Goal: Task Accomplishment & Management: Complete application form

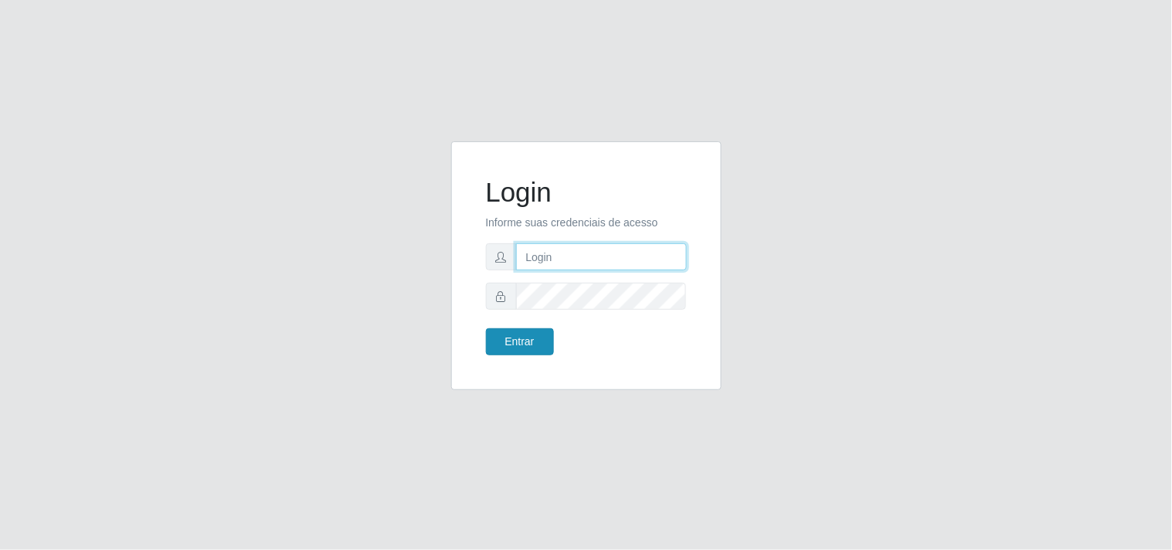
type input "analucia@cestao"
click at [544, 336] on button "Entrar" at bounding box center [520, 341] width 68 height 27
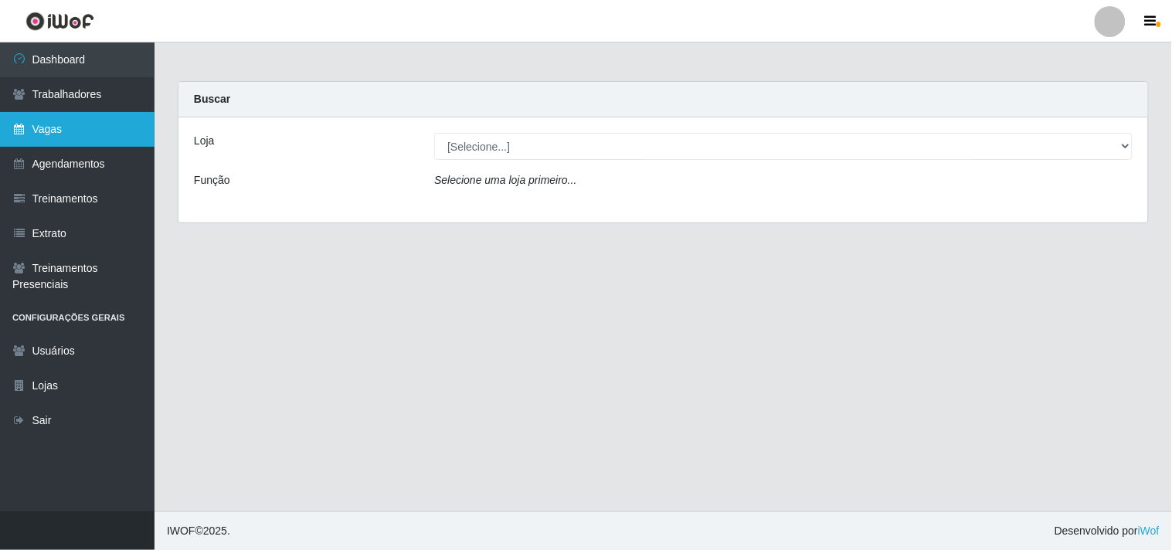
click at [91, 114] on link "Vagas" at bounding box center [77, 129] width 154 height 35
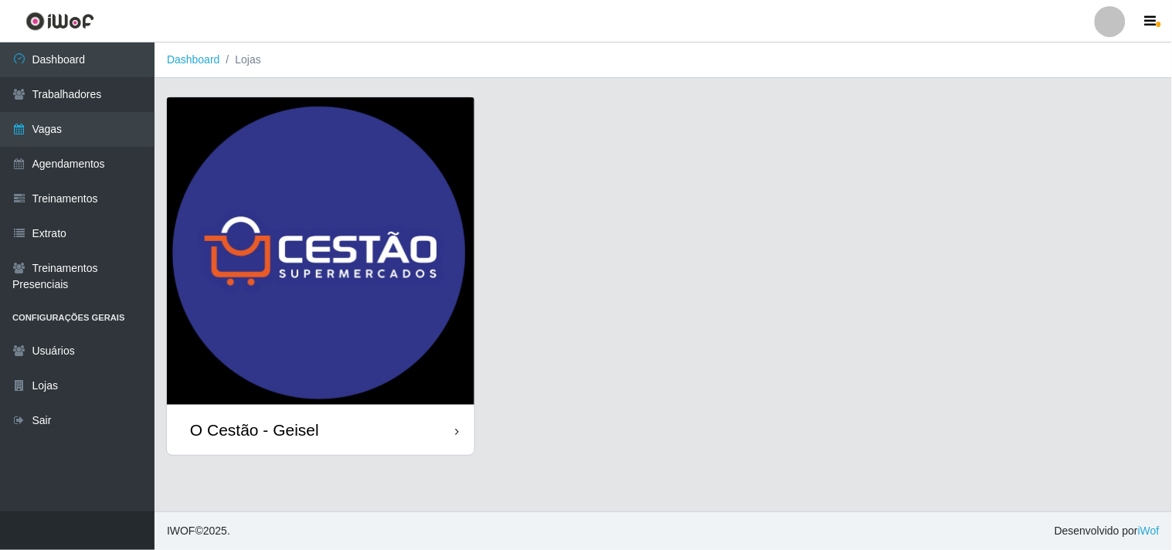
click at [343, 422] on div "O Cestão - Geisel" at bounding box center [320, 430] width 307 height 50
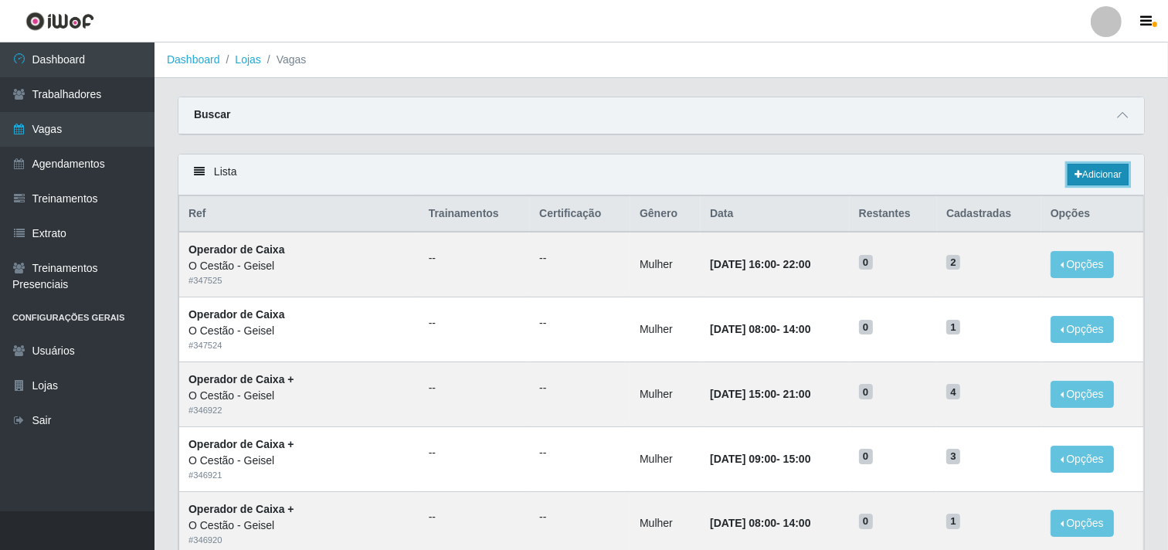
click at [1085, 168] on link "Adicionar" at bounding box center [1098, 175] width 61 height 22
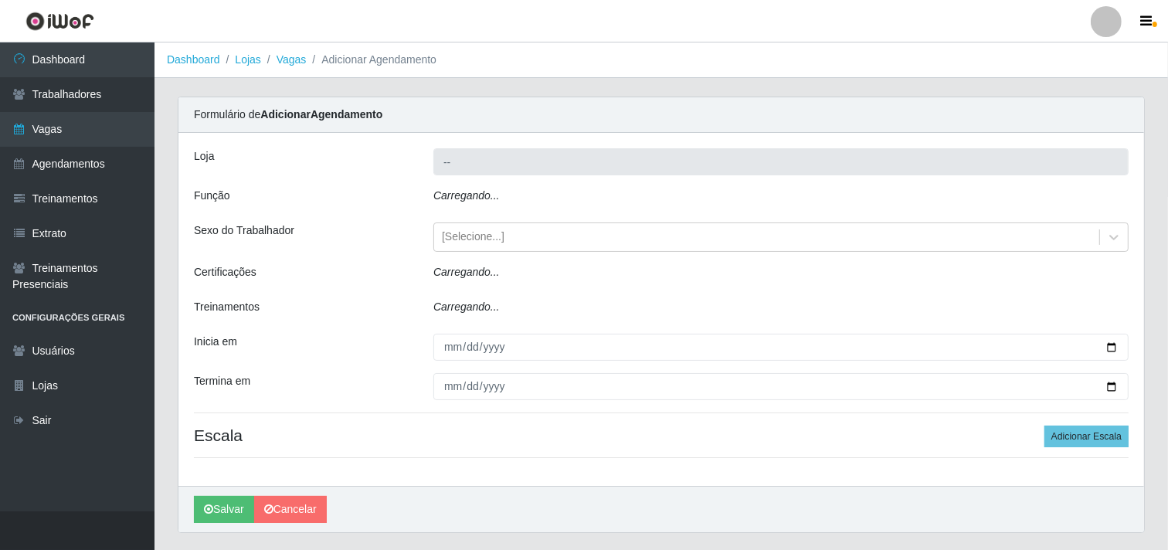
type input "O Cestão - Geisel"
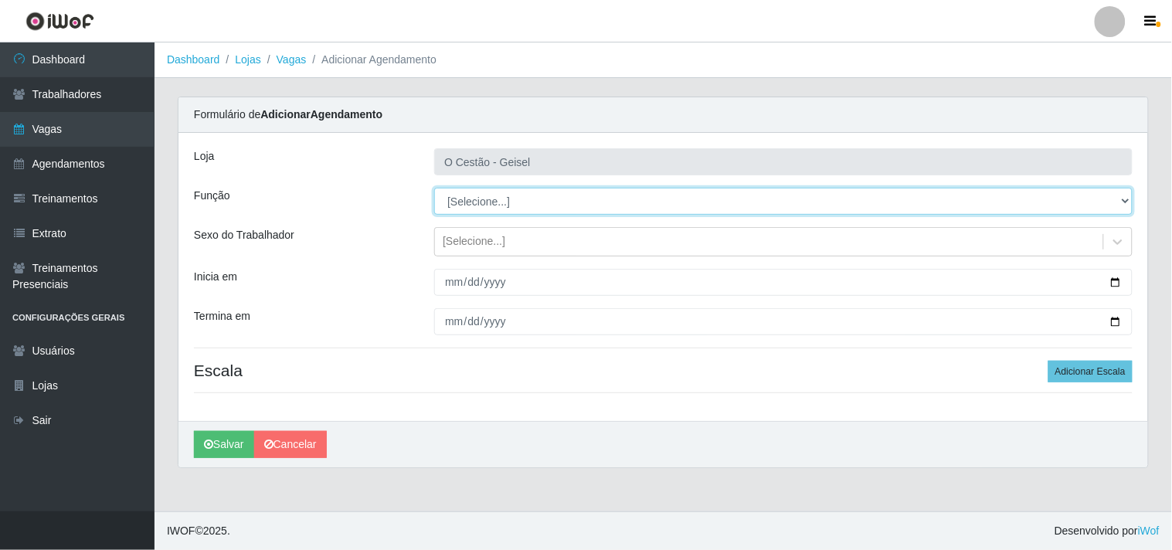
click at [485, 198] on select "[Selecione...] ASG ASG + ASG ++ Auxiliar de Estoque Auxiliar de Estoque + Auxil…" at bounding box center [783, 201] width 698 height 27
select select "22"
click at [434, 188] on select "[Selecione...] ASG ASG + ASG ++ Auxiliar de Estoque Auxiliar de Estoque + Auxil…" at bounding box center [783, 201] width 698 height 27
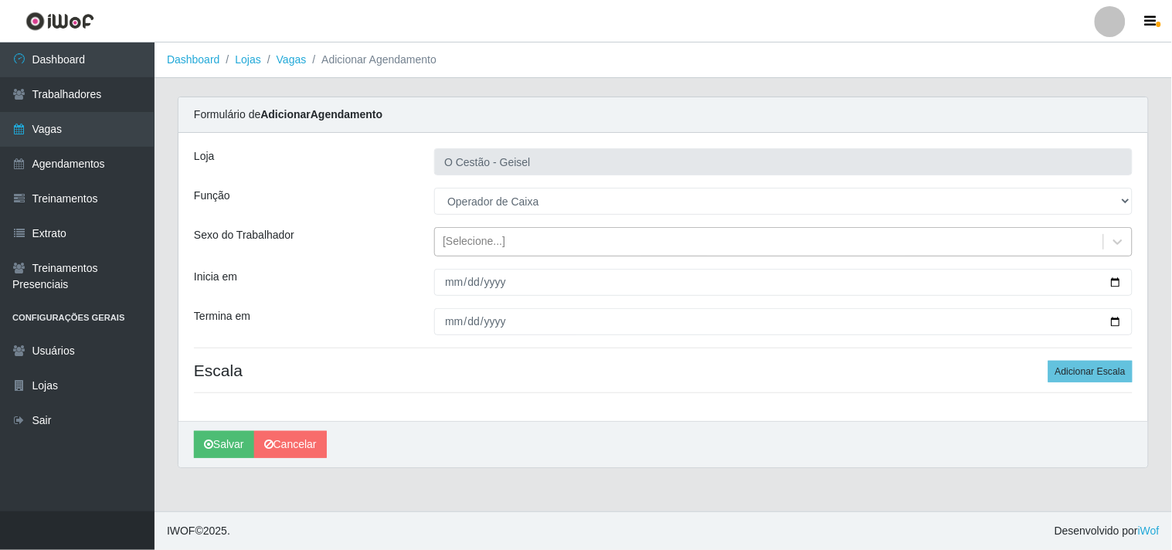
click at [466, 239] on div "[Selecione...]" at bounding box center [474, 242] width 63 height 16
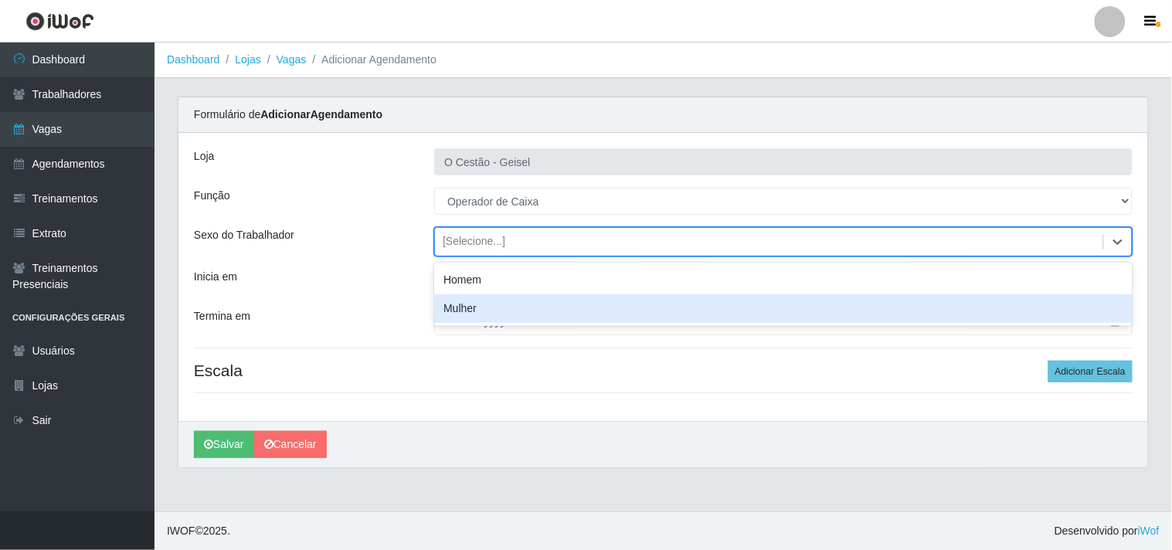
click at [487, 307] on div "Mulher" at bounding box center [783, 308] width 698 height 29
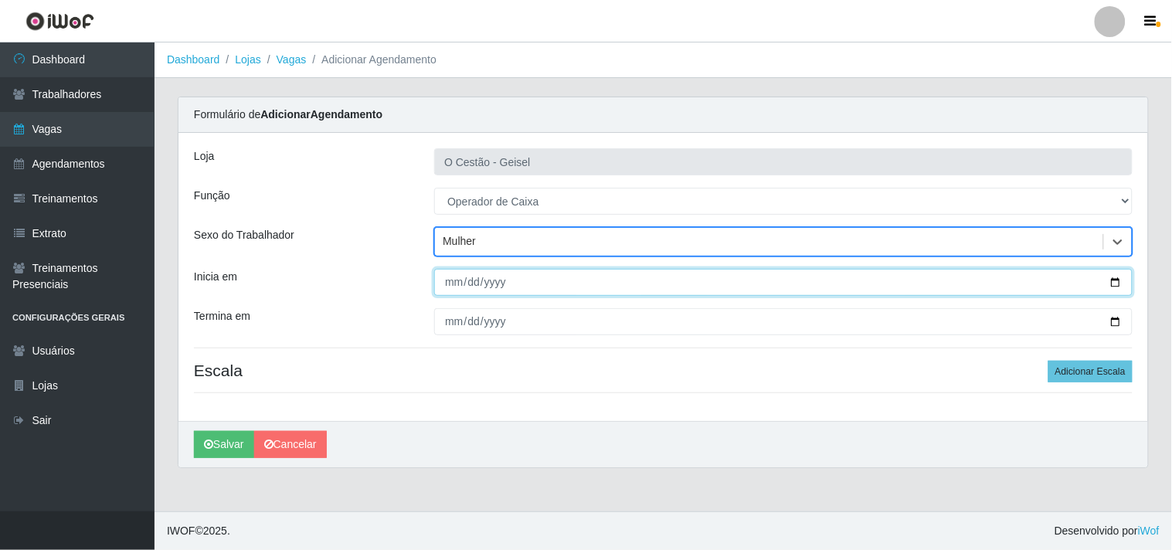
click at [449, 277] on input "Inicia em" at bounding box center [783, 282] width 698 height 27
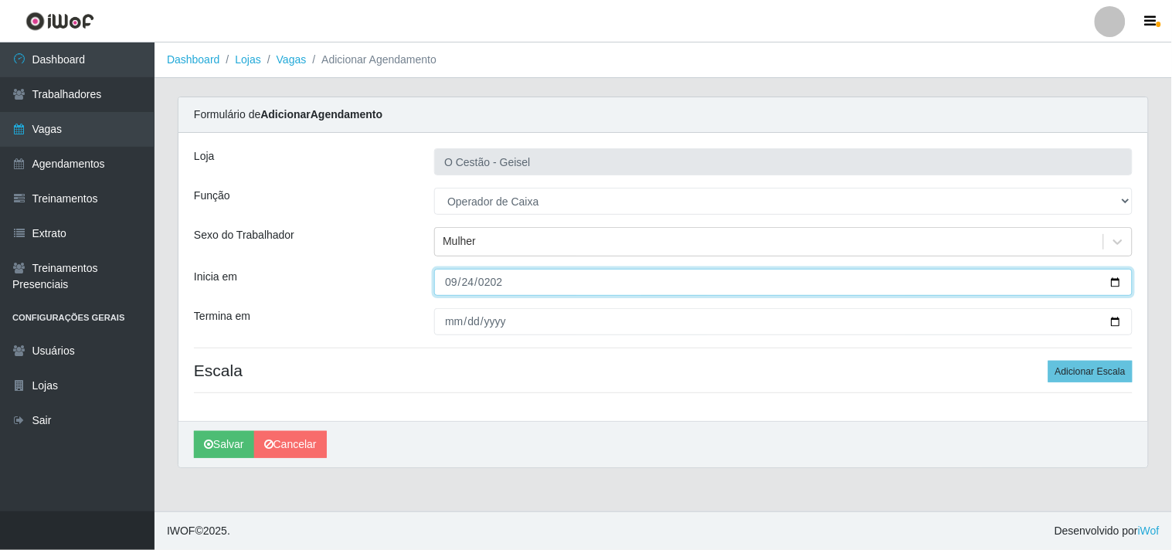
type input "[DATE]"
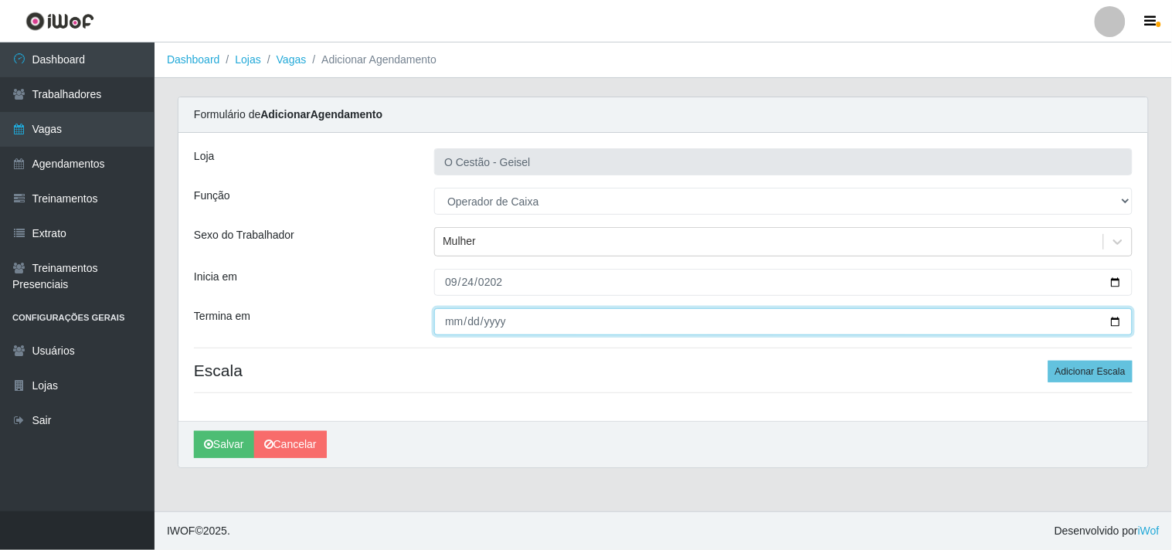
click at [448, 326] on input "Termina em" at bounding box center [783, 321] width 698 height 27
type input "[DATE]"
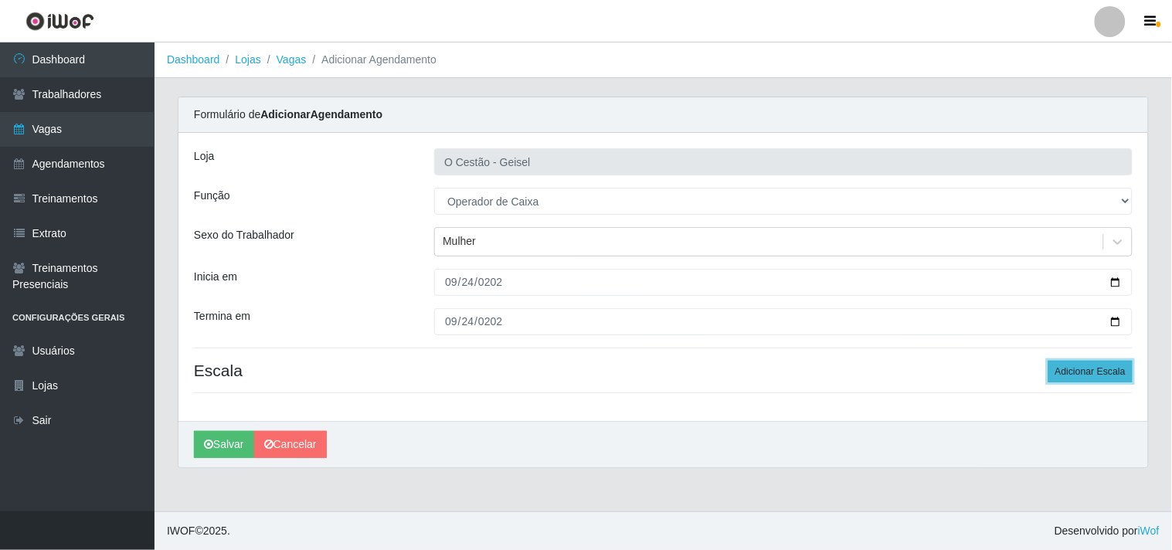
click at [1100, 376] on button "Adicionar Escala" at bounding box center [1090, 372] width 84 height 22
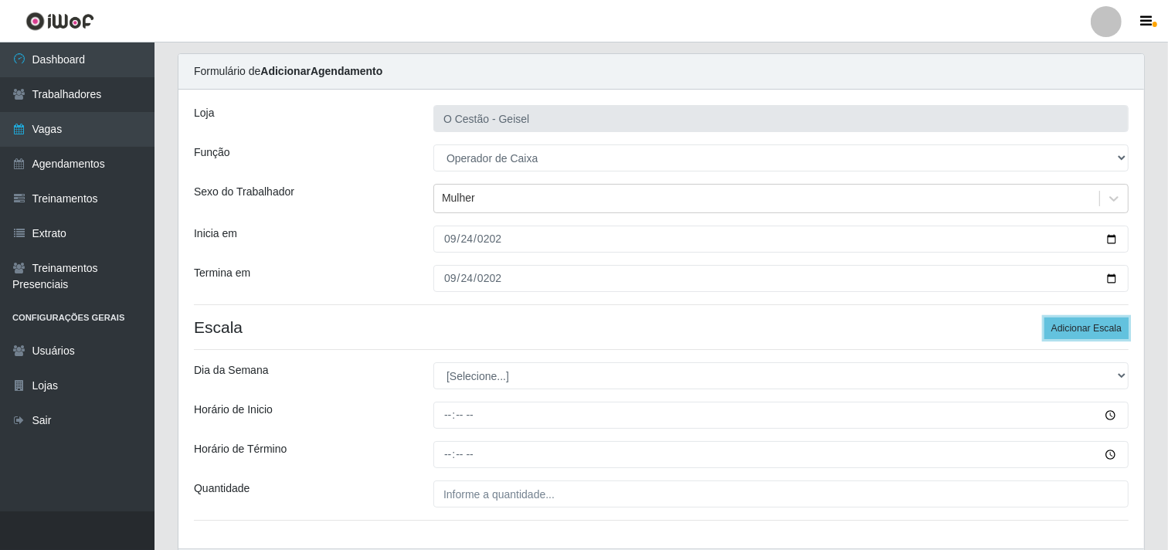
scroll to position [147, 0]
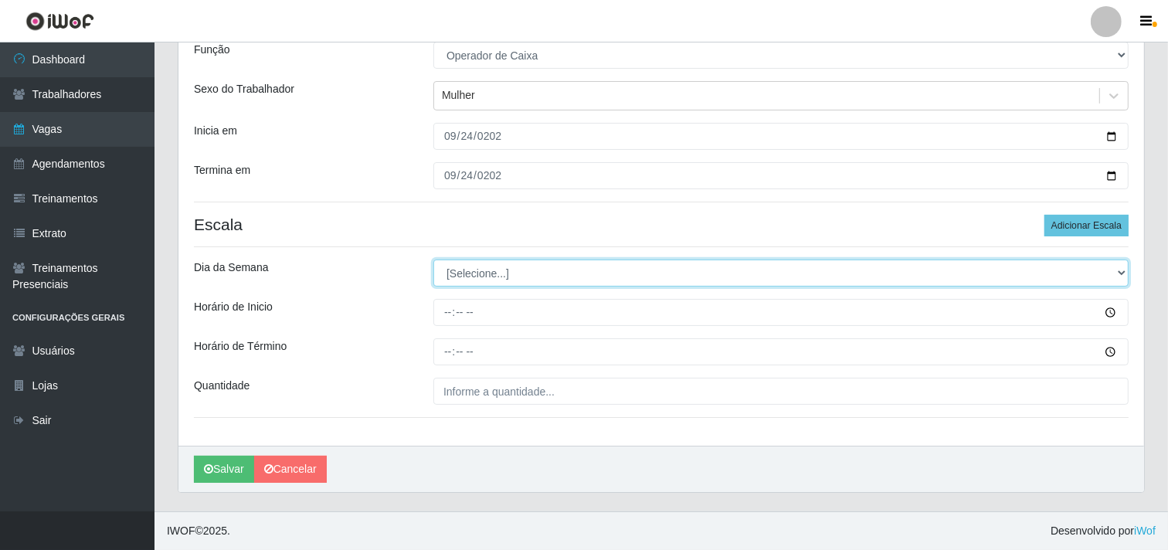
click at [464, 273] on select "[Selecione...] Segunda Terça Quarta Quinta Sexta Sábado Domingo" at bounding box center [780, 273] width 695 height 27
select select "3"
click at [433, 260] on select "[Selecione...] Segunda Terça Quarta Quinta Sexta Sábado Domingo" at bounding box center [780, 273] width 695 height 27
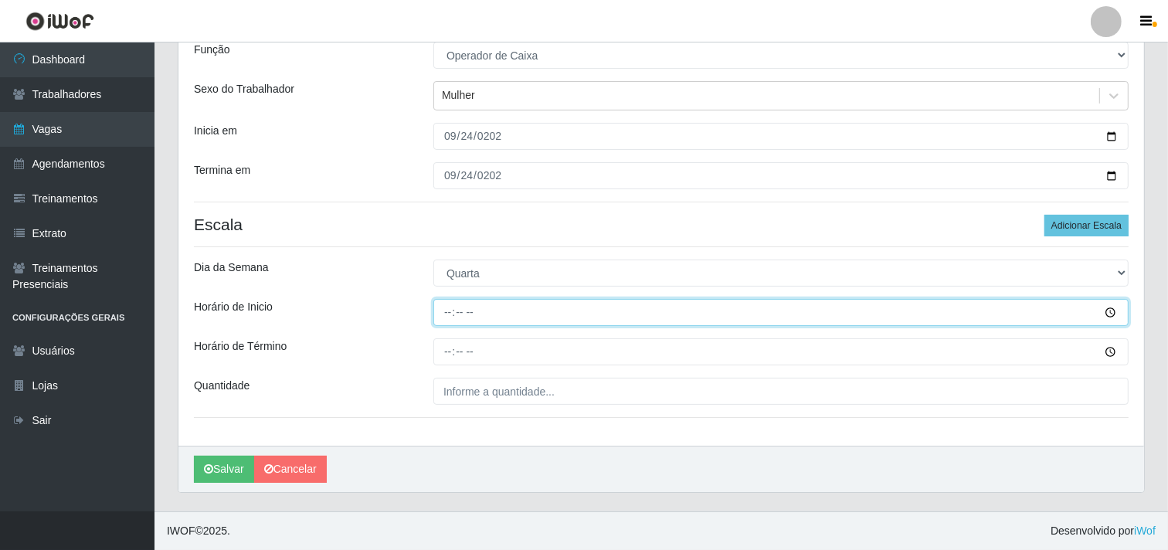
click at [446, 313] on input "Horário de Inicio" at bounding box center [780, 312] width 695 height 27
type input "16:00"
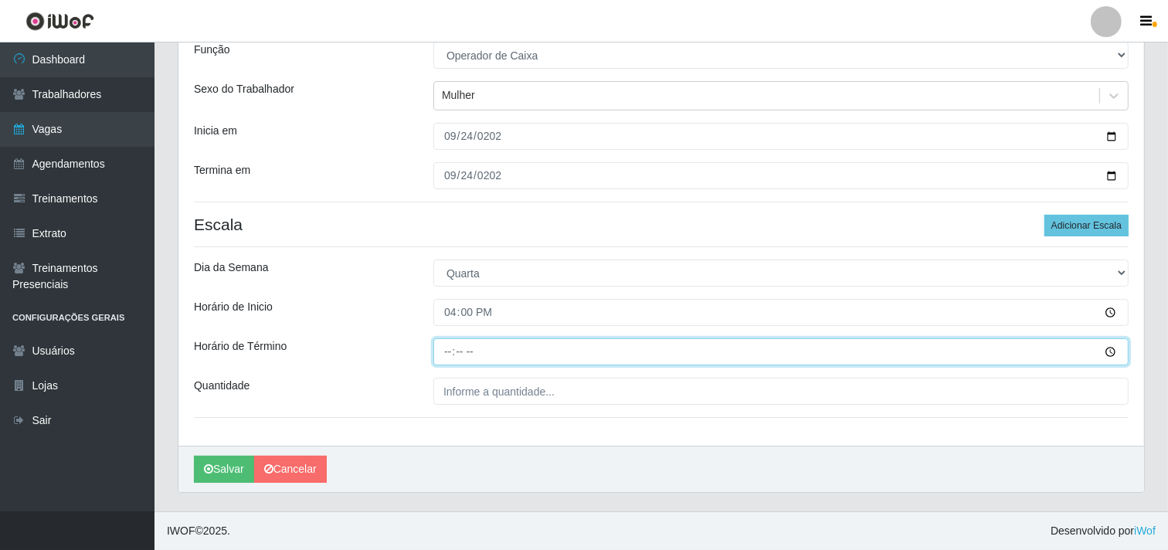
click at [451, 348] on input "Horário de Término" at bounding box center [780, 351] width 695 height 27
type input "22:00"
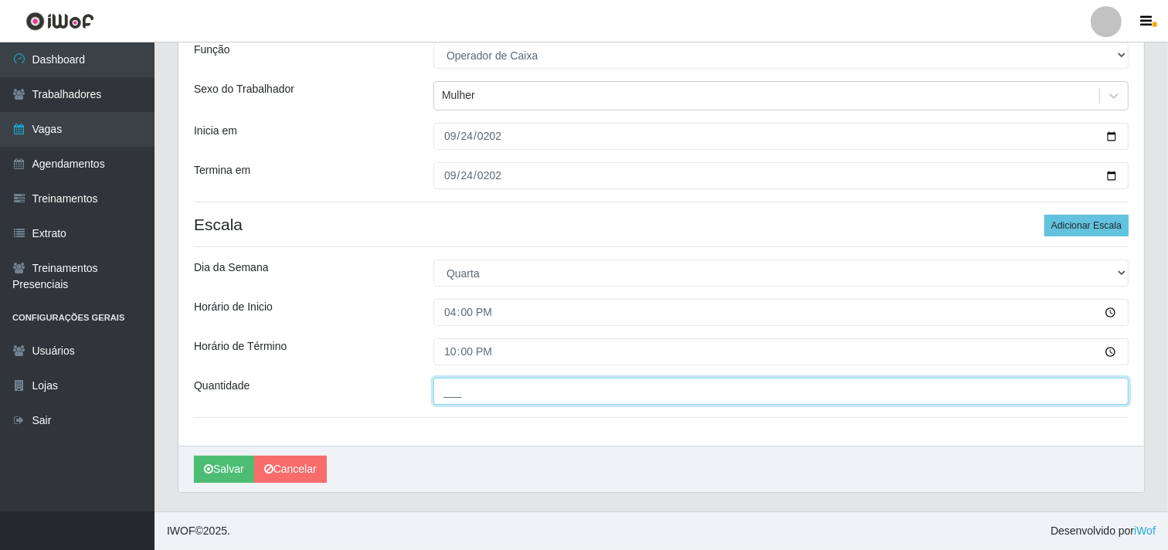
click at [475, 387] on input "___" at bounding box center [780, 391] width 695 height 27
type input "3__"
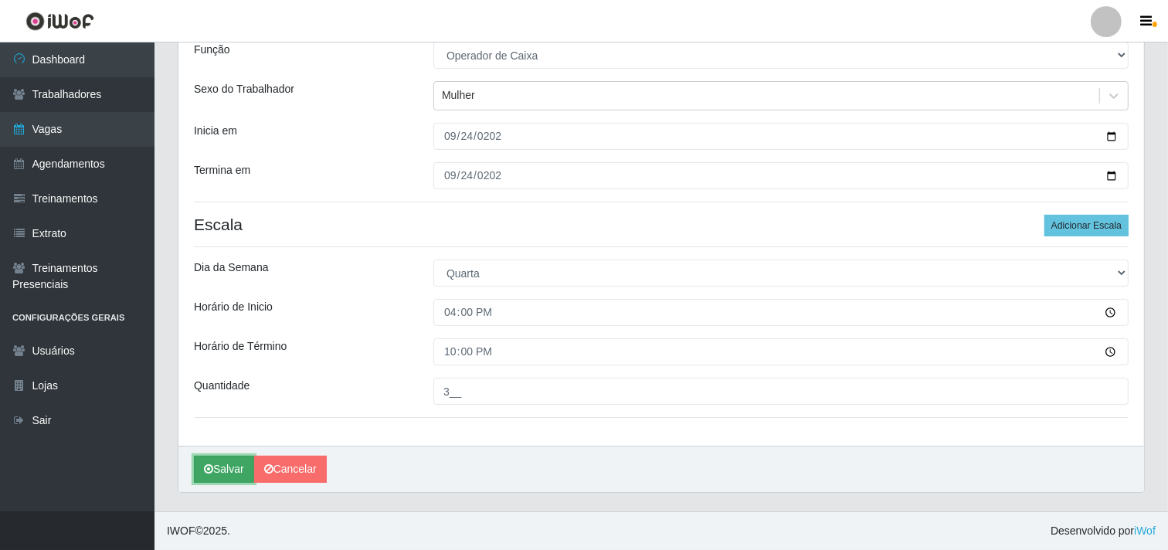
click at [229, 471] on button "Salvar" at bounding box center [224, 469] width 60 height 27
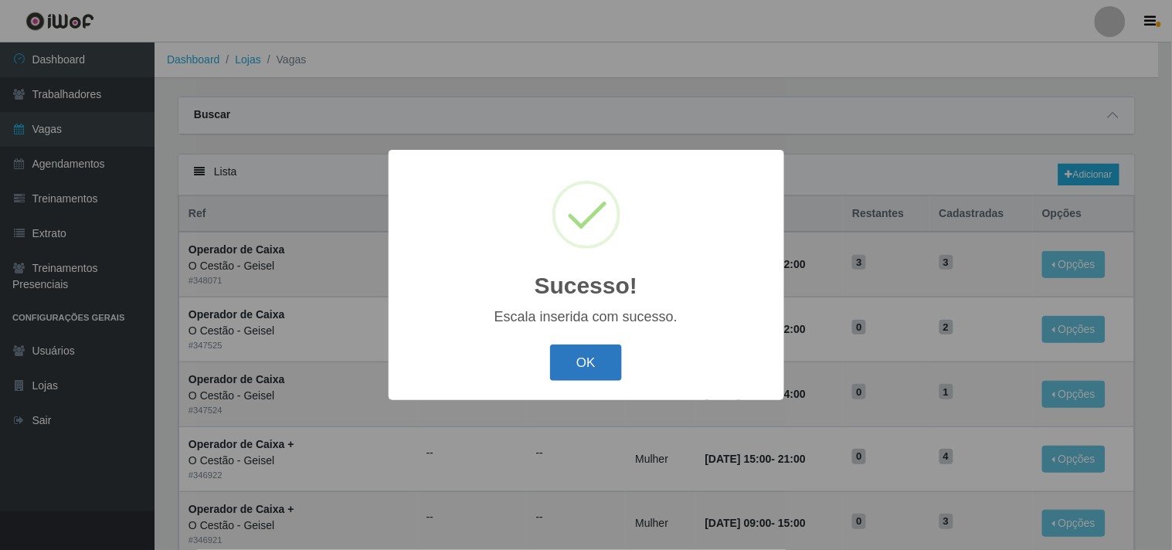
click at [579, 369] on button "OK" at bounding box center [586, 363] width 72 height 36
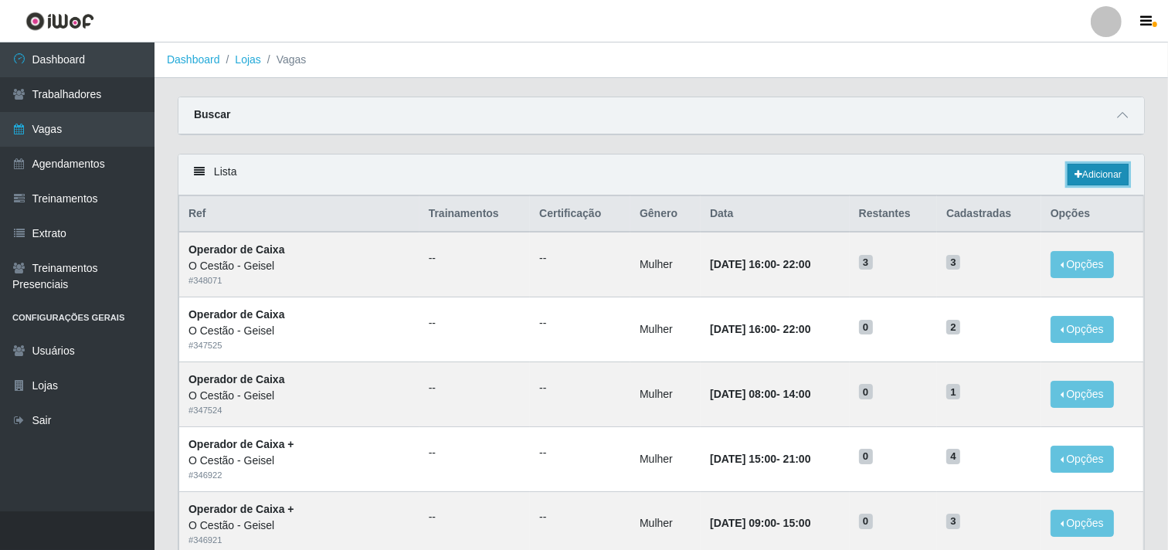
click at [1092, 178] on link "Adicionar" at bounding box center [1098, 175] width 61 height 22
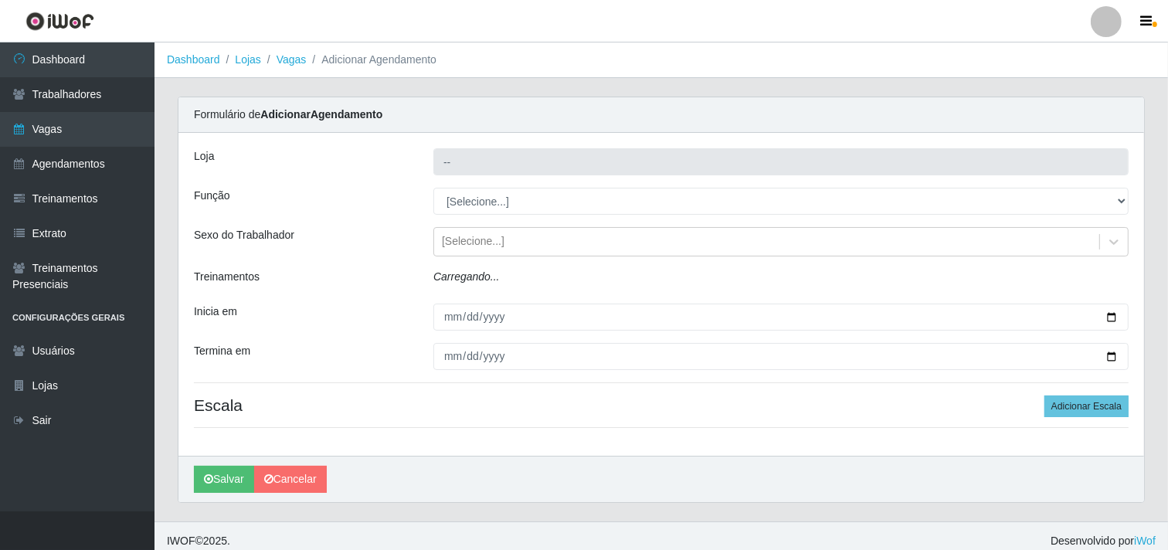
type input "O Cestão - Geisel"
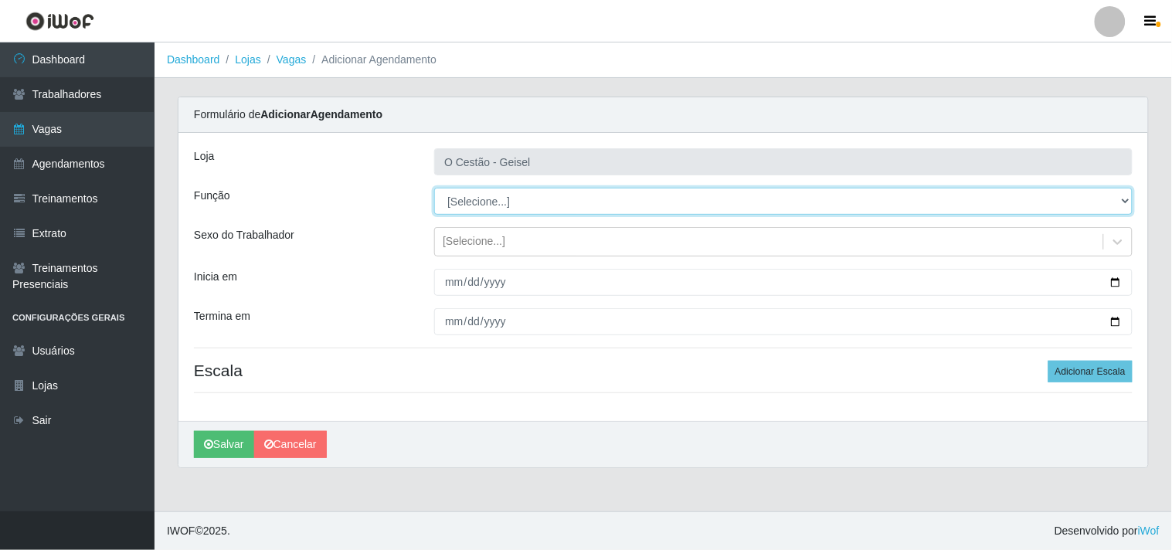
click at [487, 205] on select "[Selecione...] ASG ASG + ASG ++ Auxiliar de Estoque Auxiliar de Estoque + Auxil…" at bounding box center [783, 201] width 698 height 27
select select "22"
click at [434, 188] on select "[Selecione...] ASG ASG + ASG ++ Auxiliar de Estoque Auxiliar de Estoque + Auxil…" at bounding box center [783, 201] width 698 height 27
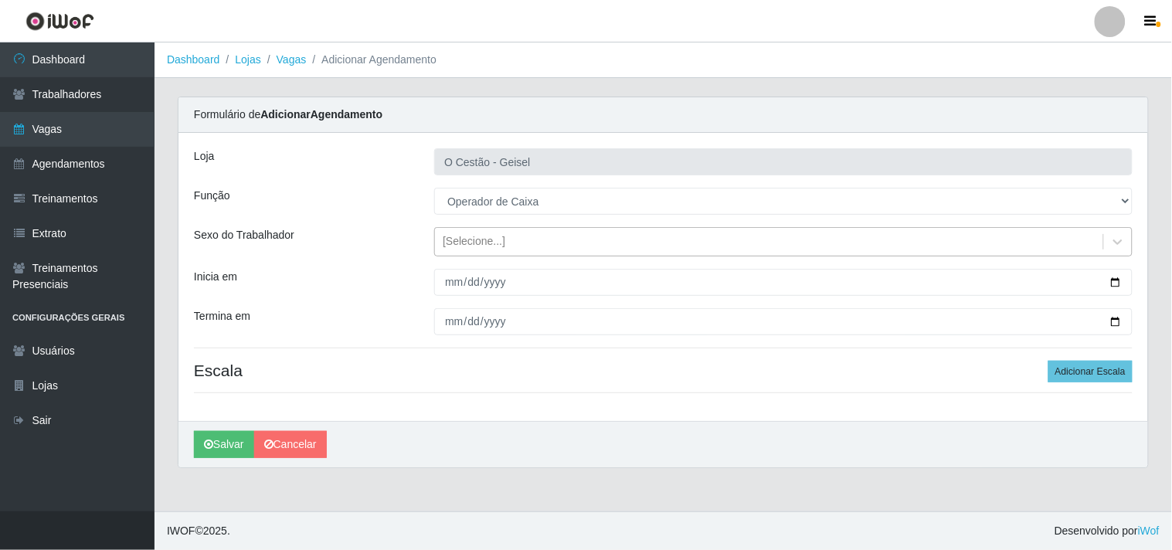
click at [485, 245] on div "[Selecione...]" at bounding box center [474, 242] width 63 height 16
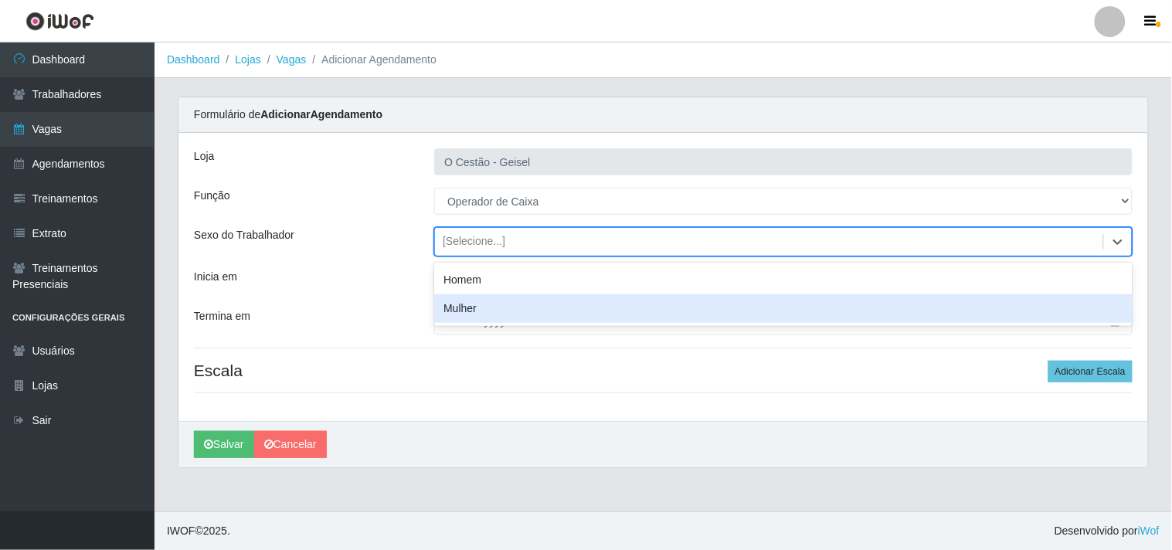
click at [485, 307] on div "Mulher" at bounding box center [783, 308] width 698 height 29
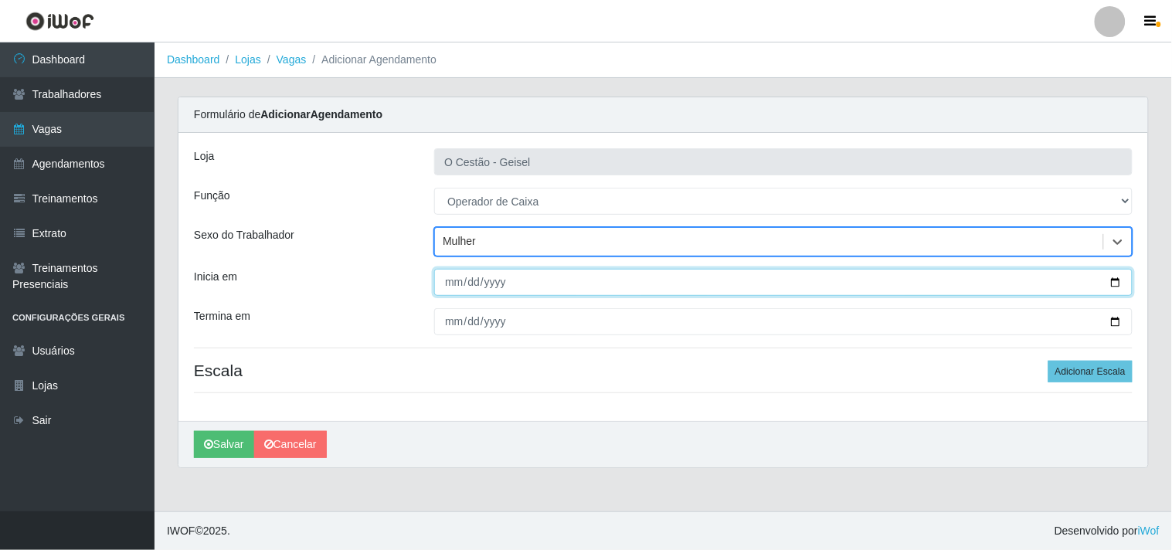
click at [453, 283] on input "Inicia em" at bounding box center [783, 282] width 698 height 27
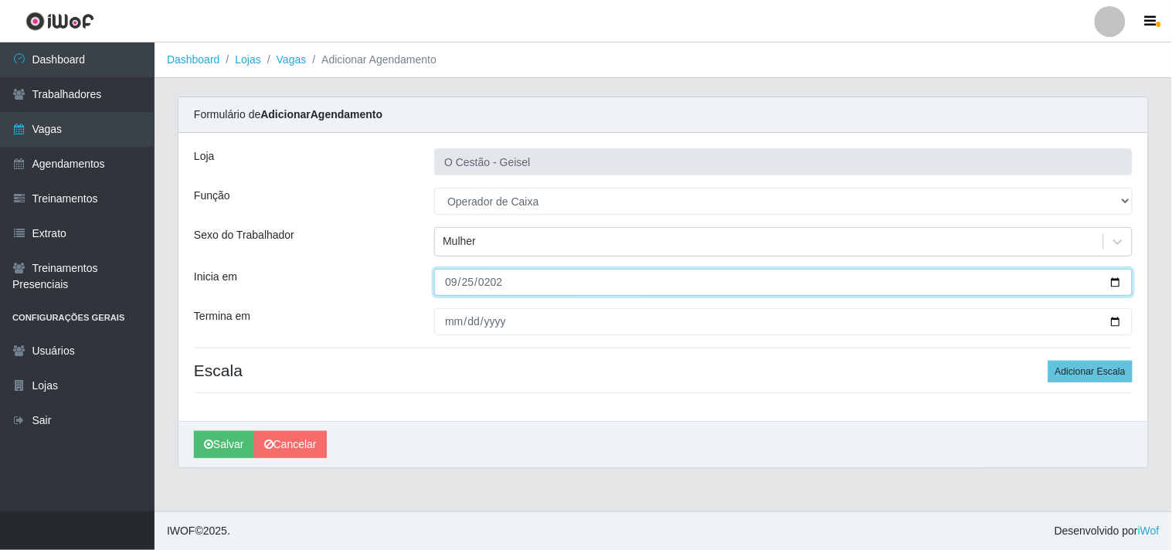
type input "[DATE]"
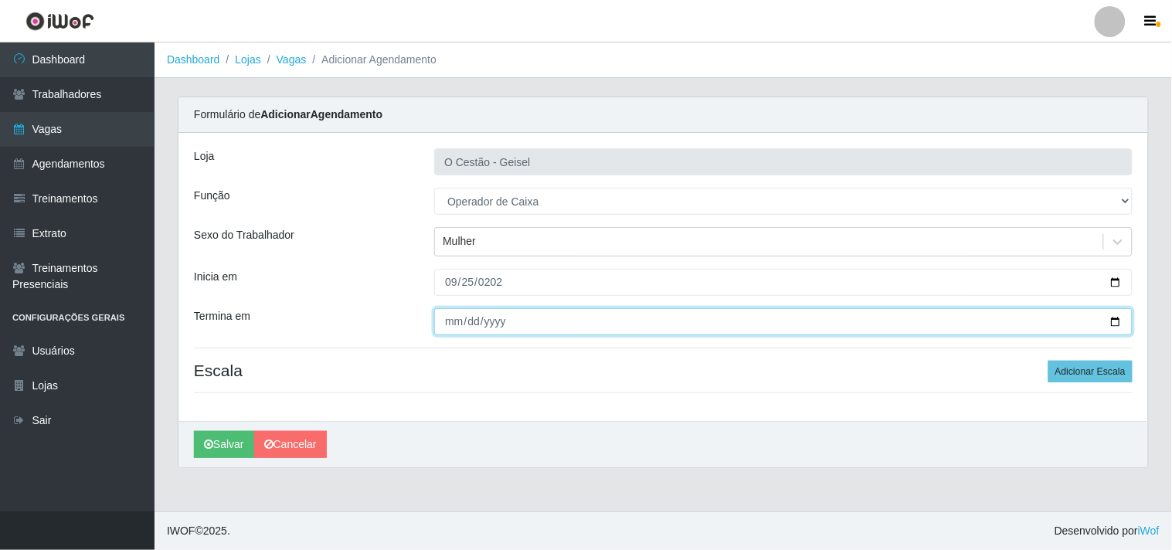
click at [453, 317] on input "Termina em" at bounding box center [783, 321] width 698 height 27
type input "[DATE]"
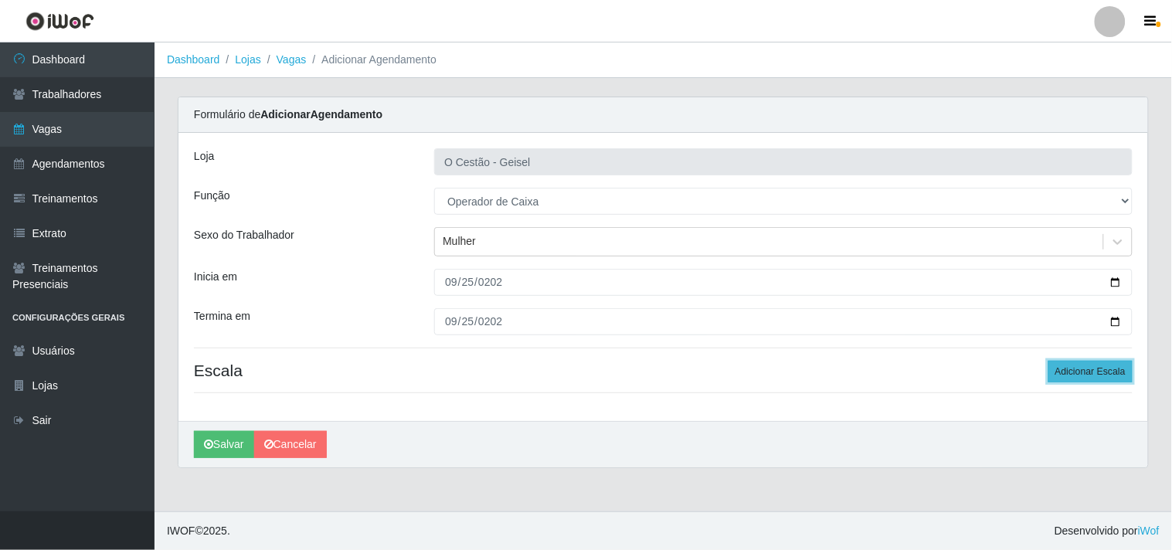
click at [1086, 369] on button "Adicionar Escala" at bounding box center [1090, 372] width 84 height 22
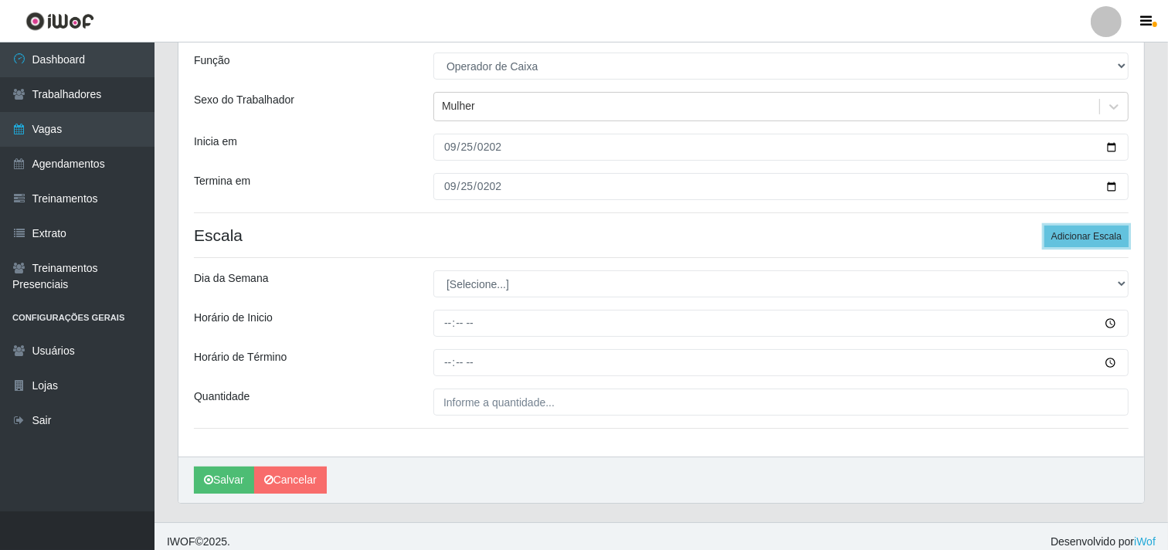
scroll to position [147, 0]
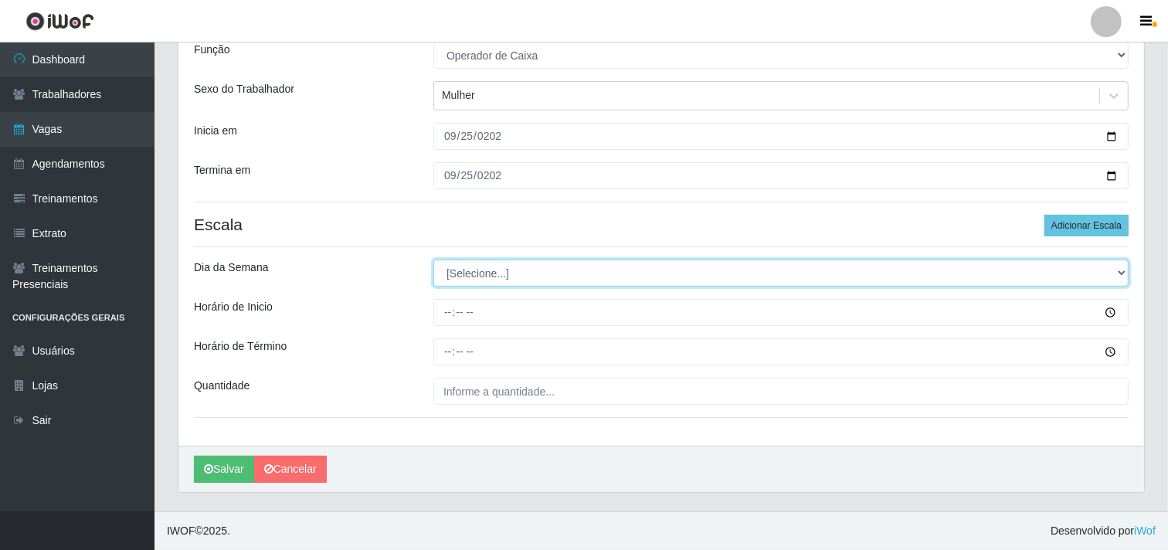
click at [467, 266] on select "[Selecione...] Segunda Terça Quarta Quinta Sexta Sábado Domingo" at bounding box center [780, 273] width 695 height 27
select select "4"
click at [433, 260] on select "[Selecione...] Segunda Terça Quarta Quinta Sexta Sábado Domingo" at bounding box center [780, 273] width 695 height 27
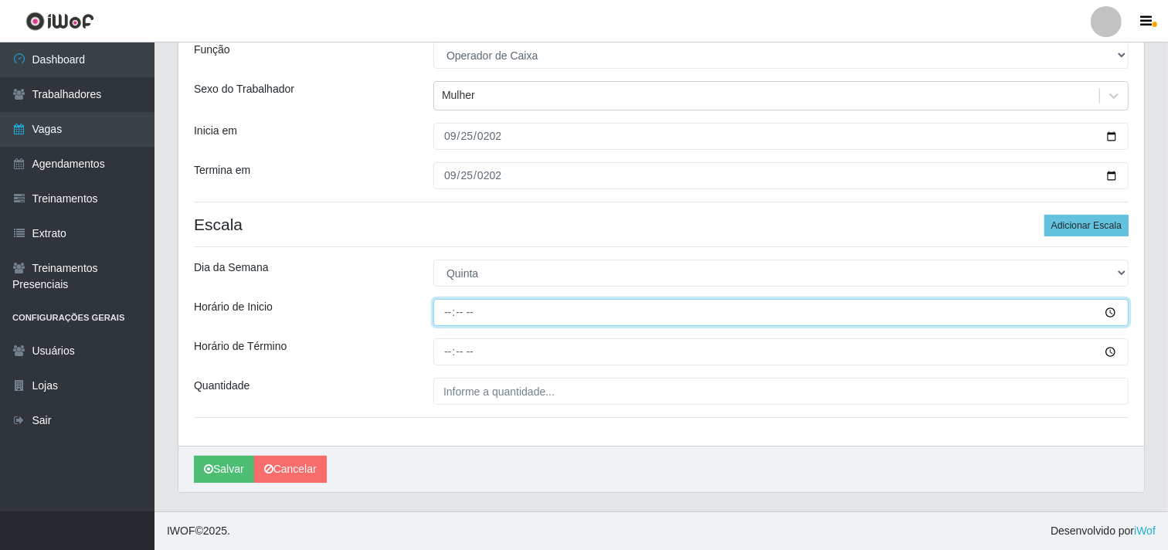
click at [439, 311] on input "Horário de Inicio" at bounding box center [780, 312] width 695 height 27
type input "08:00"
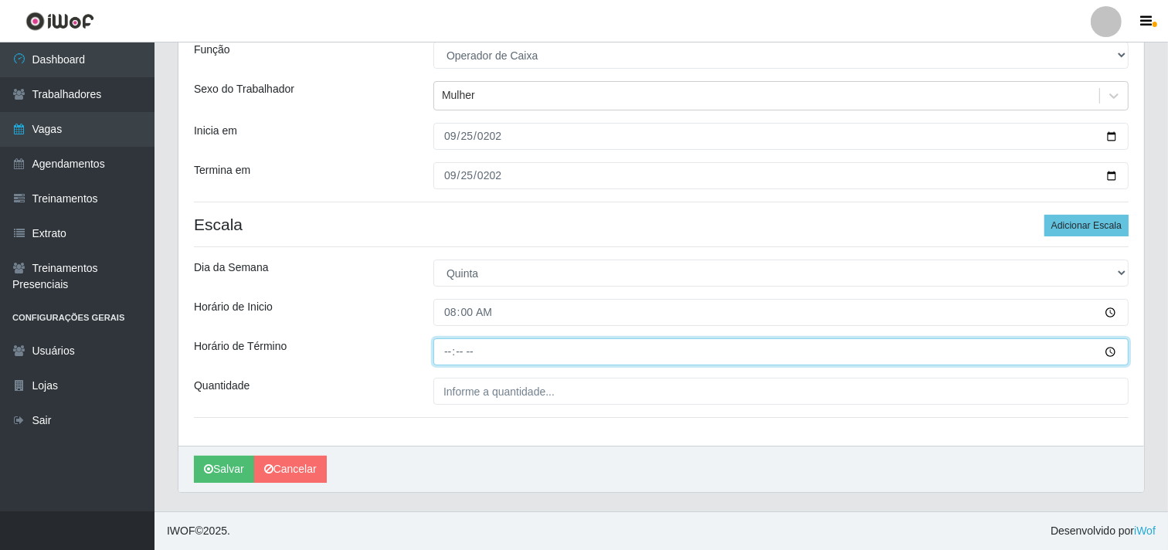
click at [453, 356] on input "Horário de Término" at bounding box center [780, 351] width 695 height 27
type input "14:00"
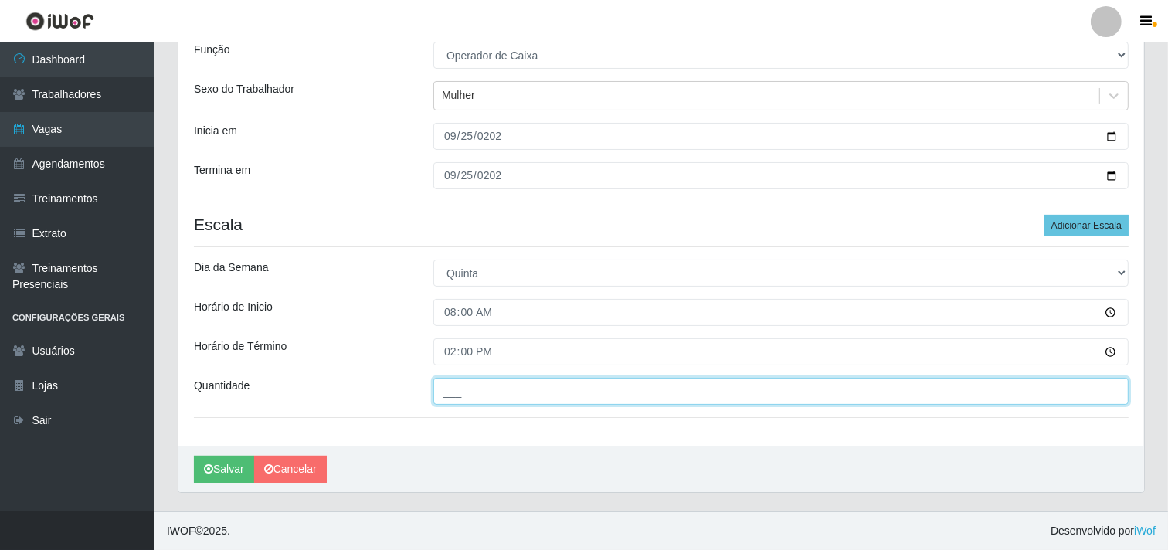
click at [504, 380] on input "___" at bounding box center [780, 391] width 695 height 27
type input "2__"
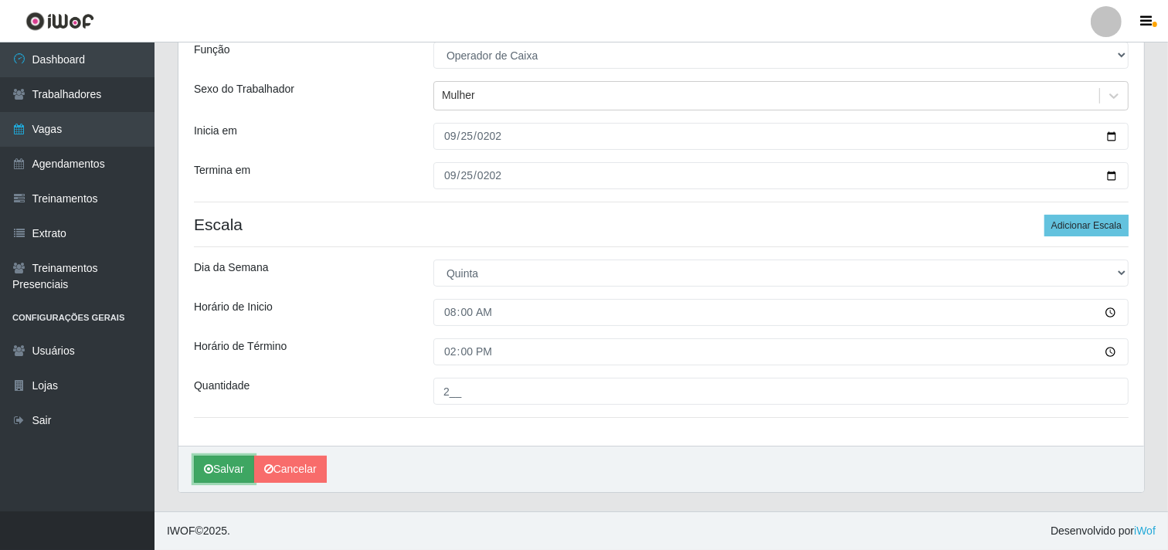
click at [232, 472] on button "Salvar" at bounding box center [224, 469] width 60 height 27
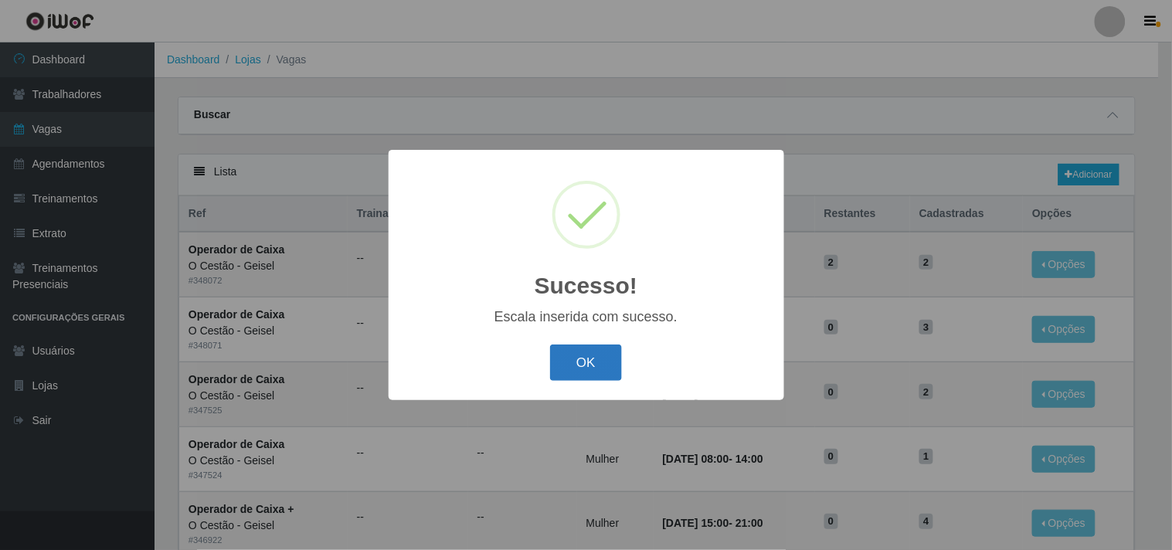
click at [599, 379] on button "OK" at bounding box center [586, 363] width 72 height 36
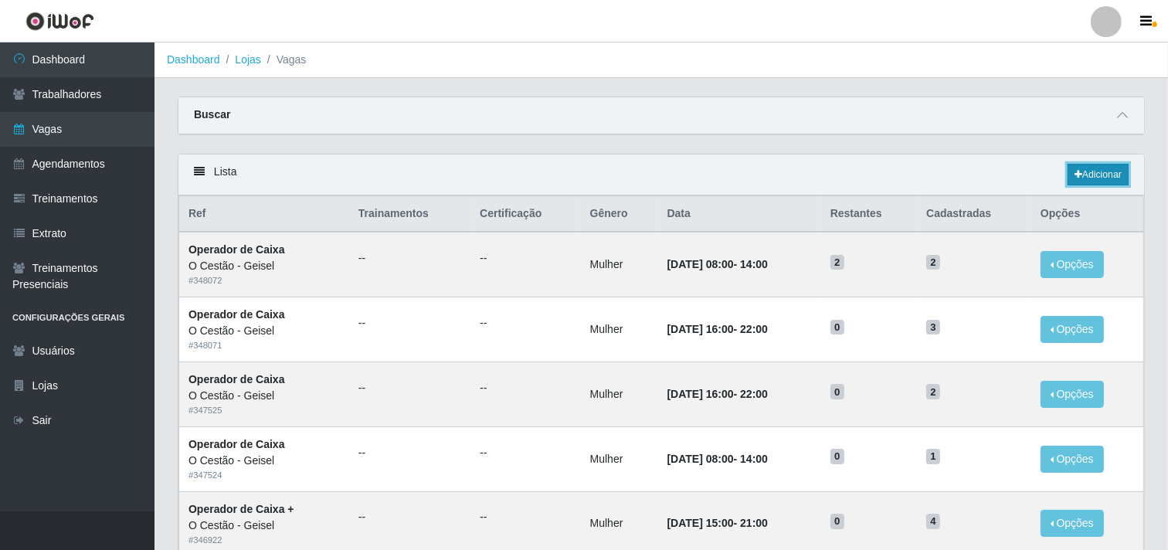
click at [1099, 175] on link "Adicionar" at bounding box center [1098, 175] width 61 height 22
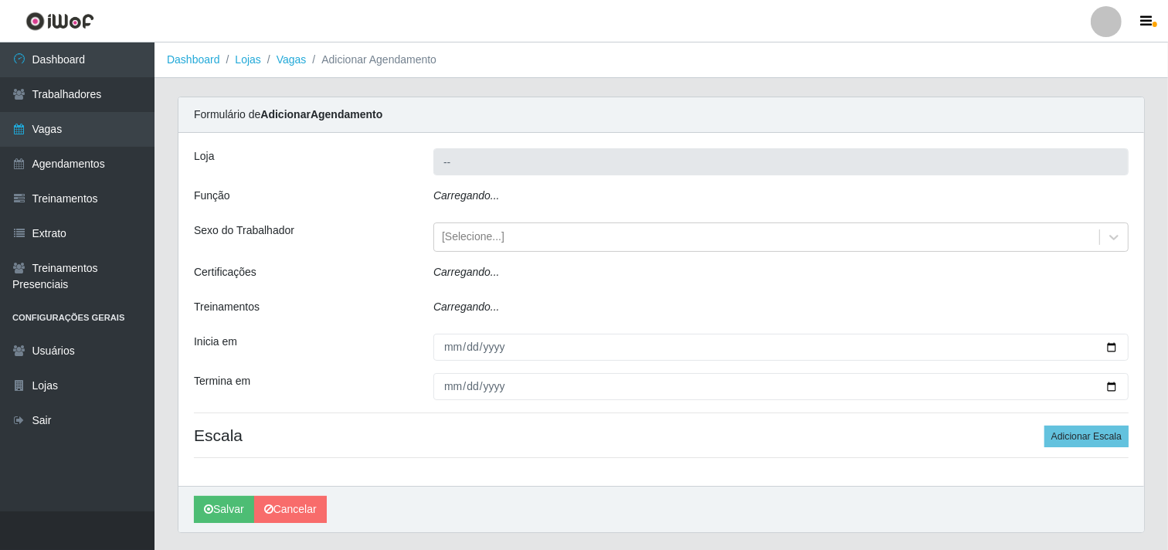
type input "O Cestão - Geisel"
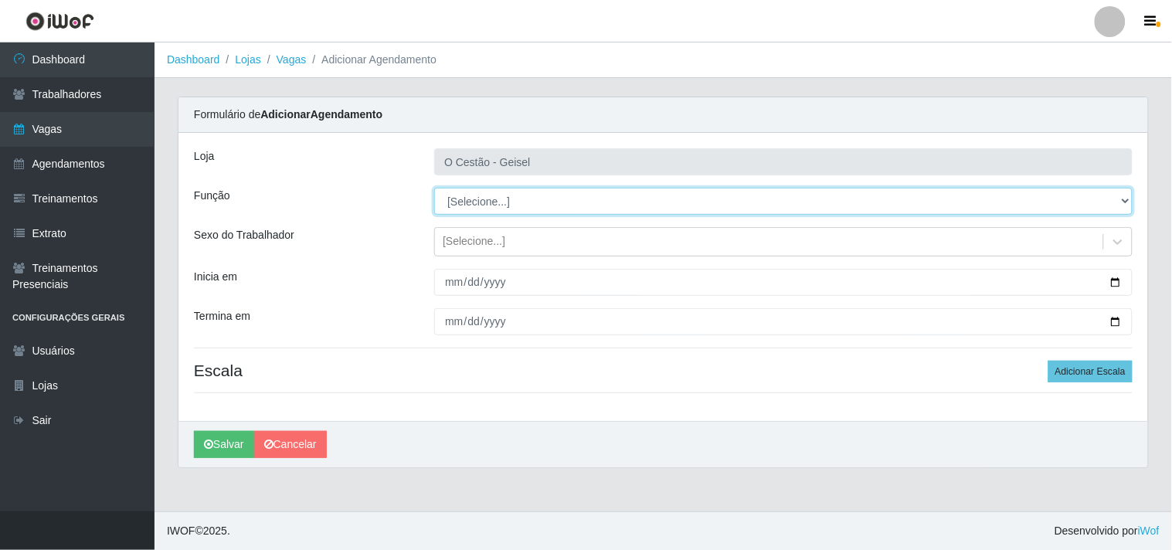
click at [487, 205] on select "[Selecione...] ASG ASG + ASG ++ Auxiliar de Estoque Auxiliar de Estoque + Auxil…" at bounding box center [783, 201] width 698 height 27
select select "22"
click at [434, 188] on select "[Selecione...] ASG ASG + ASG ++ Auxiliar de Estoque Auxiliar de Estoque + Auxil…" at bounding box center [783, 201] width 698 height 27
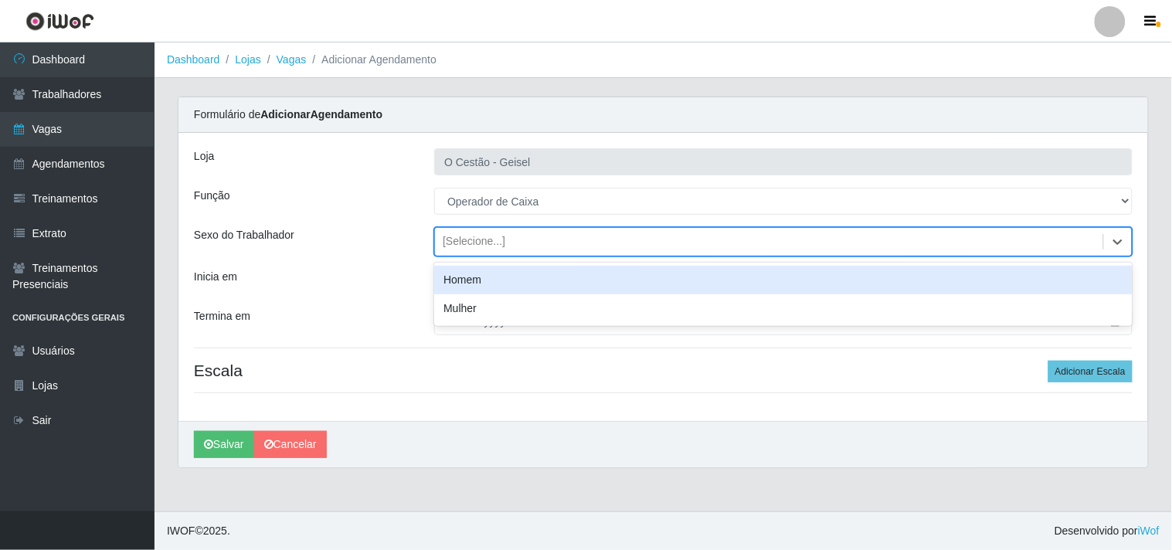
click at [490, 247] on div "[Selecione...]" at bounding box center [474, 242] width 63 height 16
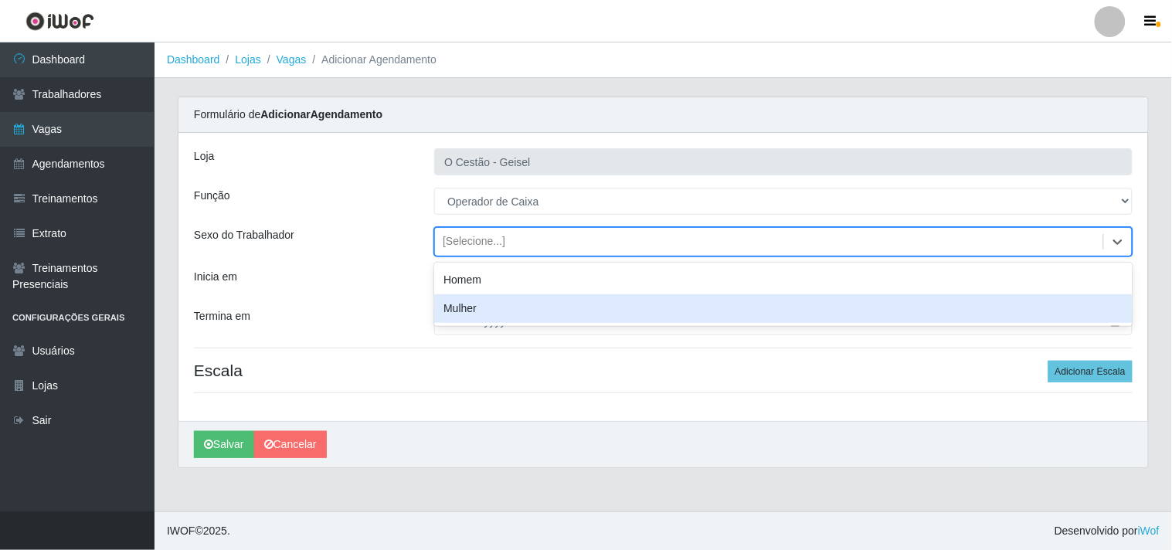
click at [477, 304] on div "Mulher" at bounding box center [783, 308] width 698 height 29
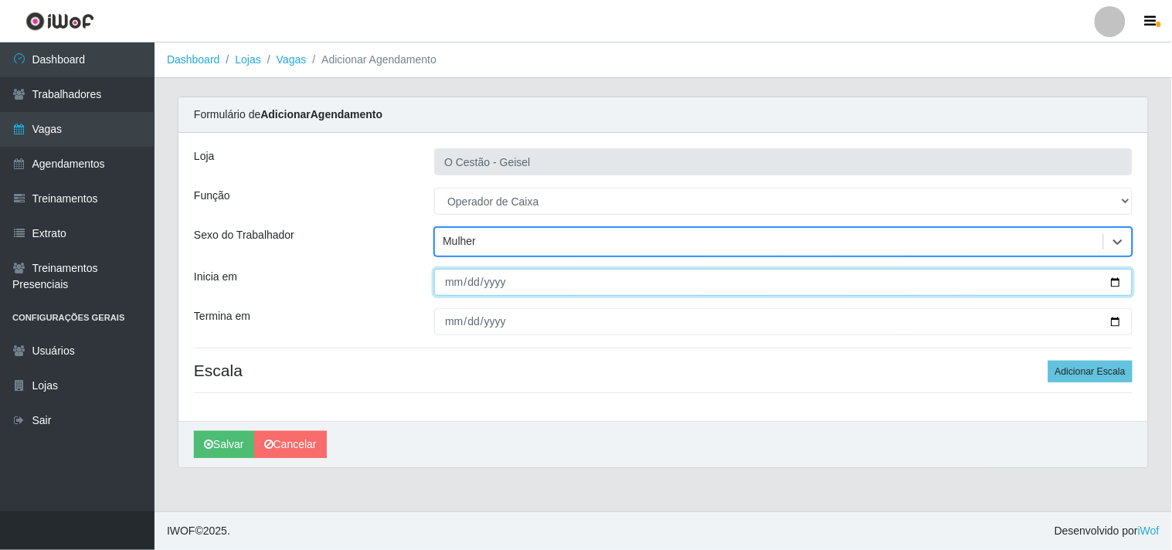
click at [443, 278] on input "Inicia em" at bounding box center [783, 282] width 698 height 27
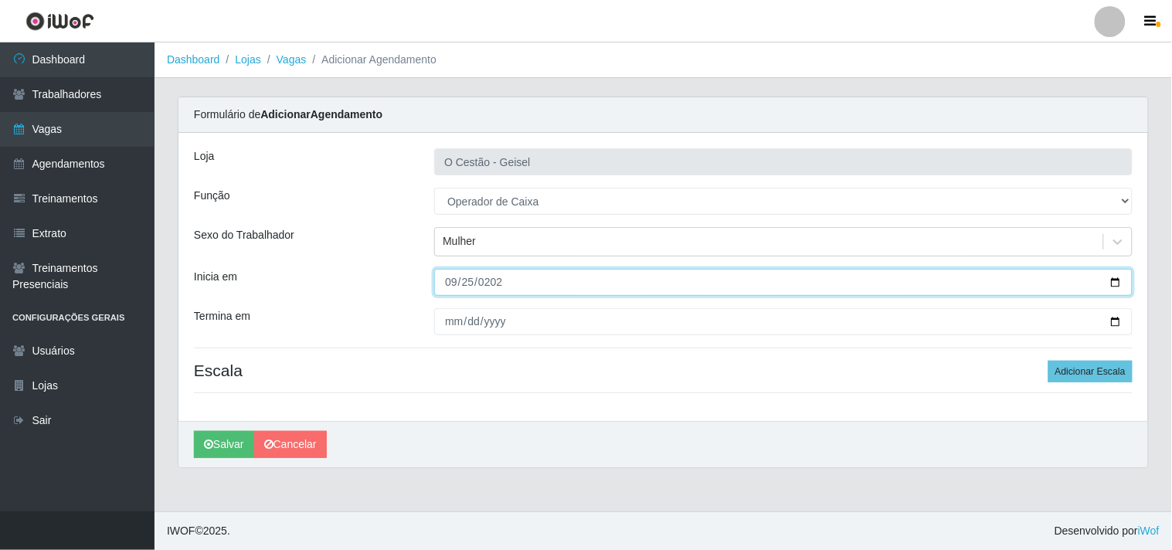
type input "[DATE]"
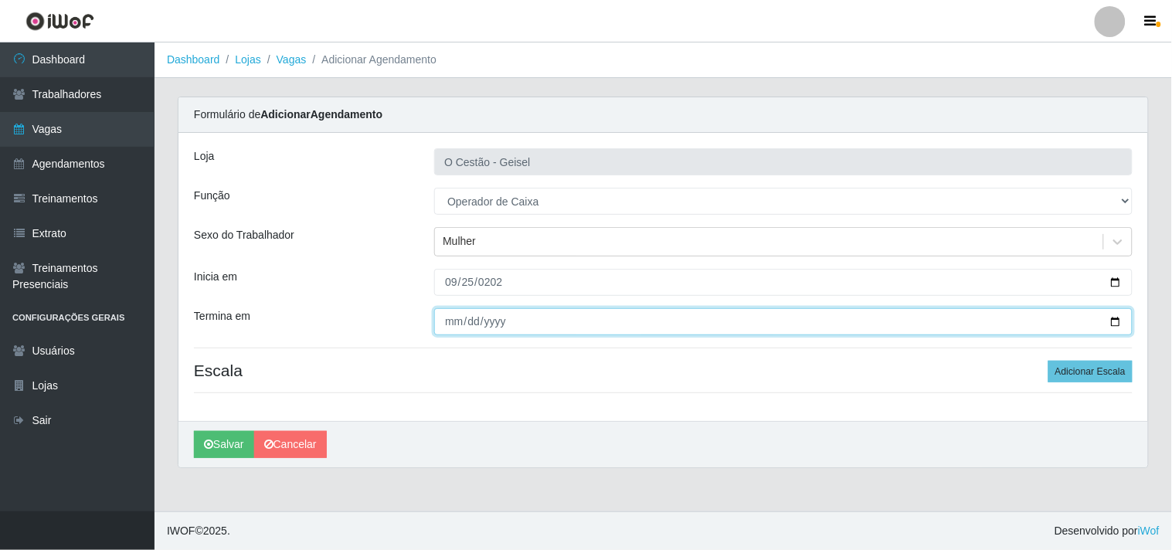
click at [446, 317] on input "Termina em" at bounding box center [783, 321] width 698 height 27
type input "[DATE]"
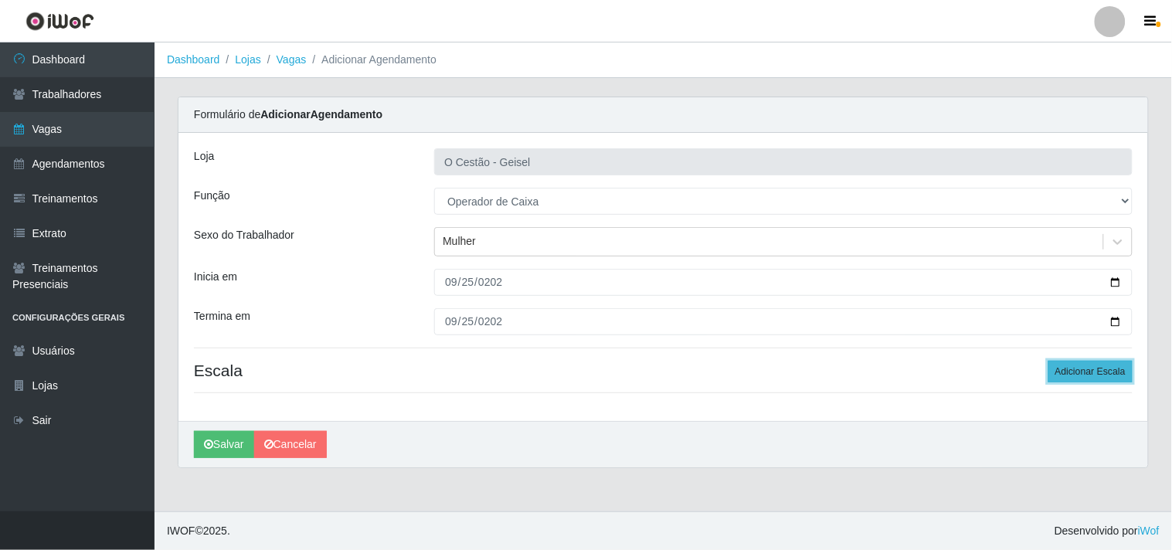
click at [1125, 377] on button "Adicionar Escala" at bounding box center [1090, 372] width 84 height 22
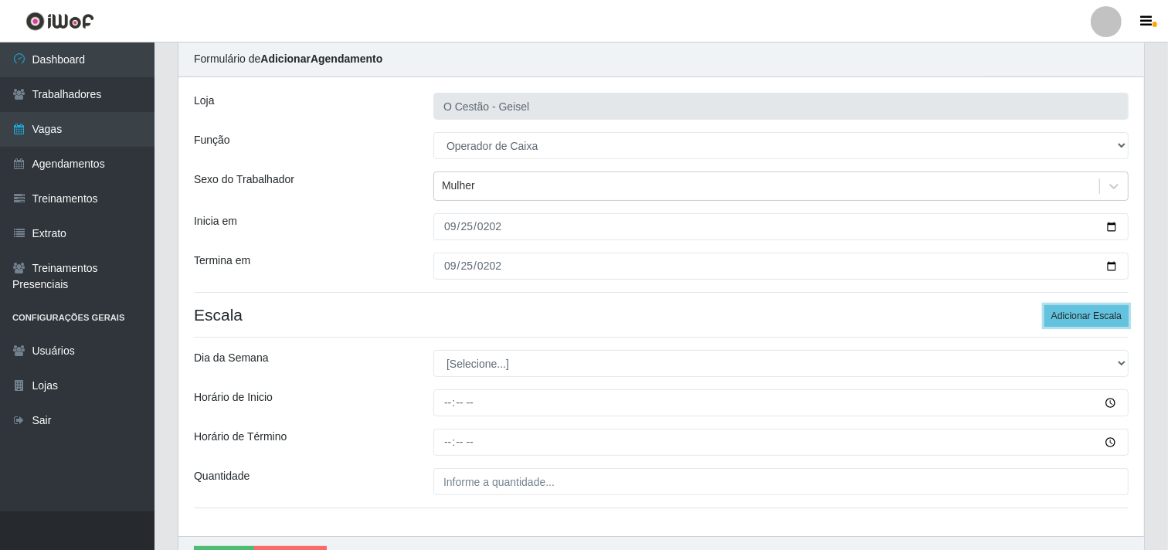
scroll to position [86, 0]
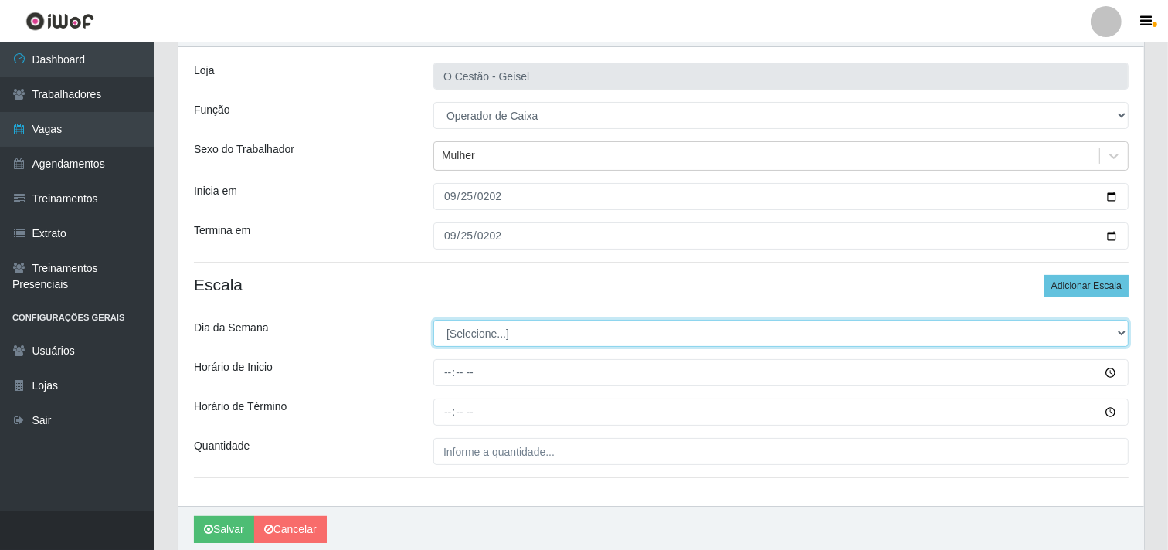
click at [474, 338] on select "[Selecione...] Segunda Terça Quarta Quinta Sexta Sábado Domingo" at bounding box center [780, 333] width 695 height 27
select select "4"
click at [433, 320] on select "[Selecione...] Segunda Terça Quarta Quinta Sexta Sábado Domingo" at bounding box center [780, 333] width 695 height 27
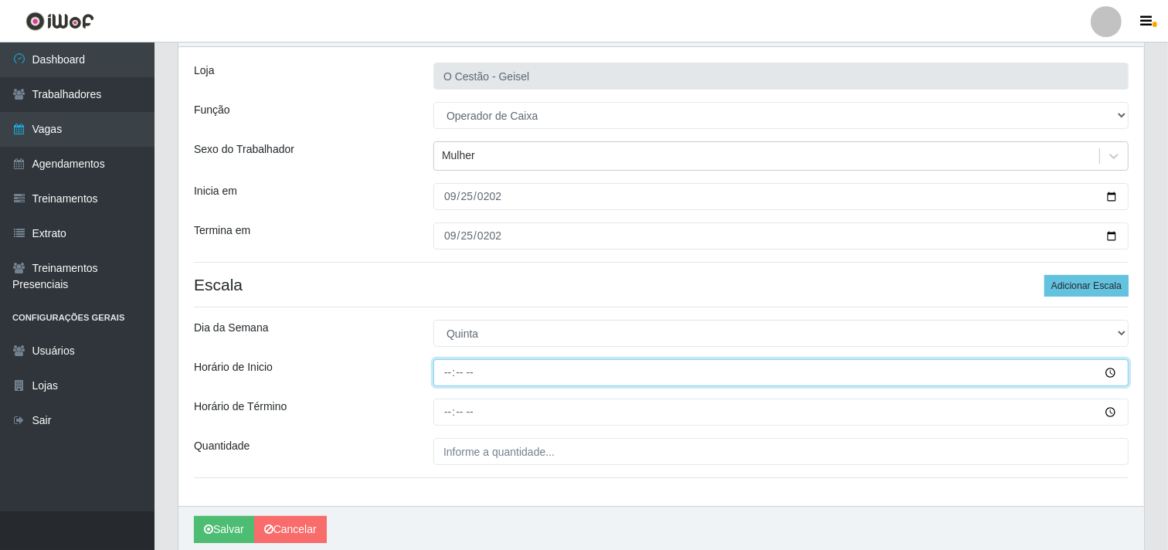
click at [449, 371] on input "Horário de Inicio" at bounding box center [780, 372] width 695 height 27
type input "09:00"
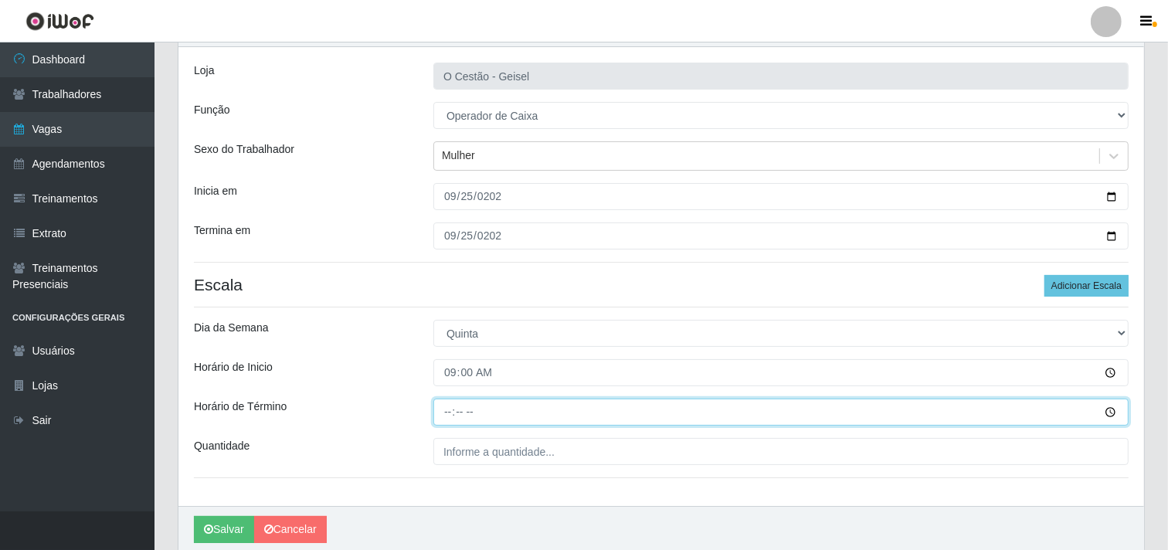
click at [446, 415] on input "Horário de Término" at bounding box center [780, 412] width 695 height 27
type input "15:00"
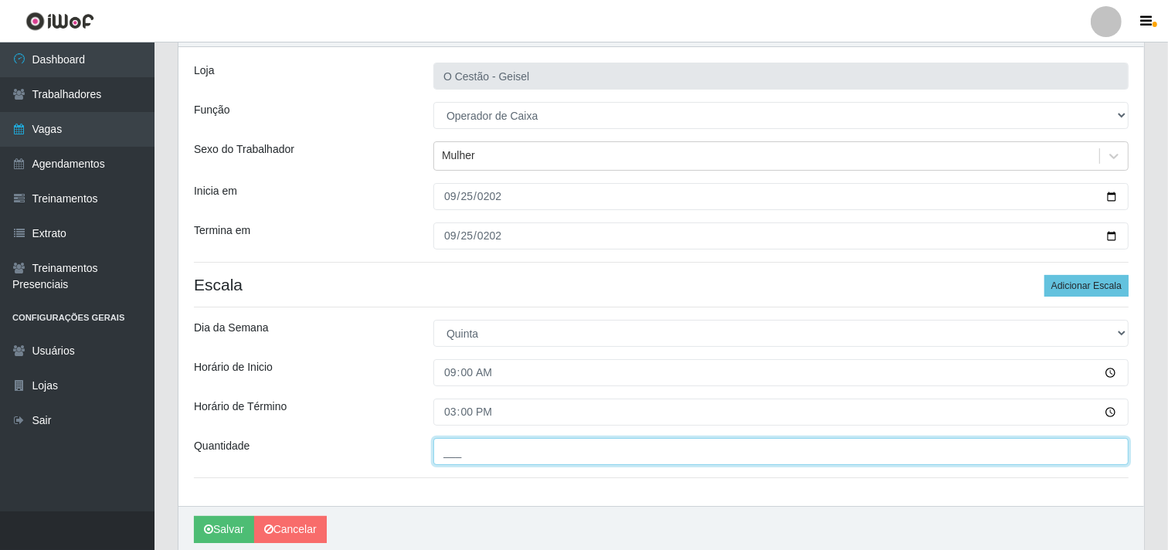
click at [463, 446] on input "___" at bounding box center [780, 451] width 695 height 27
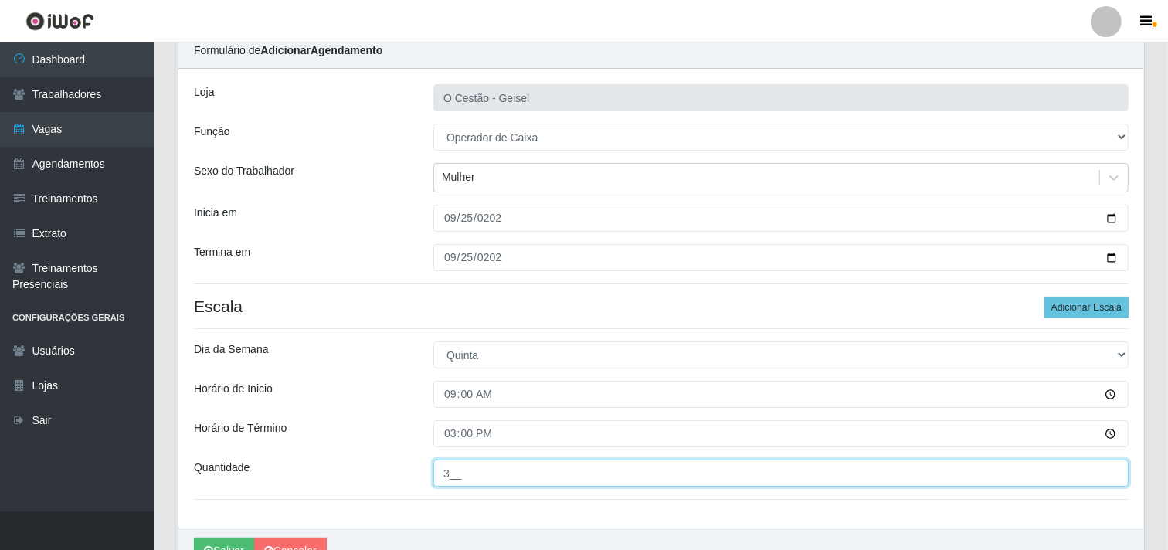
scroll to position [147, 0]
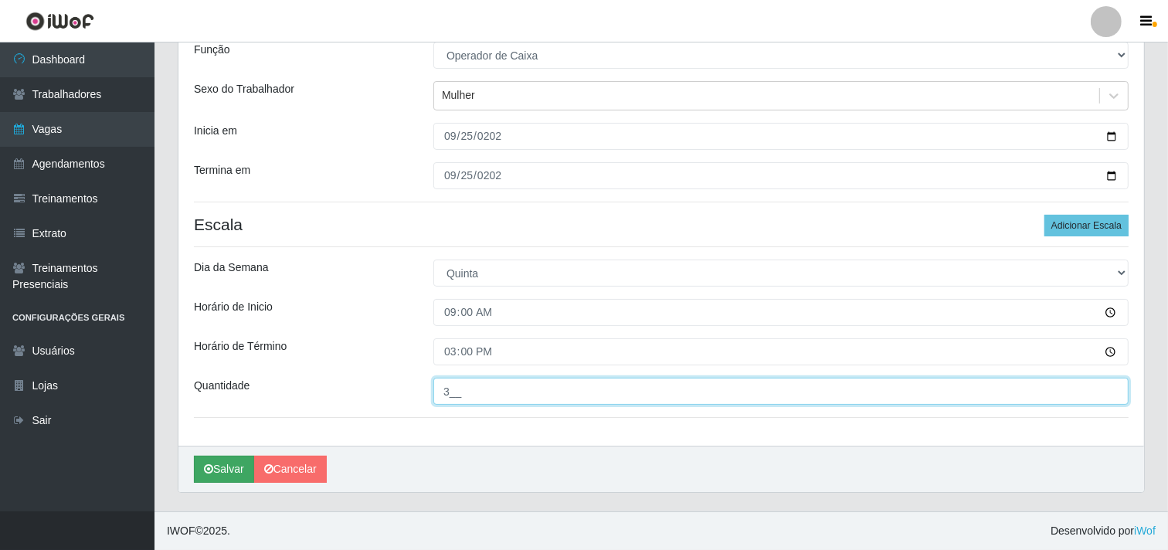
type input "3__"
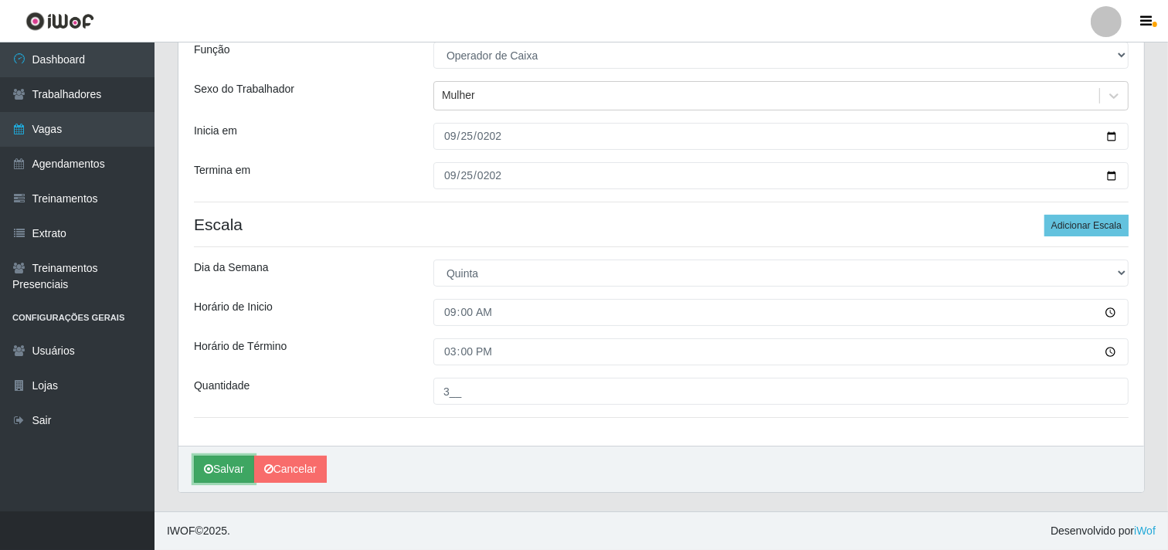
click at [219, 463] on button "Salvar" at bounding box center [224, 469] width 60 height 27
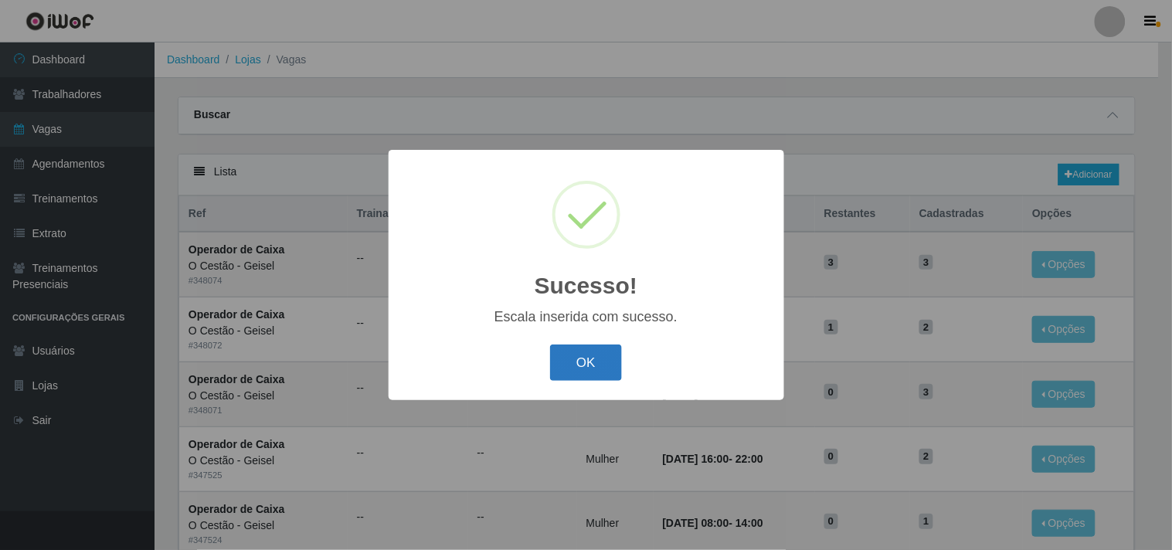
click at [575, 362] on button "OK" at bounding box center [586, 363] width 72 height 36
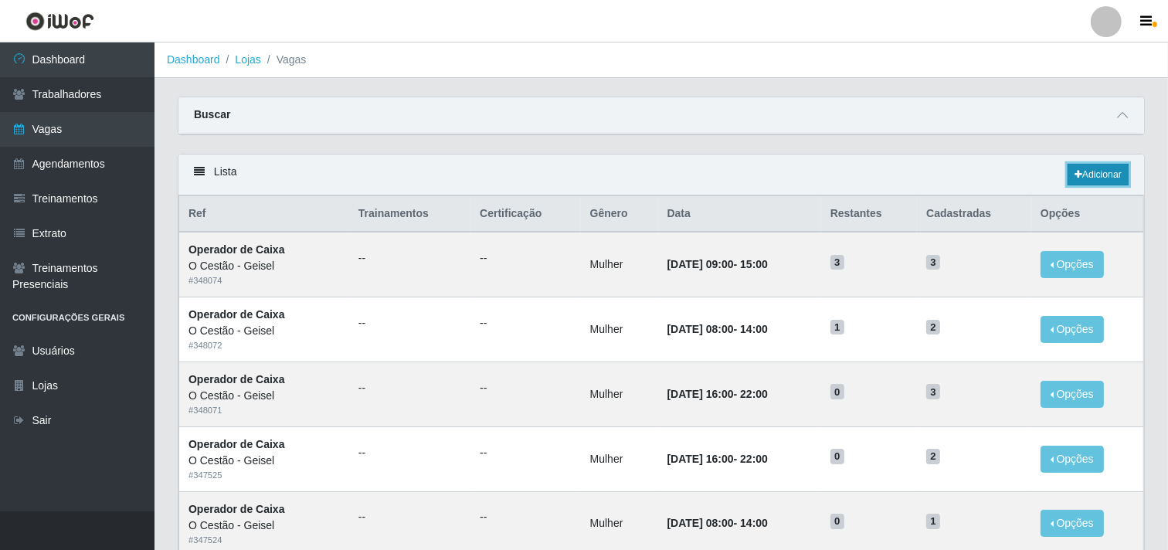
click at [1093, 174] on link "Adicionar" at bounding box center [1098, 175] width 61 height 22
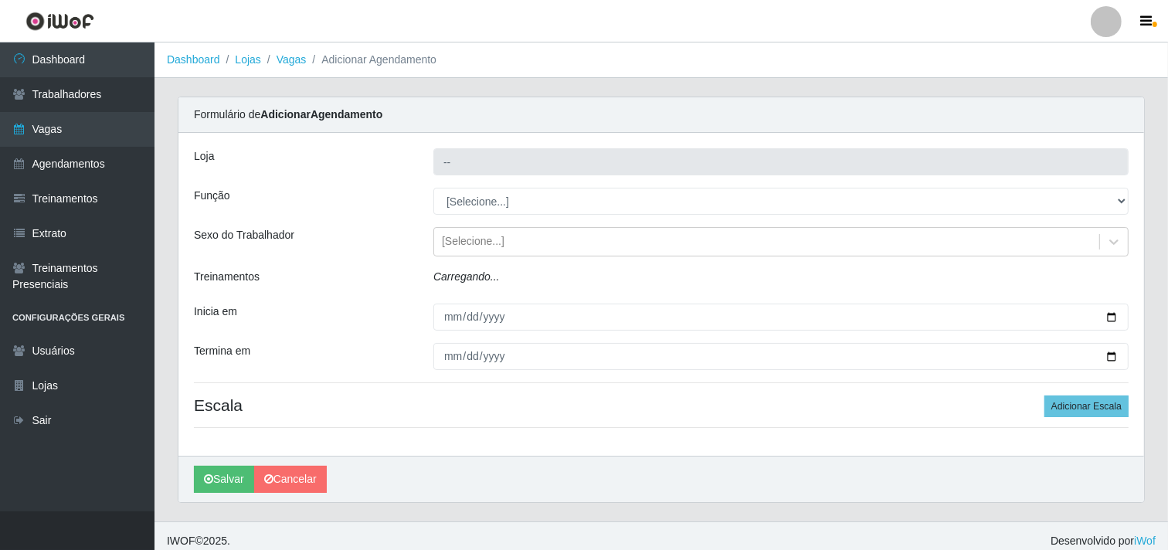
type input "O Cestão - Geisel"
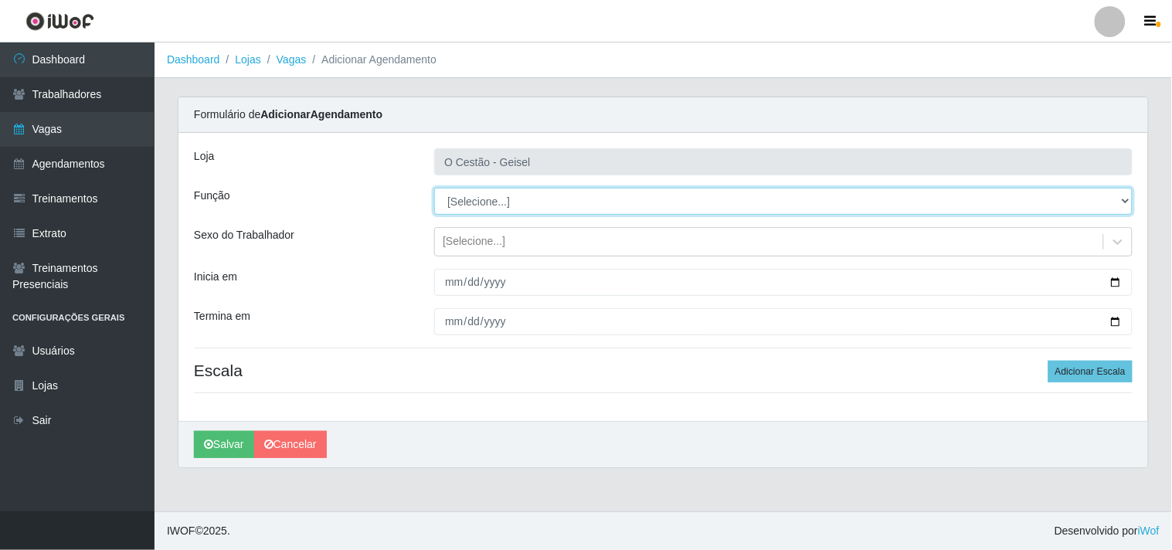
click at [506, 199] on select "[Selecione...] ASG ASG + ASG ++ Auxiliar de Estoque Auxiliar de Estoque + Auxil…" at bounding box center [783, 201] width 698 height 27
click at [521, 205] on select "[Selecione...] ASG ASG + ASG ++ Auxiliar de Estoque Auxiliar de Estoque + Auxil…" at bounding box center [783, 201] width 698 height 27
select select "1"
click at [434, 188] on select "[Selecione...] ASG ASG + ASG ++ Auxiliar de Estoque Auxiliar de Estoque + Auxil…" at bounding box center [783, 201] width 698 height 27
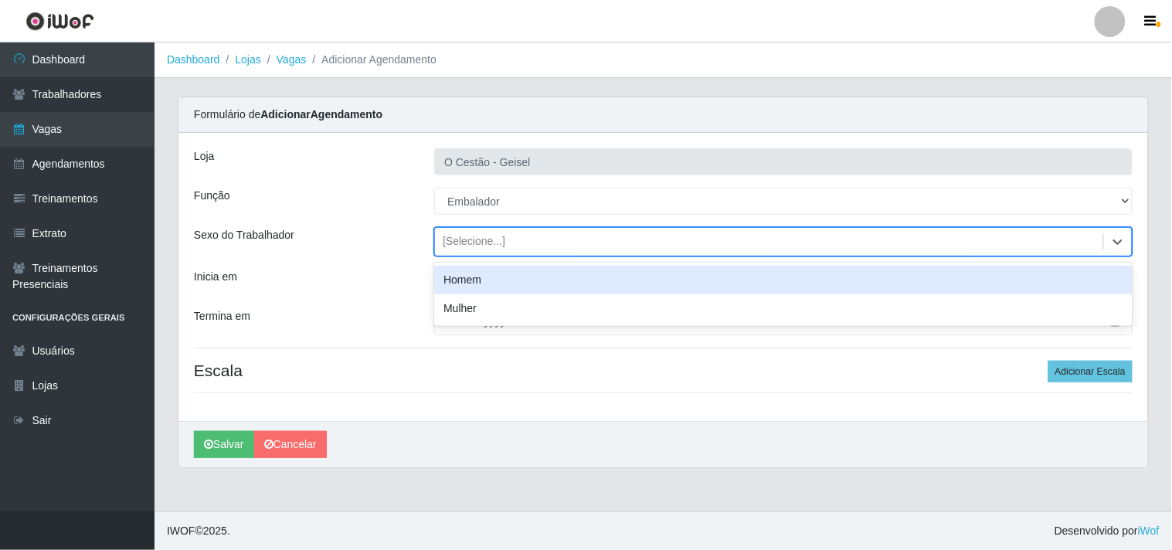
click at [467, 238] on div "[Selecione...]" at bounding box center [474, 242] width 63 height 16
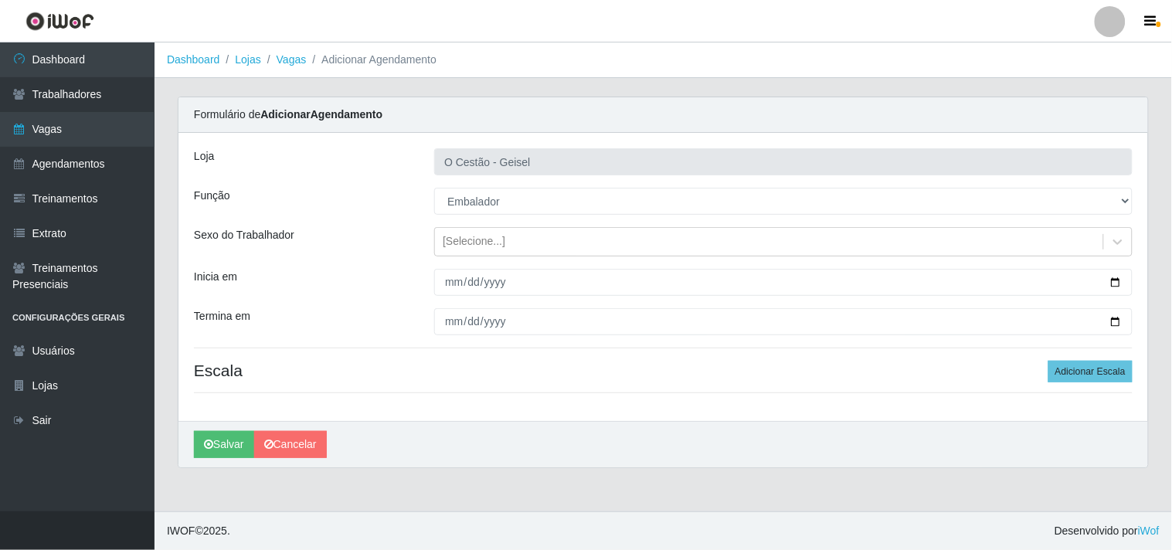
click at [382, 322] on div "Termina em" at bounding box center [302, 321] width 240 height 27
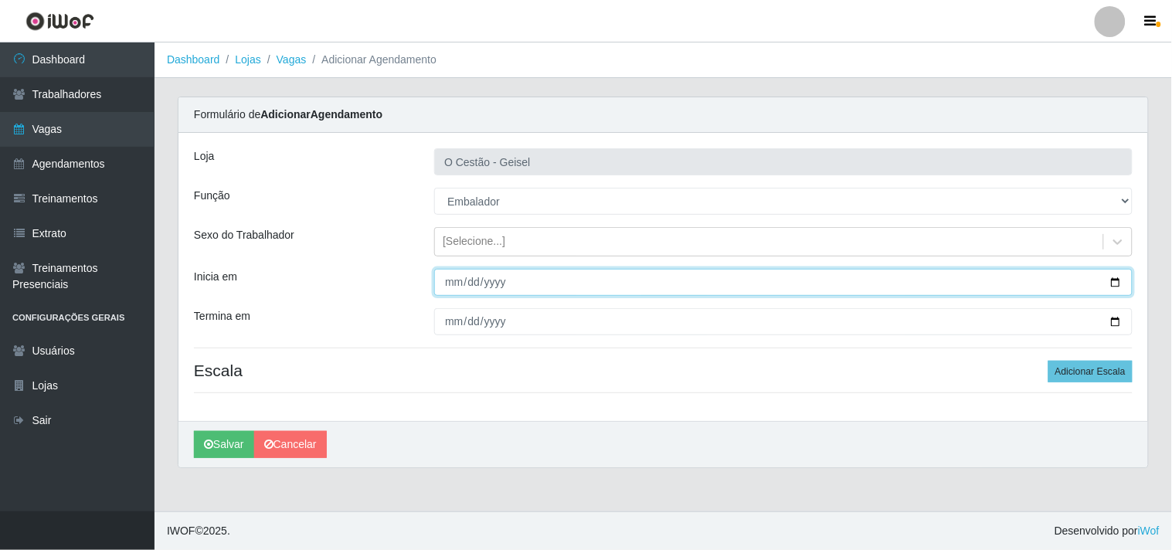
click at [445, 282] on input "Inicia em" at bounding box center [783, 282] width 698 height 27
type input "[DATE]"
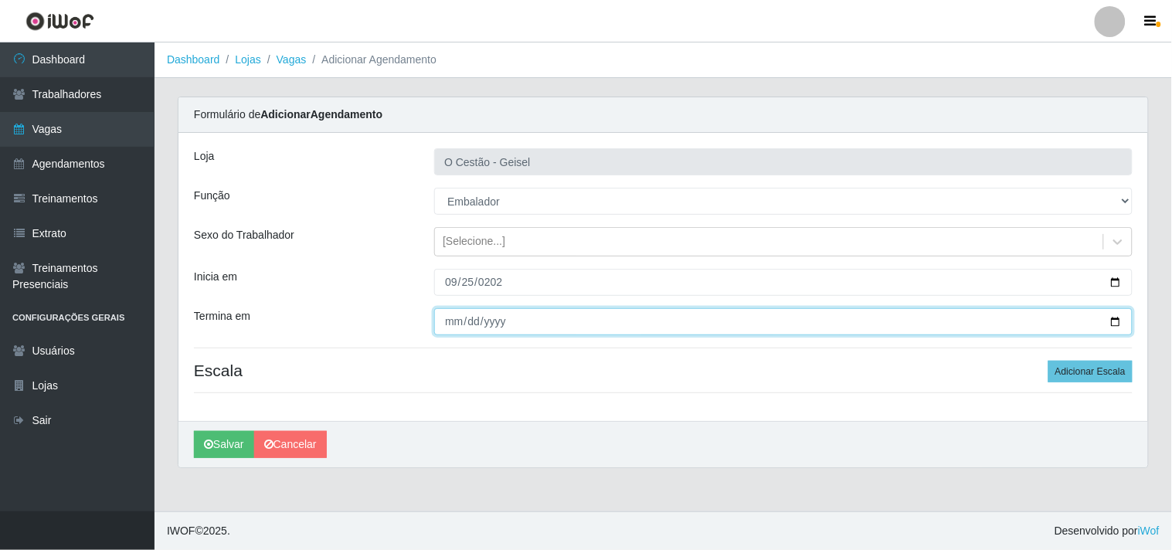
click at [453, 318] on input "Termina em" at bounding box center [783, 321] width 698 height 27
click at [446, 314] on input "Termina em" at bounding box center [783, 321] width 698 height 27
type input "[DATE]"
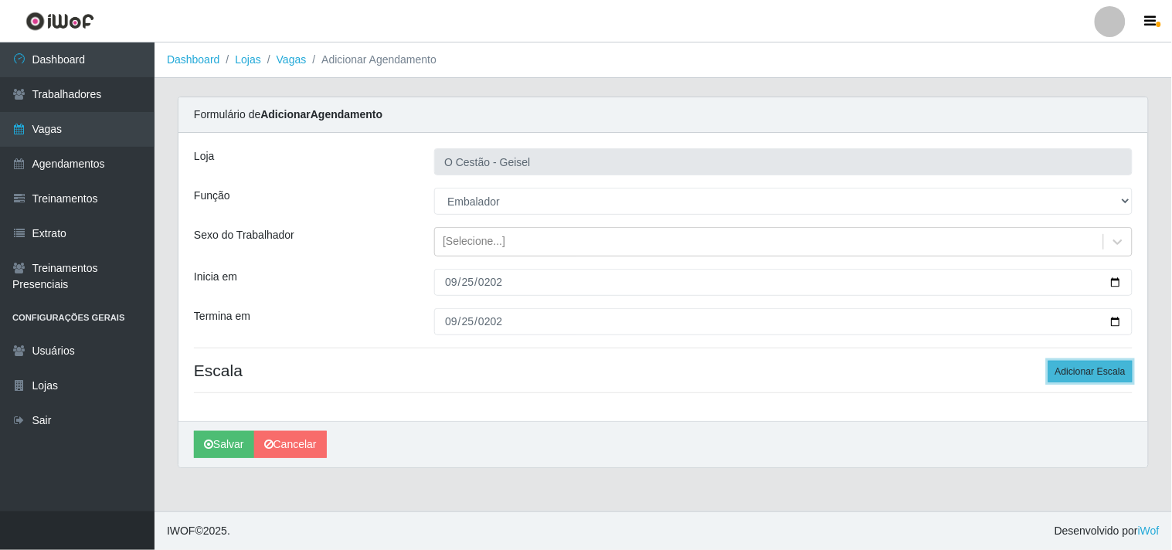
click at [1086, 375] on button "Adicionar Escala" at bounding box center [1090, 372] width 84 height 22
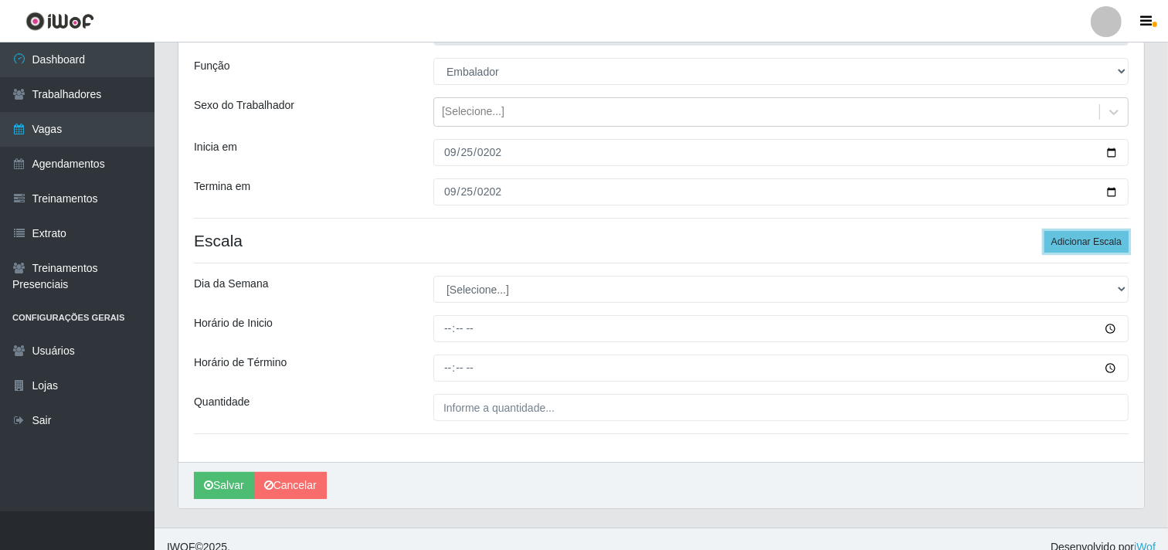
scroll to position [147, 0]
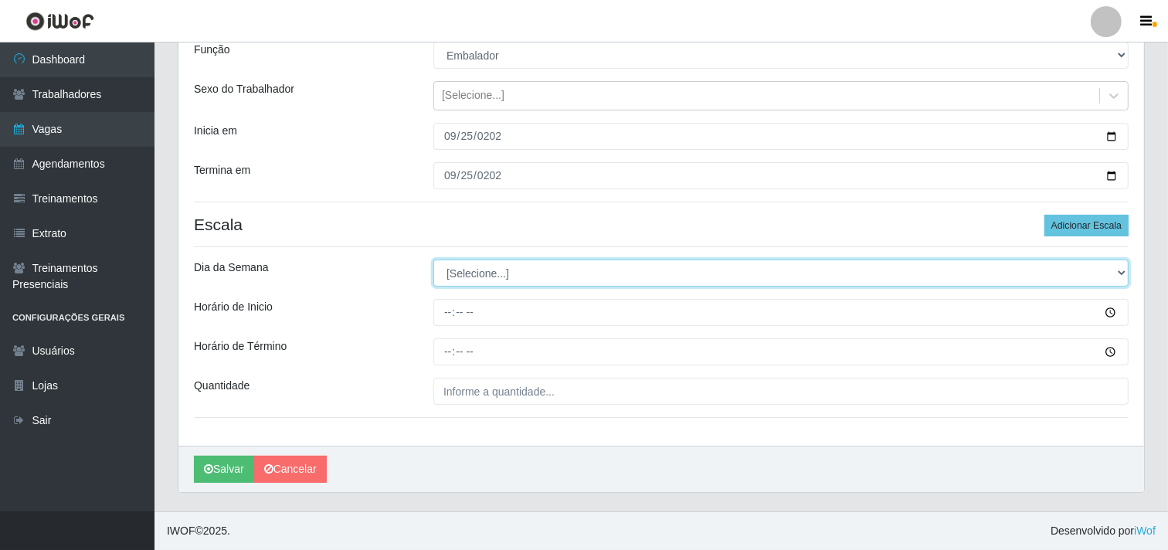
click at [484, 270] on select "[Selecione...] Segunda Terça Quarta Quinta Sexta Sábado Domingo" at bounding box center [780, 273] width 695 height 27
select select "4"
click at [433, 260] on select "[Selecione...] Segunda Terça Quarta Quinta Sexta Sábado Domingo" at bounding box center [780, 273] width 695 height 27
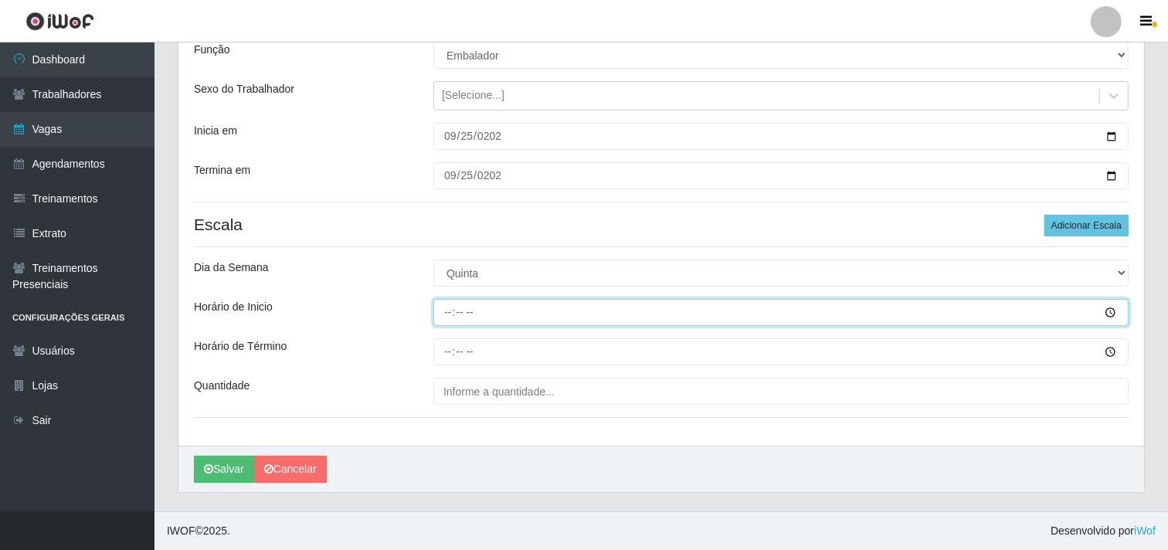
click at [446, 310] on input "Horário de Inicio" at bounding box center [780, 312] width 695 height 27
type input "09:00"
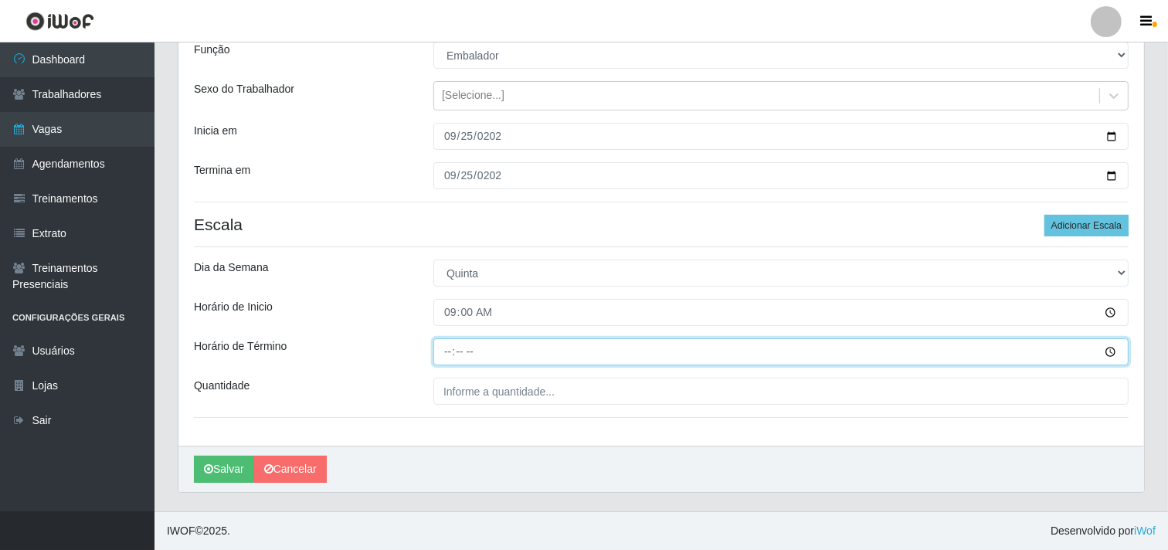
click at [446, 343] on input "Horário de Término" at bounding box center [780, 351] width 695 height 27
type input "15:00"
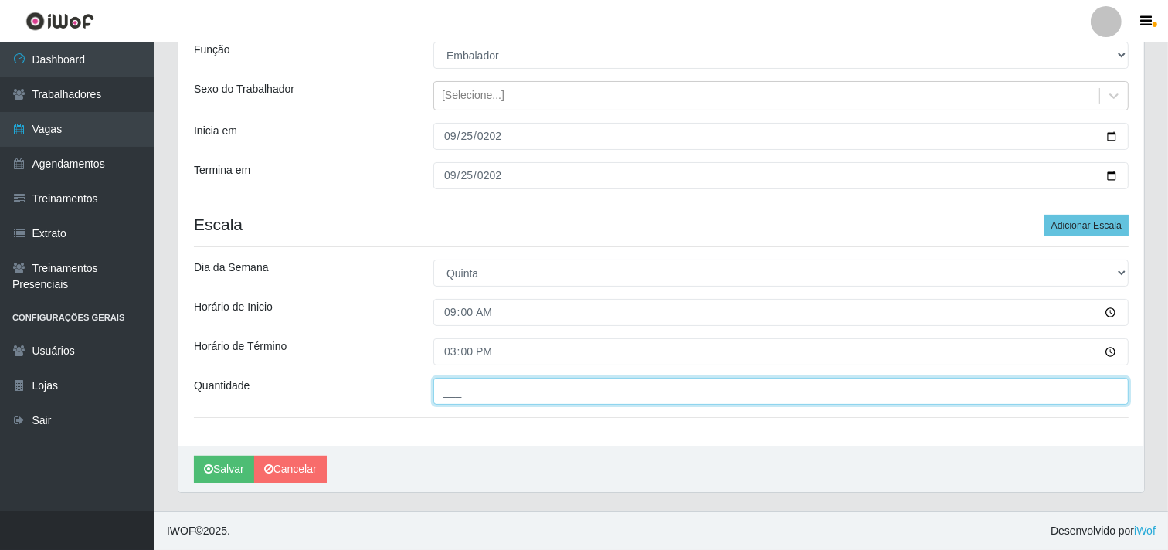
click at [461, 392] on input "___" at bounding box center [780, 391] width 695 height 27
type input "2__"
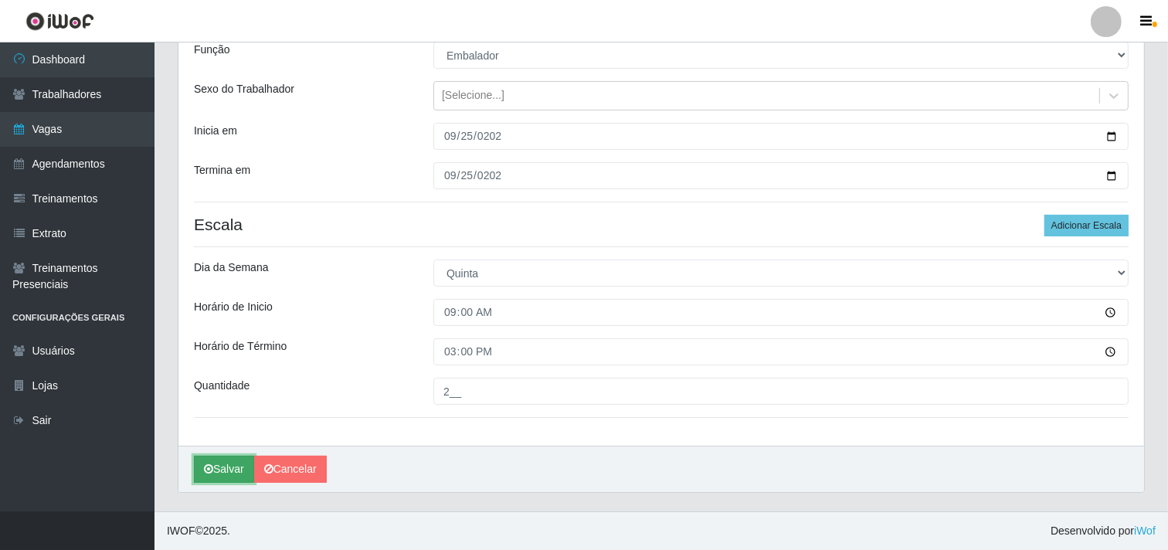
click at [219, 469] on button "Salvar" at bounding box center [224, 469] width 60 height 27
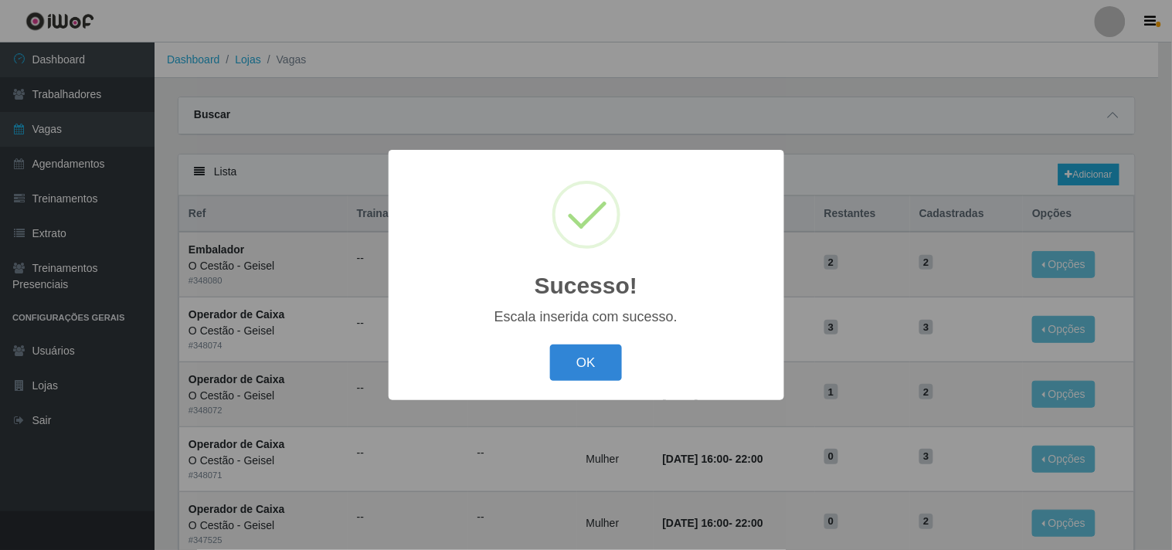
click at [589, 343] on div "OK Cancel" at bounding box center [586, 363] width 365 height 44
click at [590, 365] on button "OK" at bounding box center [586, 363] width 72 height 36
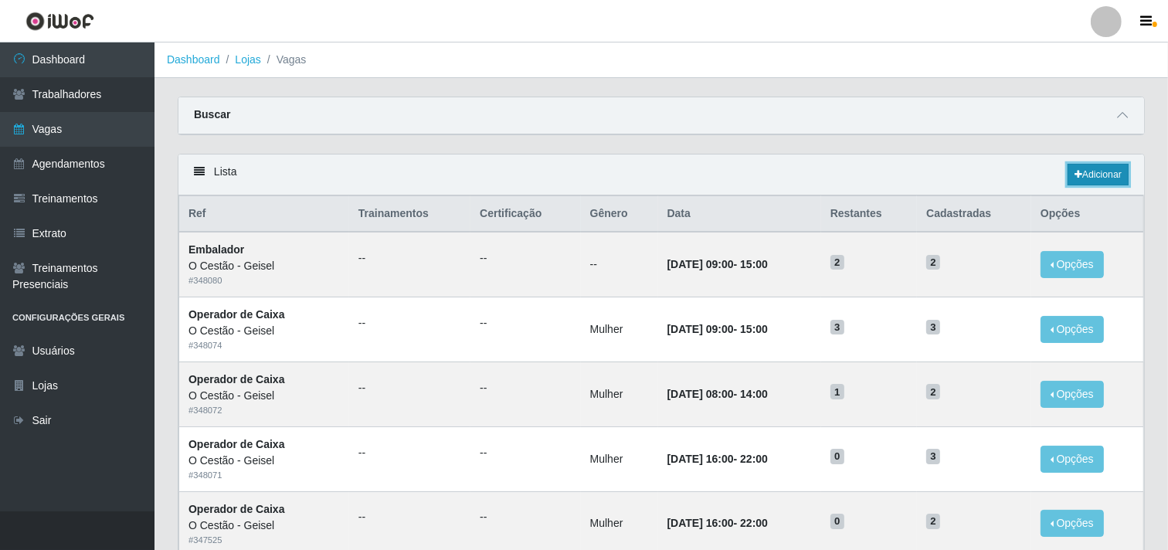
click at [1111, 174] on link "Adicionar" at bounding box center [1098, 175] width 61 height 22
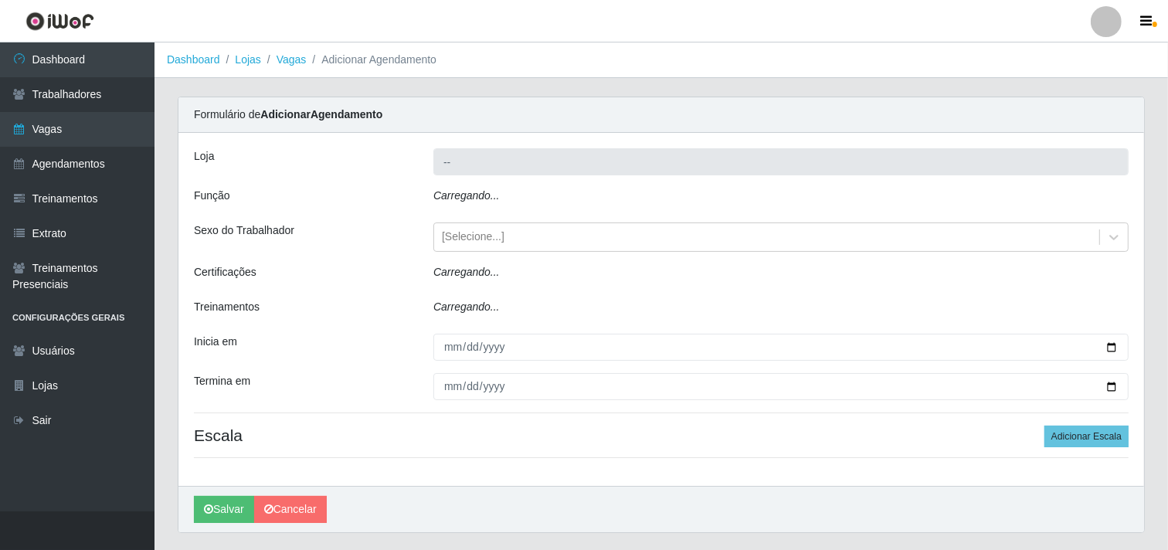
type input "O Cestão - Geisel"
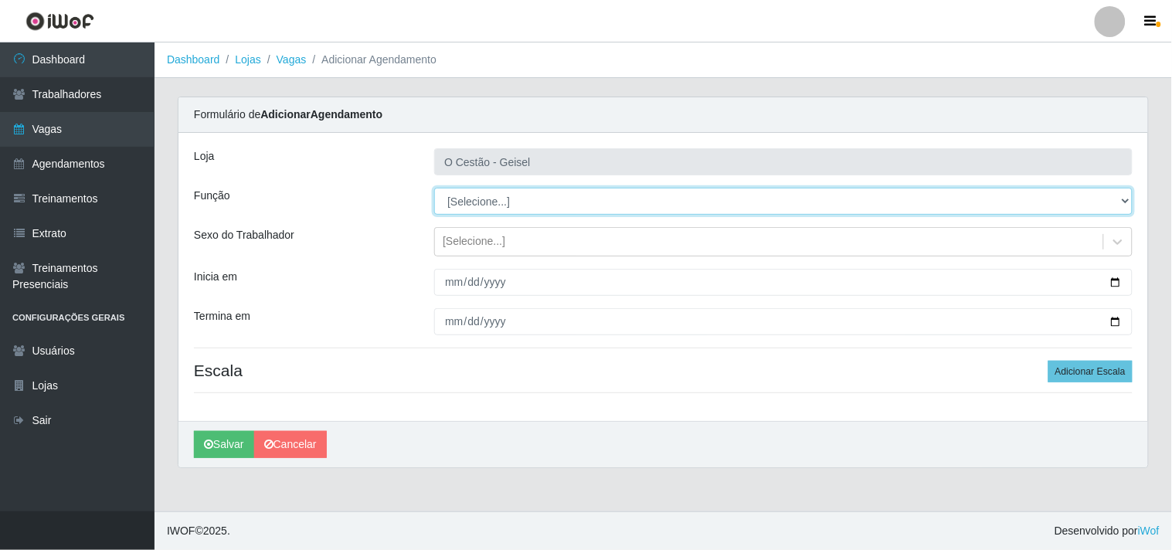
click at [484, 198] on select "[Selecione...] ASG ASG + ASG ++ Auxiliar de Estoque Auxiliar de Estoque + Auxil…" at bounding box center [783, 201] width 698 height 27
select select "22"
click at [434, 188] on select "[Selecione...] ASG ASG + ASG ++ Auxiliar de Estoque Auxiliar de Estoque + Auxil…" at bounding box center [783, 201] width 698 height 27
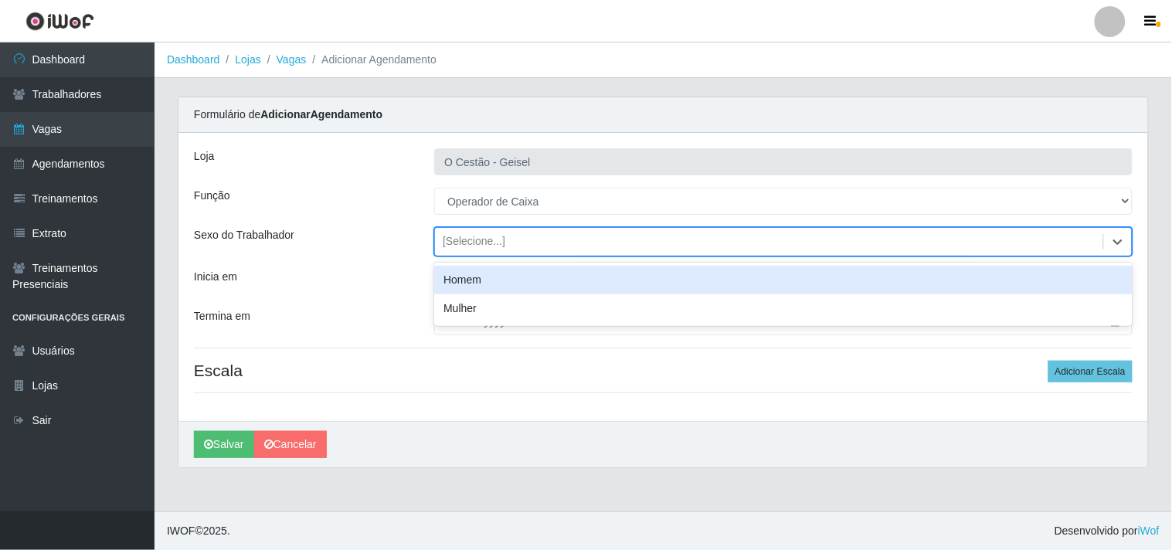
click at [488, 243] on div "[Selecione...]" at bounding box center [474, 242] width 63 height 16
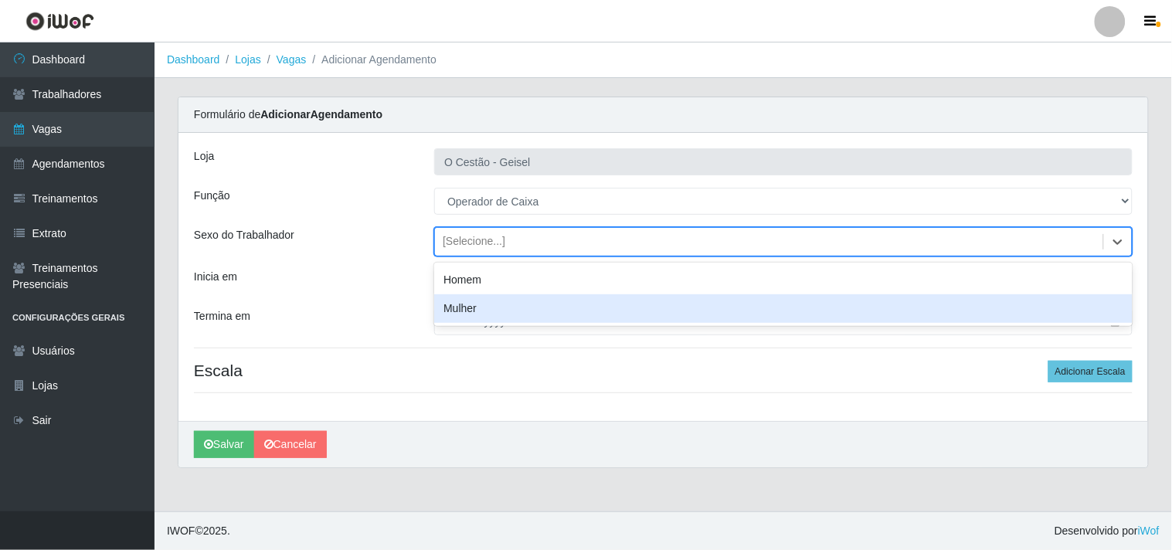
click at [464, 310] on div "Mulher" at bounding box center [783, 308] width 698 height 29
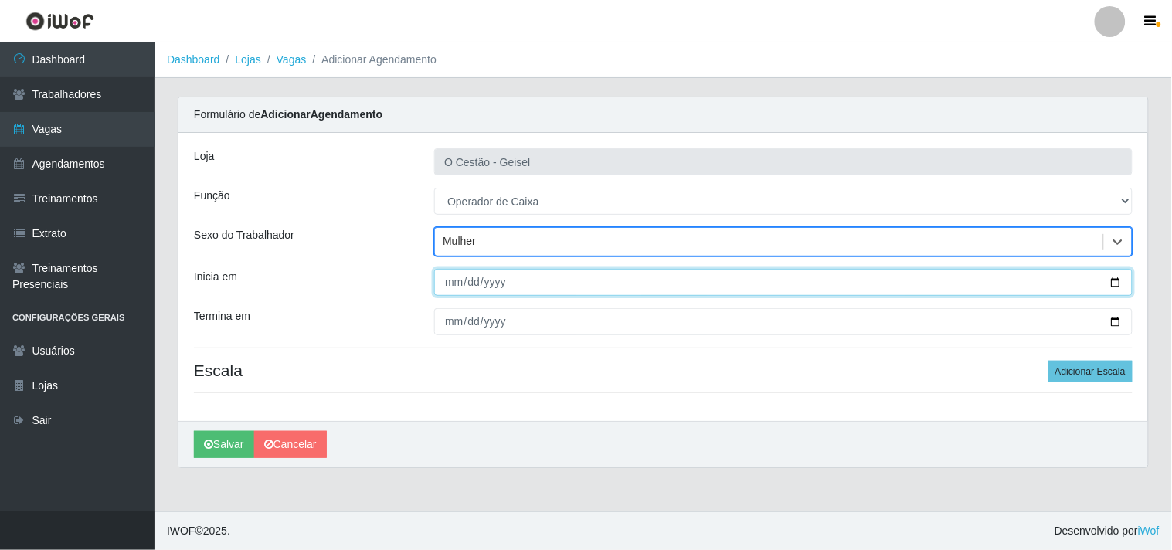
click at [450, 283] on input "Inicia em" at bounding box center [783, 282] width 698 height 27
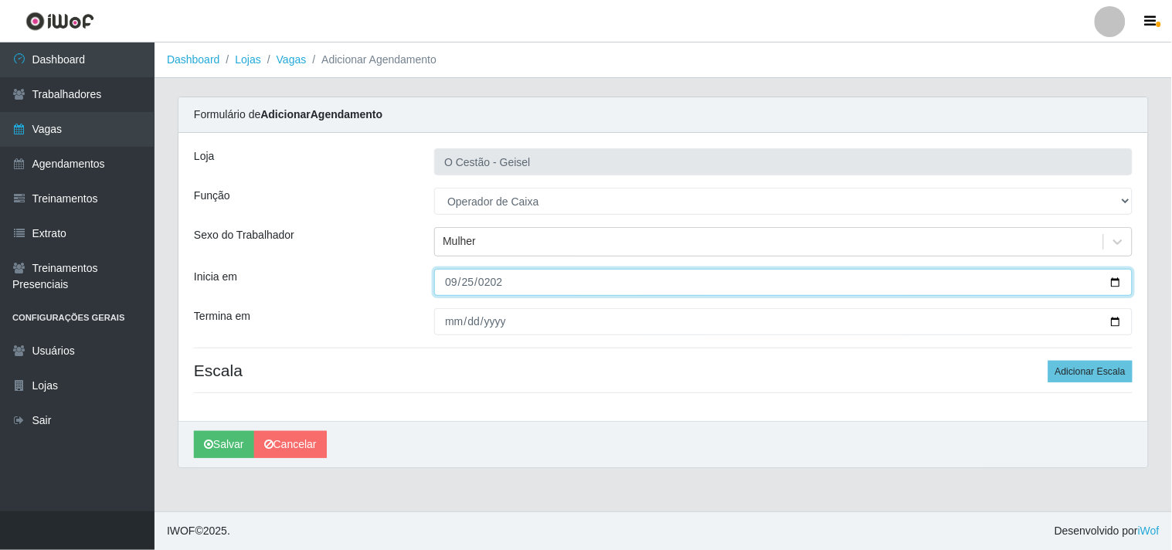
type input "[DATE]"
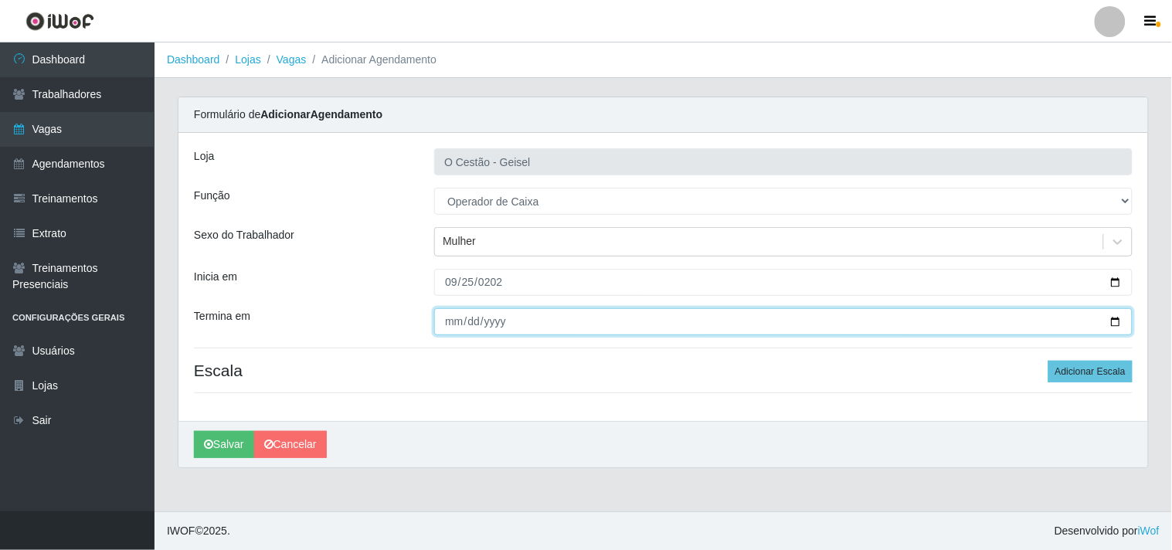
click at [449, 320] on input "Termina em" at bounding box center [783, 321] width 698 height 27
type input "[DATE]"
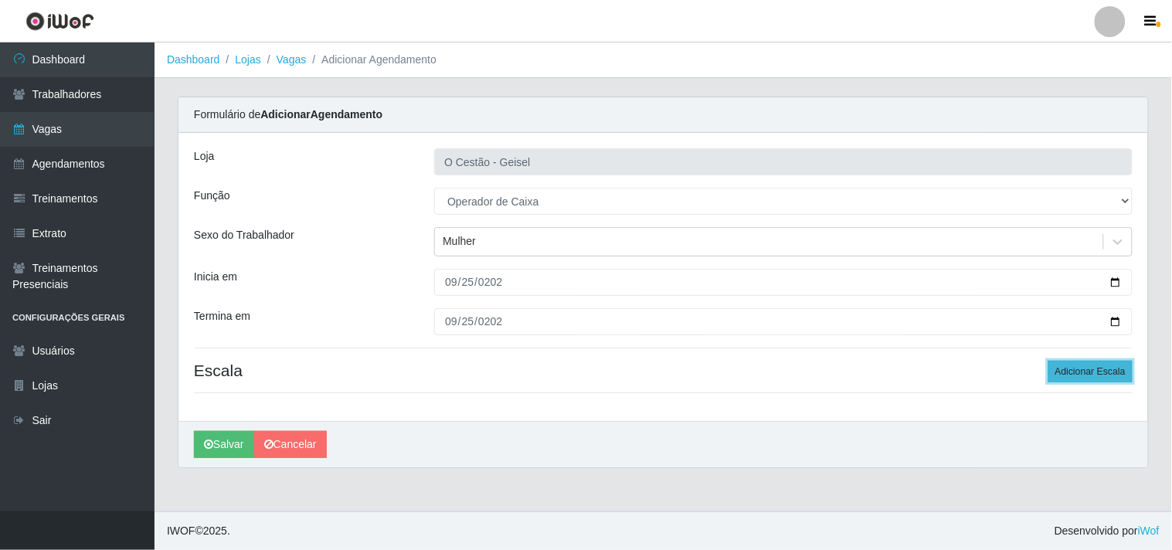
click at [1098, 373] on button "Adicionar Escala" at bounding box center [1090, 372] width 84 height 22
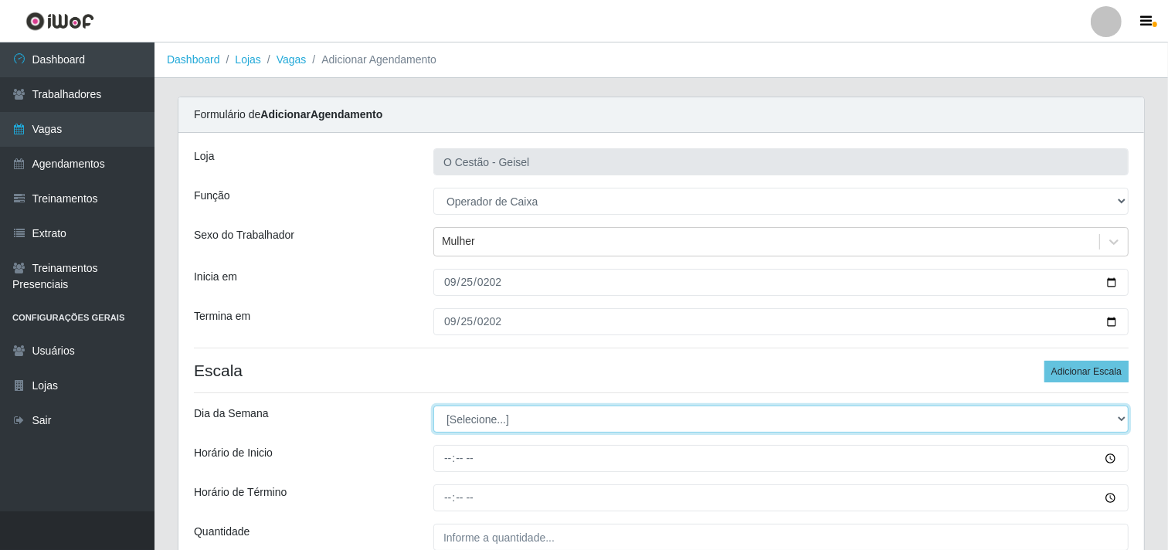
click at [512, 418] on select "[Selecione...] Segunda Terça Quarta Quinta Sexta Sábado Domingo" at bounding box center [780, 419] width 695 height 27
select select "4"
click at [433, 406] on select "[Selecione...] Segunda Terça Quarta Quinta Sexta Sábado Domingo" at bounding box center [780, 419] width 695 height 27
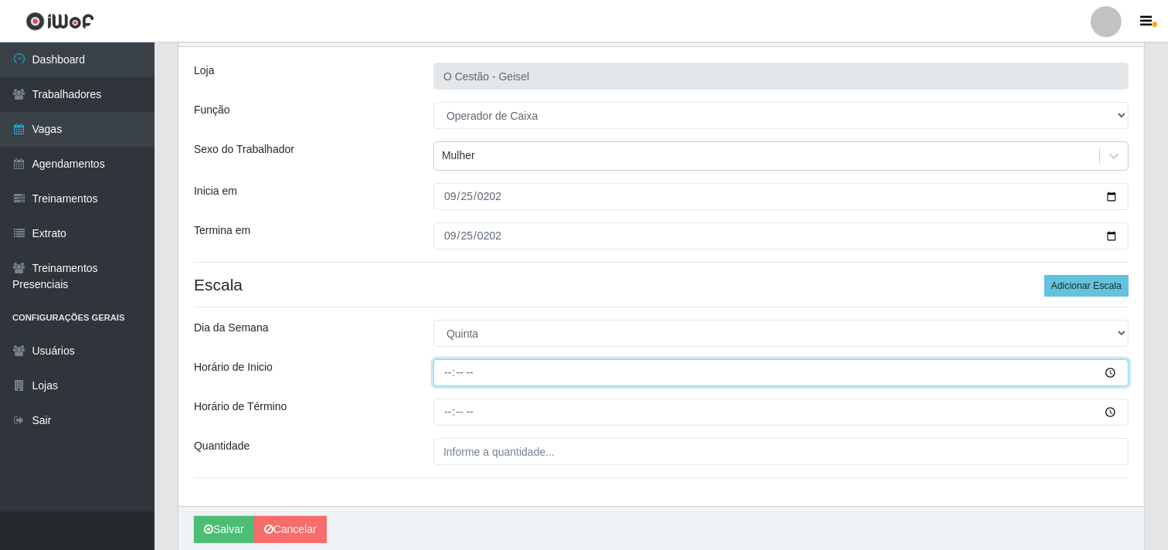
click at [446, 368] on input "Horário de Inicio" at bounding box center [780, 372] width 695 height 27
type input "16:00"
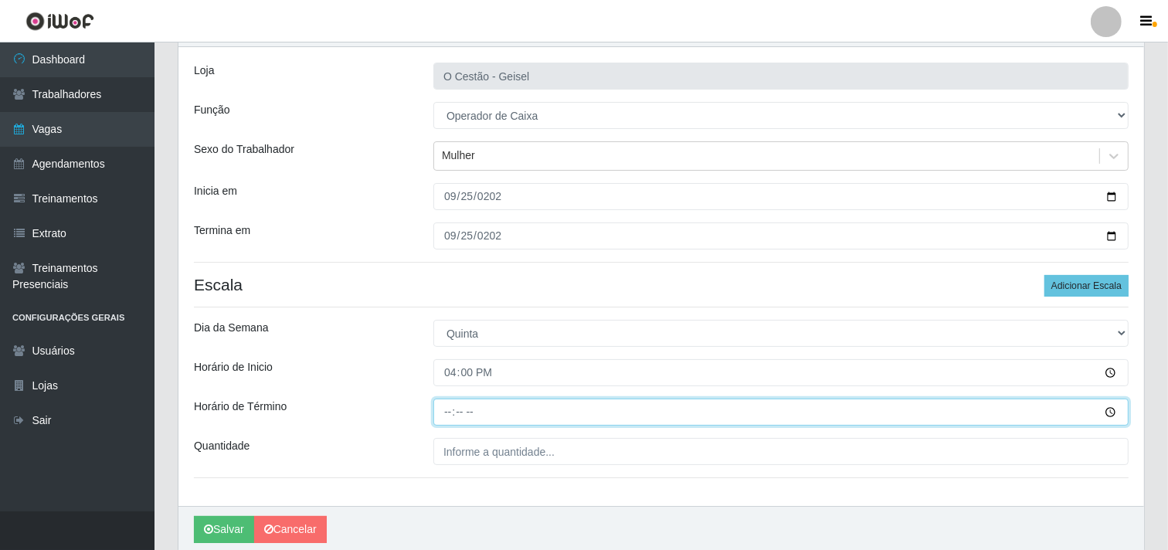
click at [445, 409] on input "Horário de Término" at bounding box center [780, 412] width 695 height 27
type input "22:00"
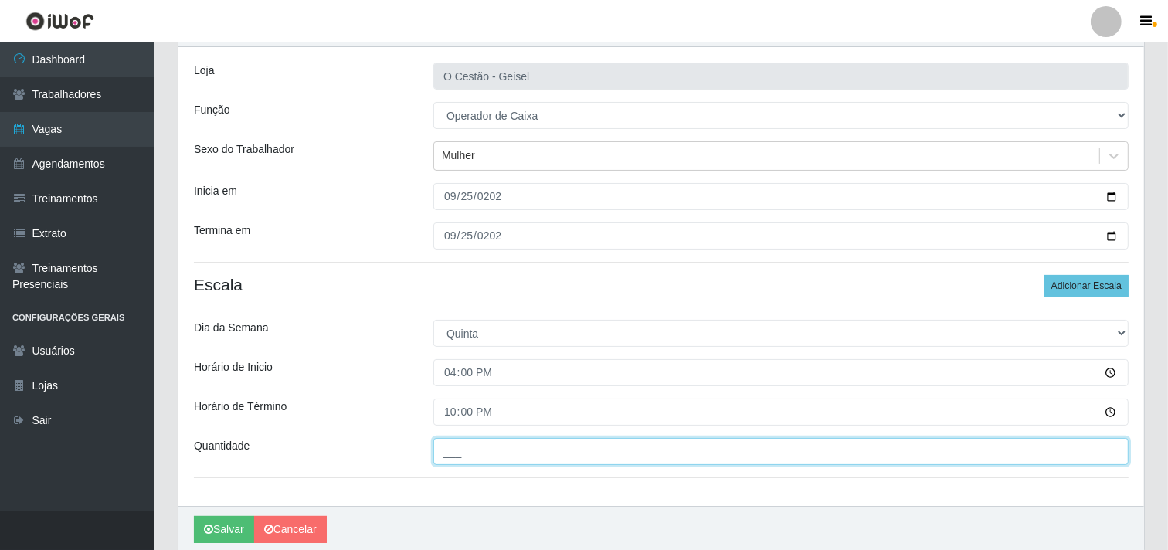
click at [482, 461] on input "___" at bounding box center [780, 451] width 695 height 27
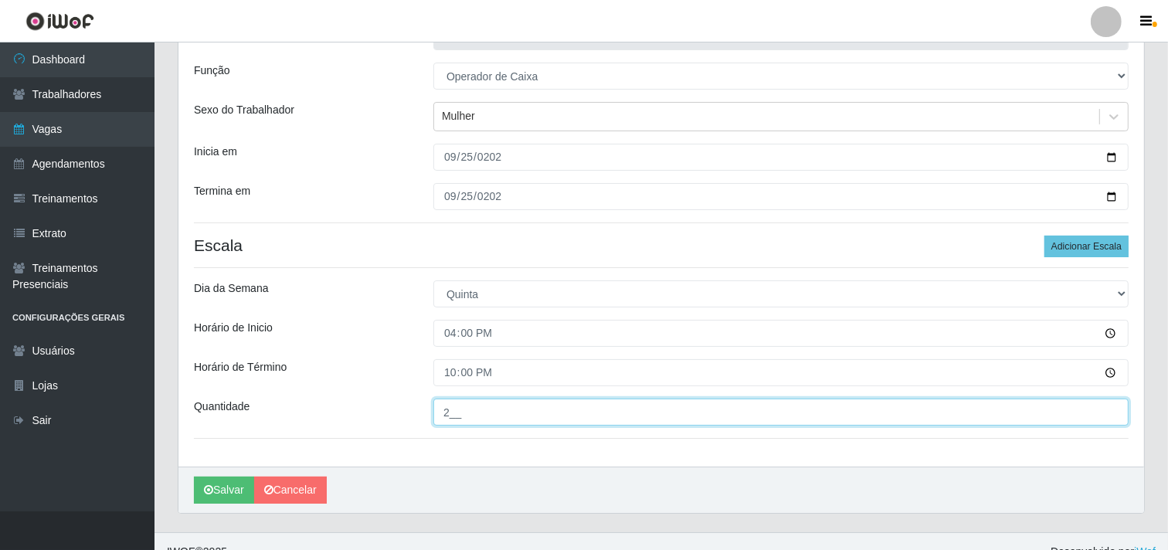
scroll to position [147, 0]
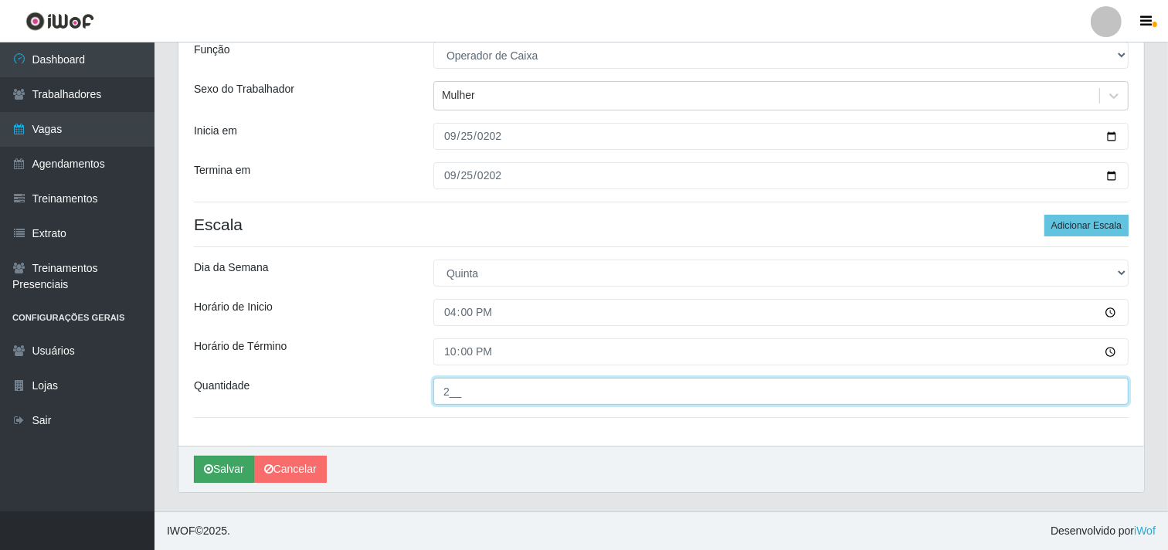
type input "2__"
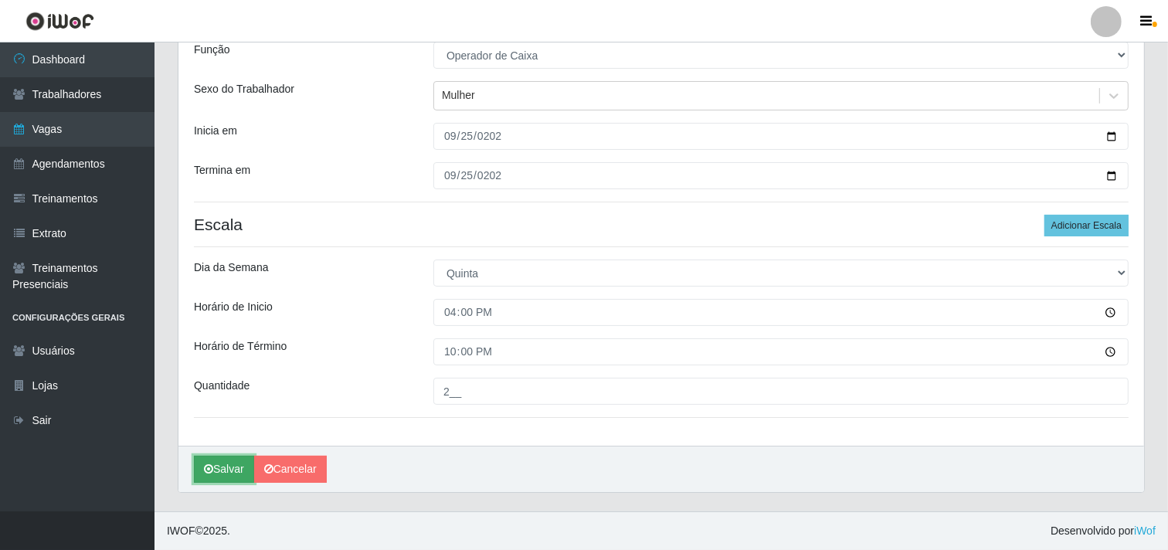
click at [237, 467] on button "Salvar" at bounding box center [224, 469] width 60 height 27
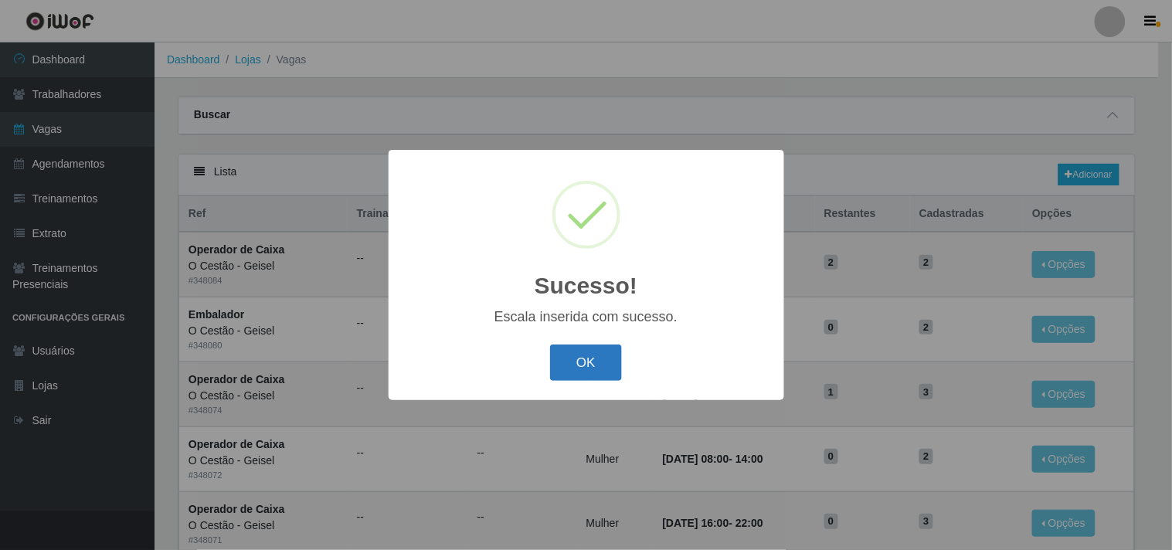
click at [572, 351] on button "OK" at bounding box center [586, 363] width 72 height 36
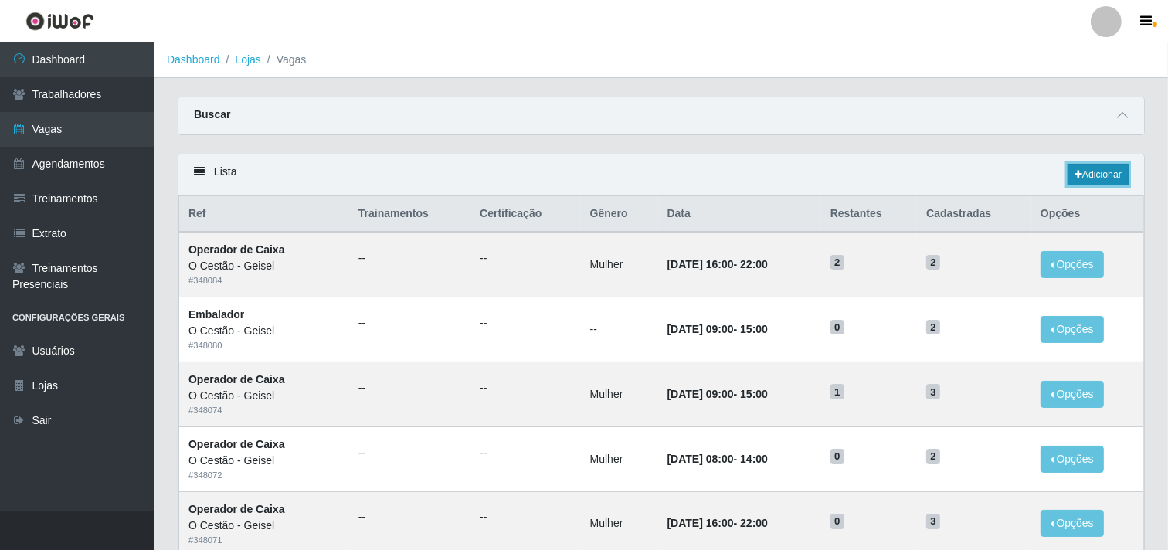
click at [1079, 180] on link "Adicionar" at bounding box center [1098, 175] width 61 height 22
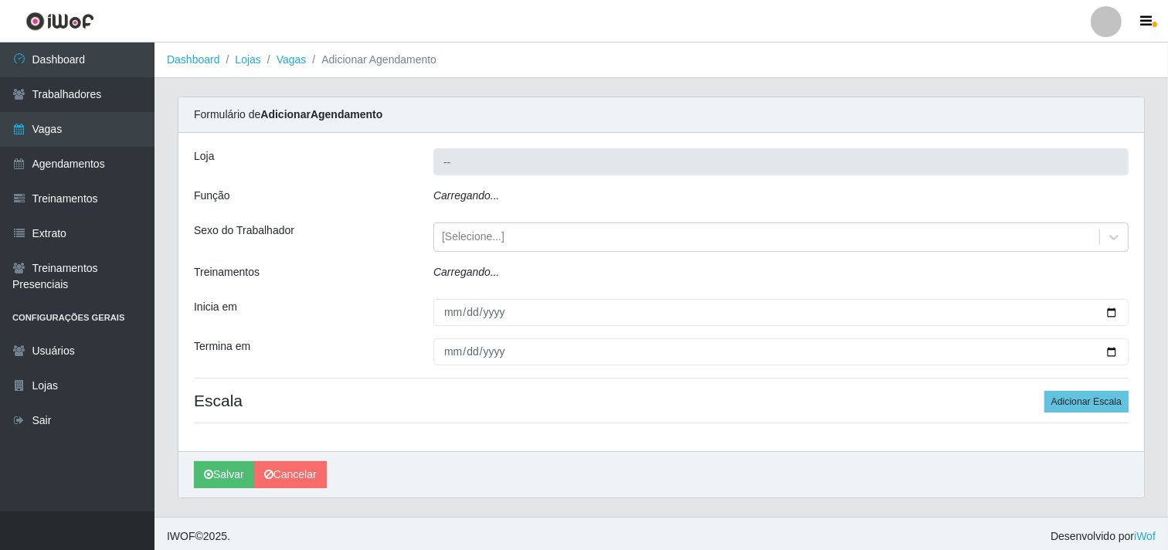
type input "O Cestão - Geisel"
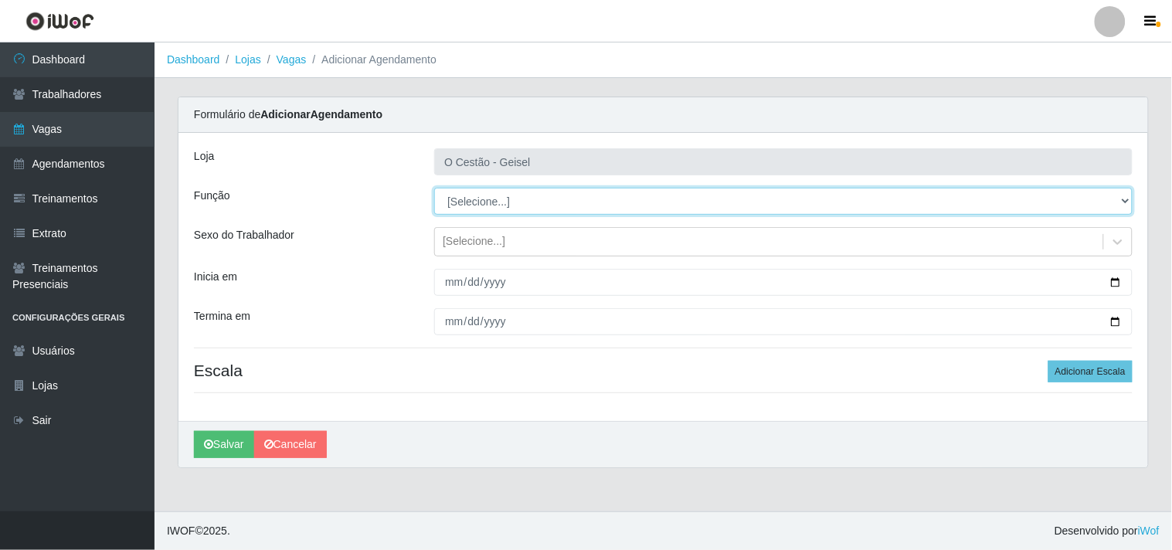
click at [484, 202] on select "[Selecione...] ASG ASG + ASG ++ Auxiliar de Estoque Auxiliar de Estoque + Auxil…" at bounding box center [783, 201] width 698 height 27
select select "1"
click at [434, 188] on select "[Selecione...] ASG ASG + ASG ++ Auxiliar de Estoque Auxiliar de Estoque + Auxil…" at bounding box center [783, 201] width 698 height 27
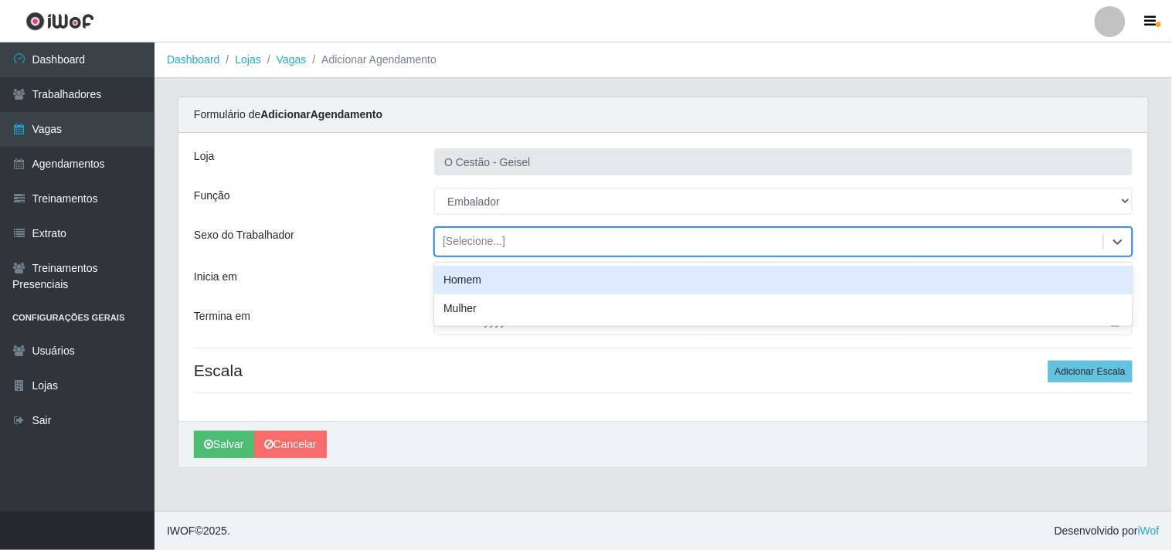
click at [487, 243] on div "[Selecione...]" at bounding box center [474, 242] width 63 height 16
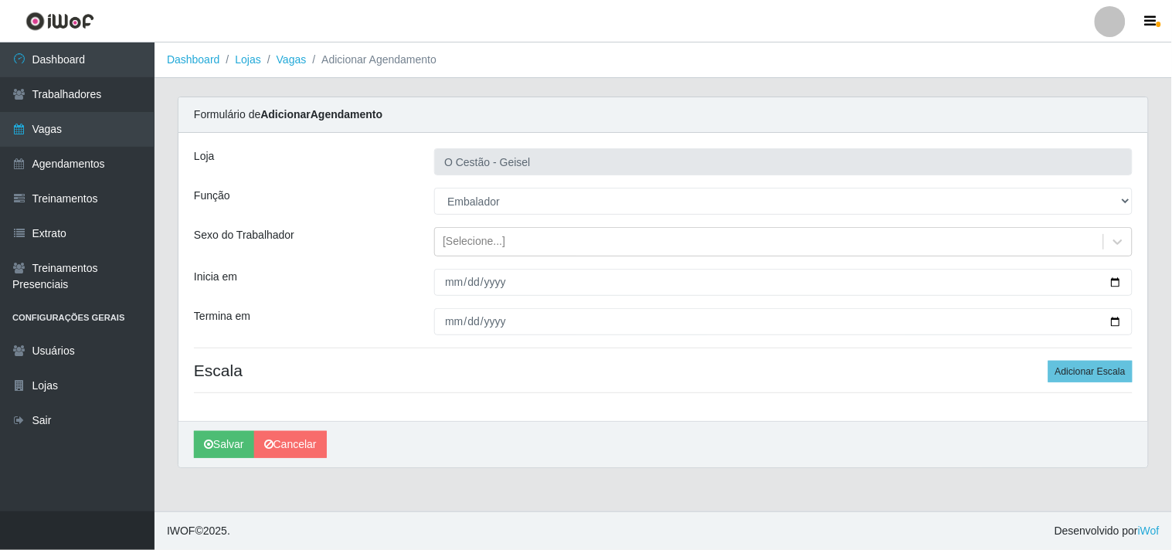
drag, startPoint x: 428, startPoint y: 388, endPoint x: 436, endPoint y: 374, distance: 16.3
click at [428, 389] on div "Loja O Cestão - Geisel Função [Selecione...] ASG ASG + ASG ++ Auxiliar de Estoq…" at bounding box center [662, 277] width 969 height 288
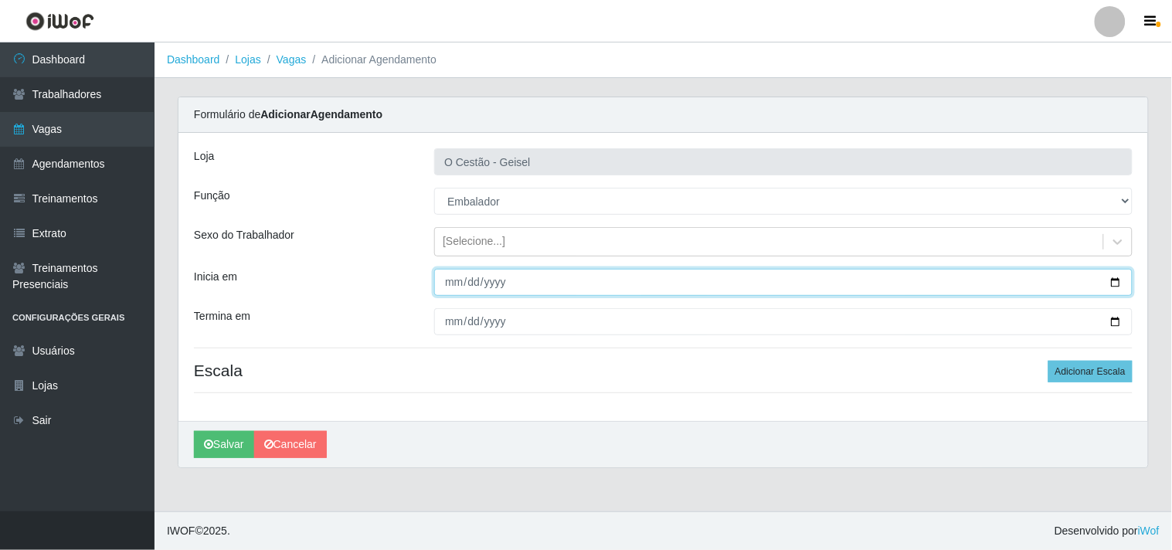
click at [454, 283] on input "Inicia em" at bounding box center [783, 282] width 698 height 27
type input "[DATE]"
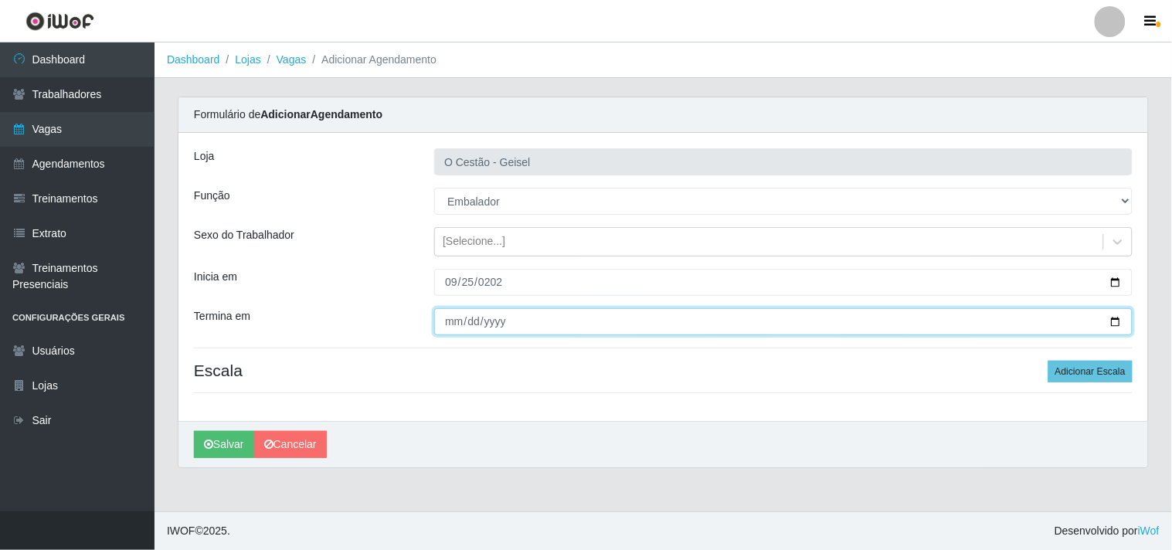
click at [459, 325] on input "Termina em" at bounding box center [783, 321] width 698 height 27
type input "[DATE]"
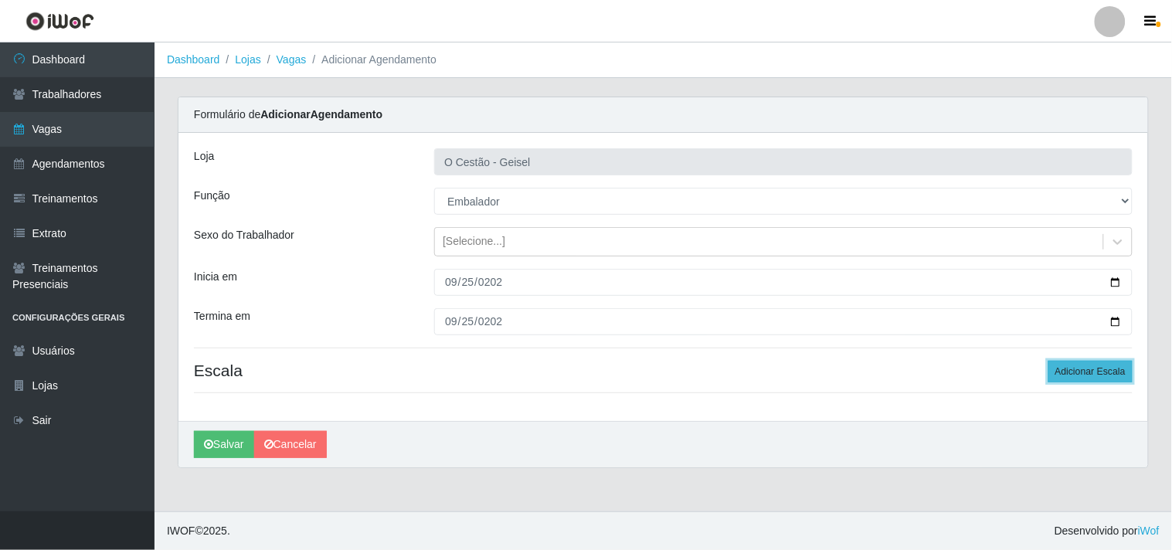
click at [1093, 365] on button "Adicionar Escala" at bounding box center [1090, 372] width 84 height 22
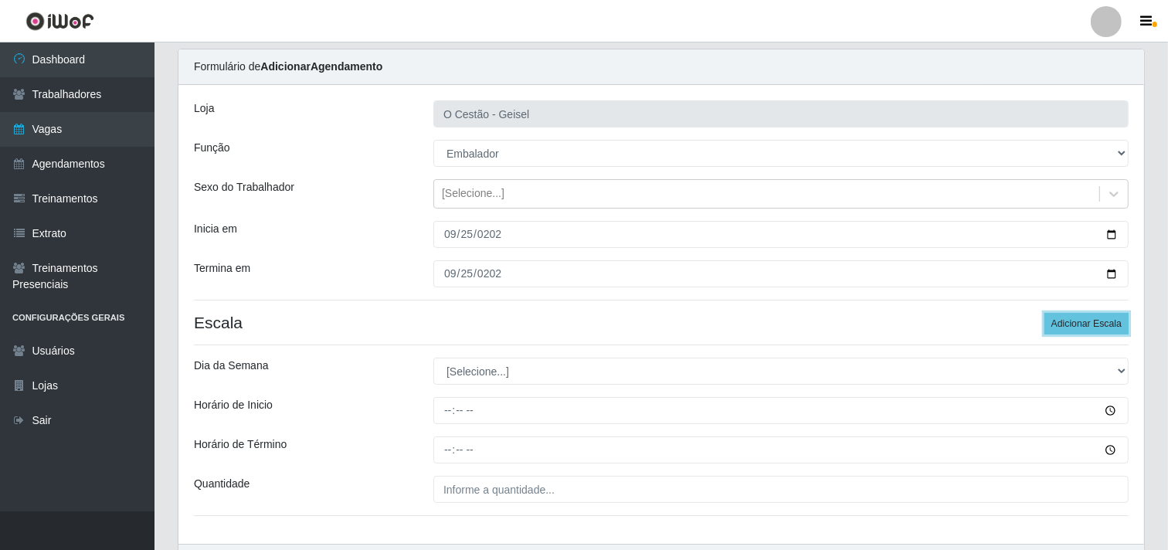
scroll to position [86, 0]
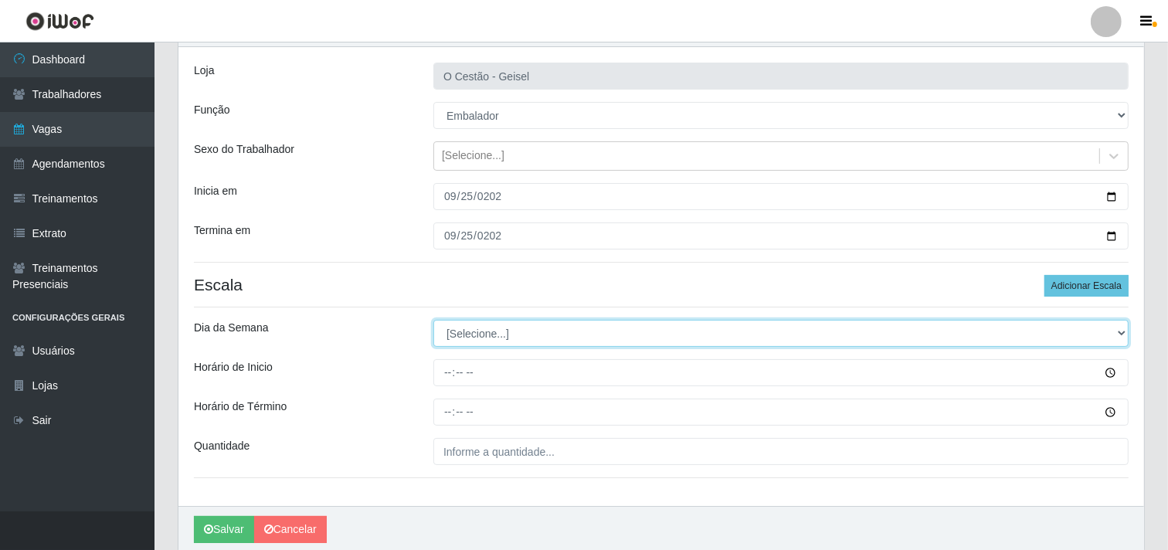
click at [549, 325] on select "[Selecione...] Segunda Terça Quarta Quinta Sexta Sábado Domingo" at bounding box center [780, 333] width 695 height 27
select select "4"
click at [433, 320] on select "[Selecione...] Segunda Terça Quarta Quinta Sexta Sábado Domingo" at bounding box center [780, 333] width 695 height 27
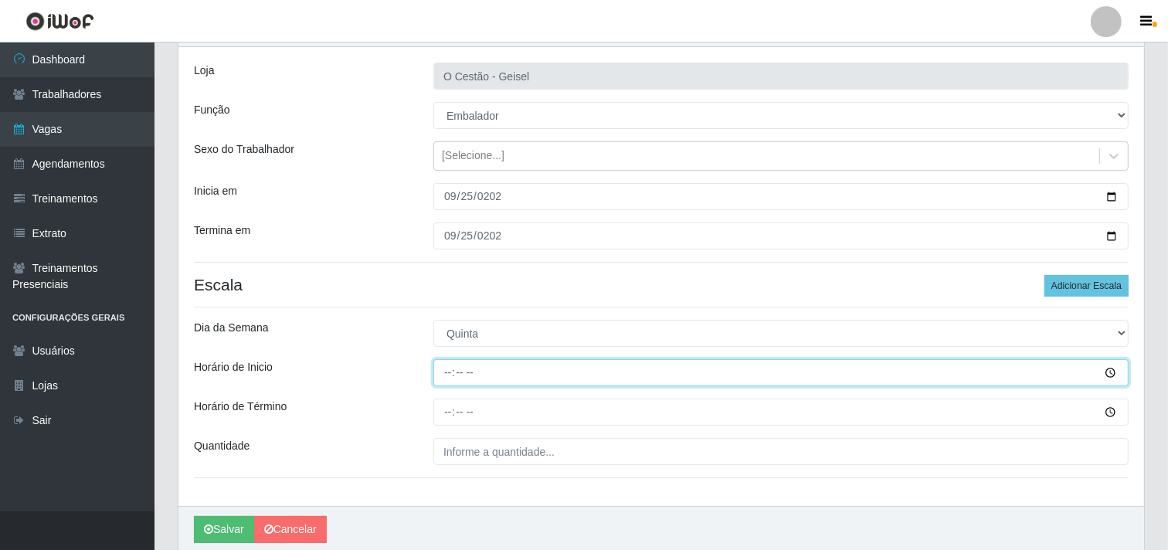
click at [440, 374] on input "Horário de Inicio" at bounding box center [780, 372] width 695 height 27
type input "16:00"
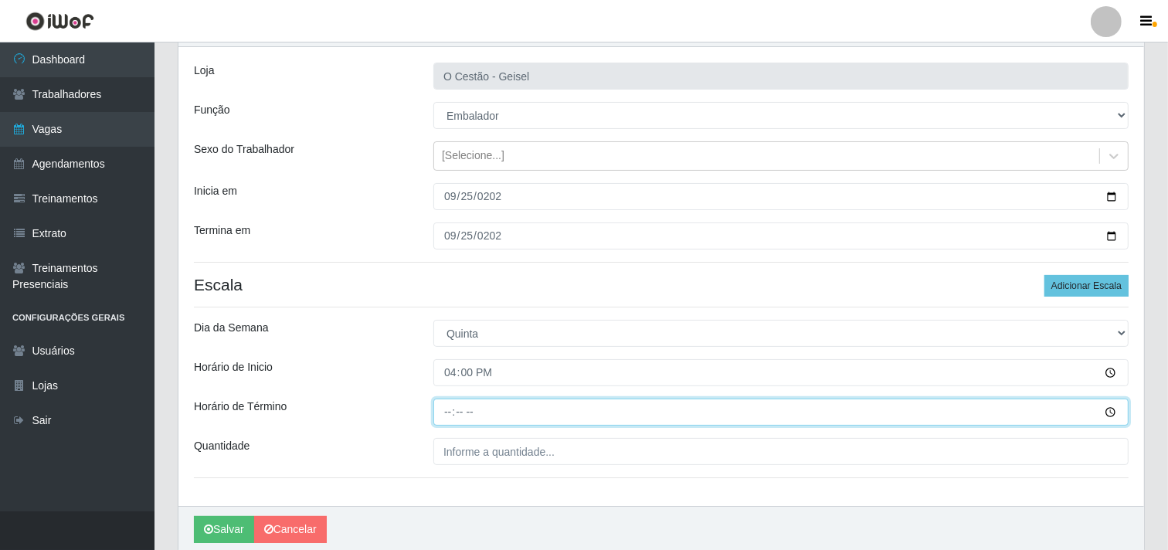
click at [450, 415] on input "Horário de Término" at bounding box center [780, 412] width 695 height 27
type input "22:00"
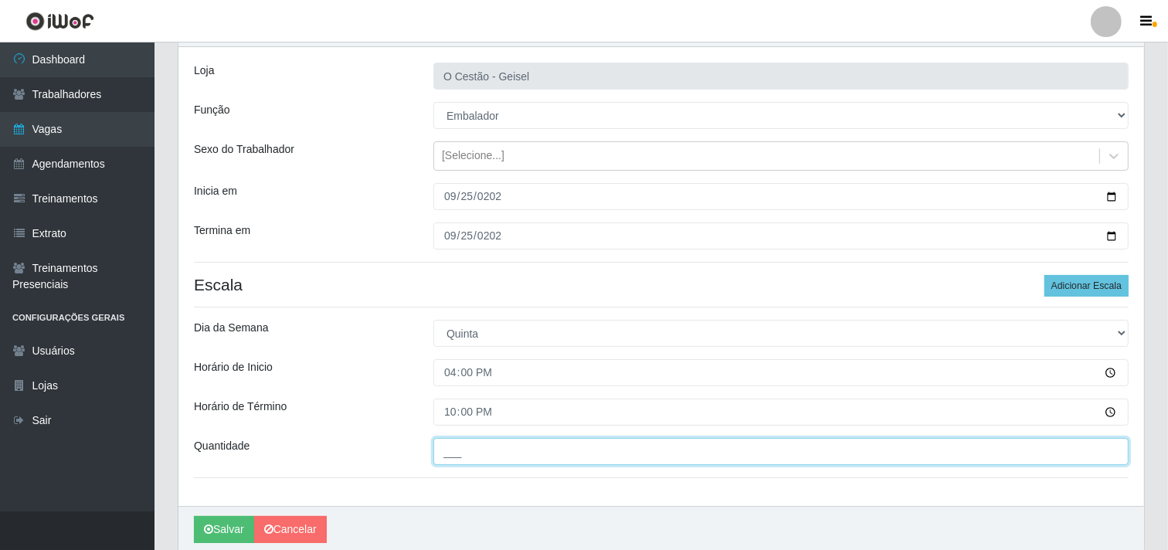
click at [460, 452] on input "___" at bounding box center [780, 451] width 695 height 27
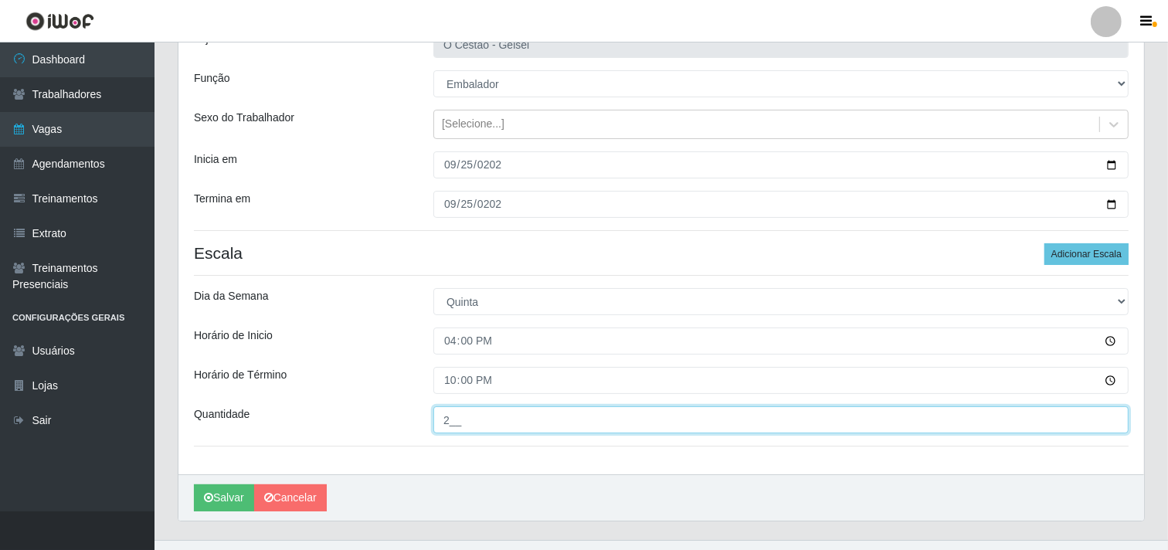
scroll to position [147, 0]
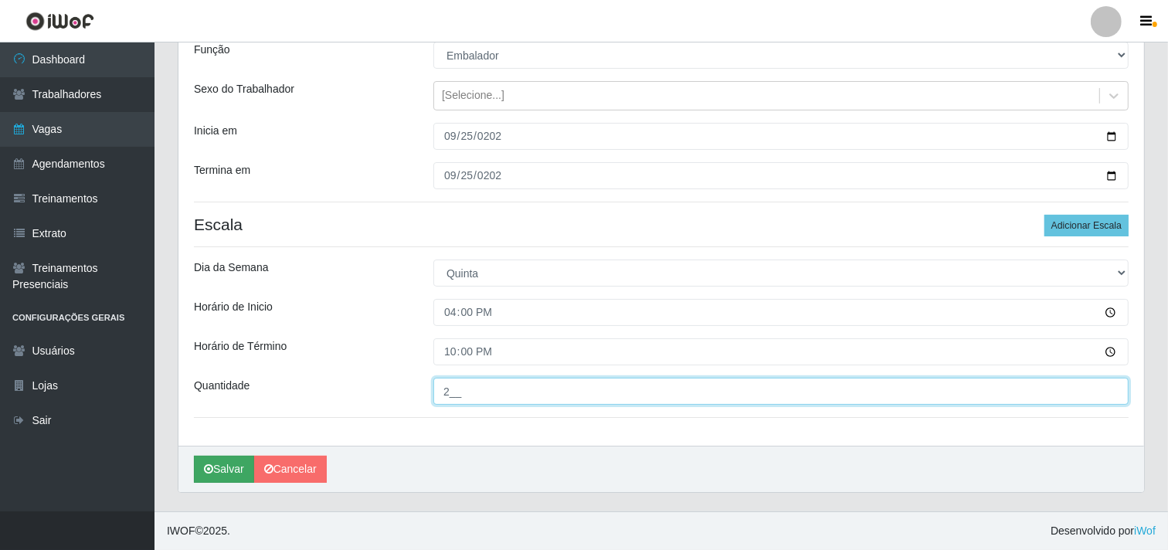
type input "2__"
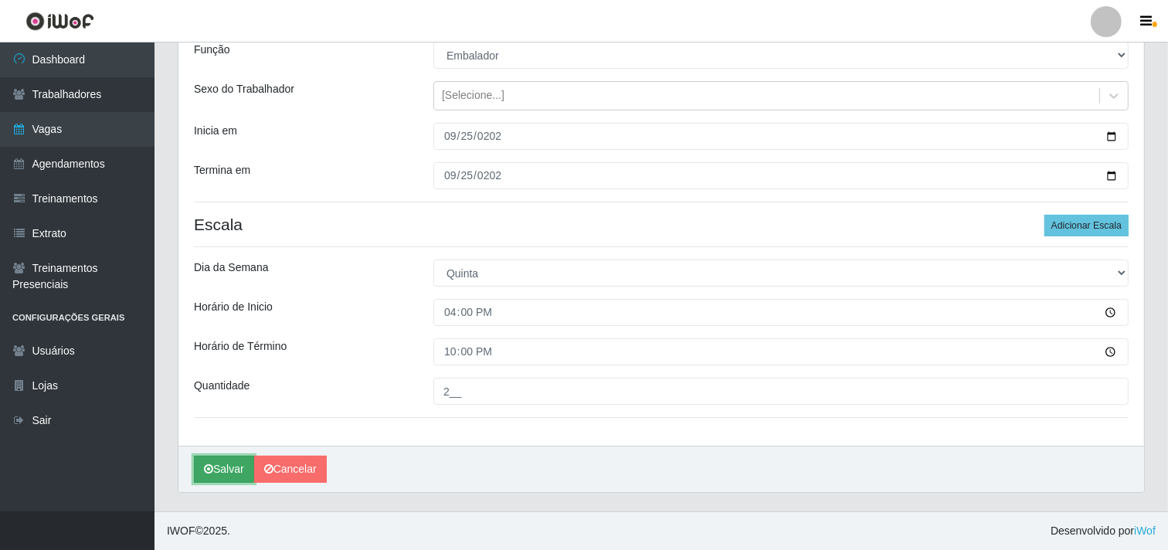
click at [233, 468] on button "Salvar" at bounding box center [224, 469] width 60 height 27
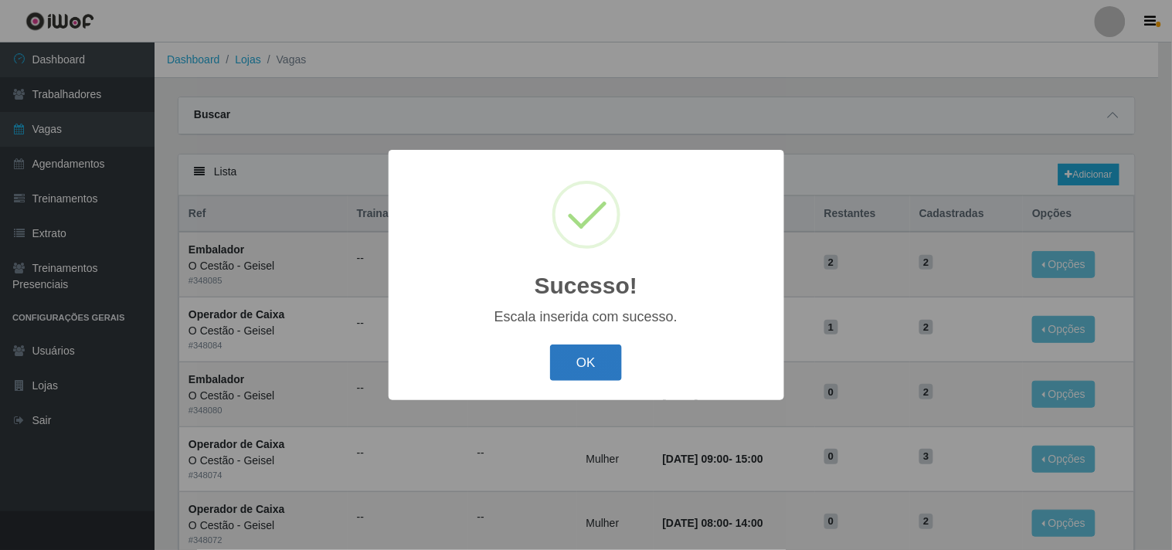
click at [597, 364] on button "OK" at bounding box center [586, 363] width 72 height 36
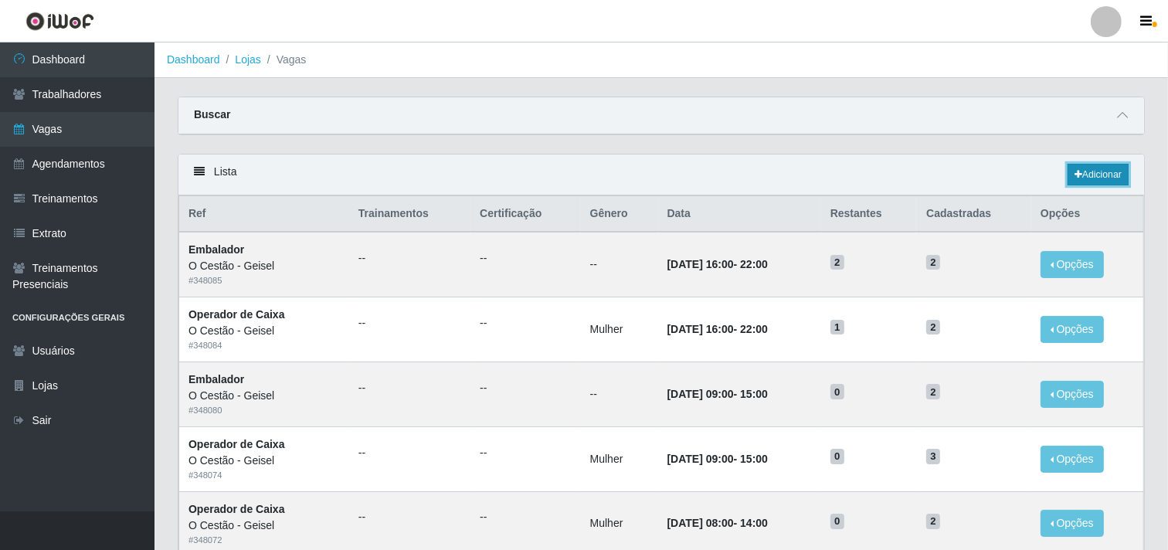
click at [1110, 172] on link "Adicionar" at bounding box center [1098, 175] width 61 height 22
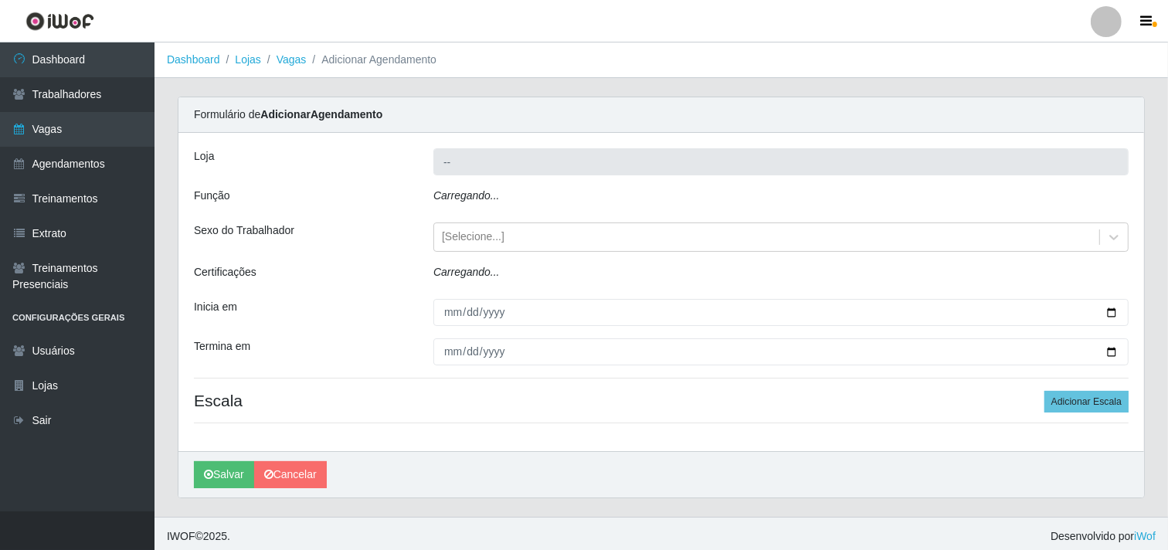
type input "O Cestão - Geisel"
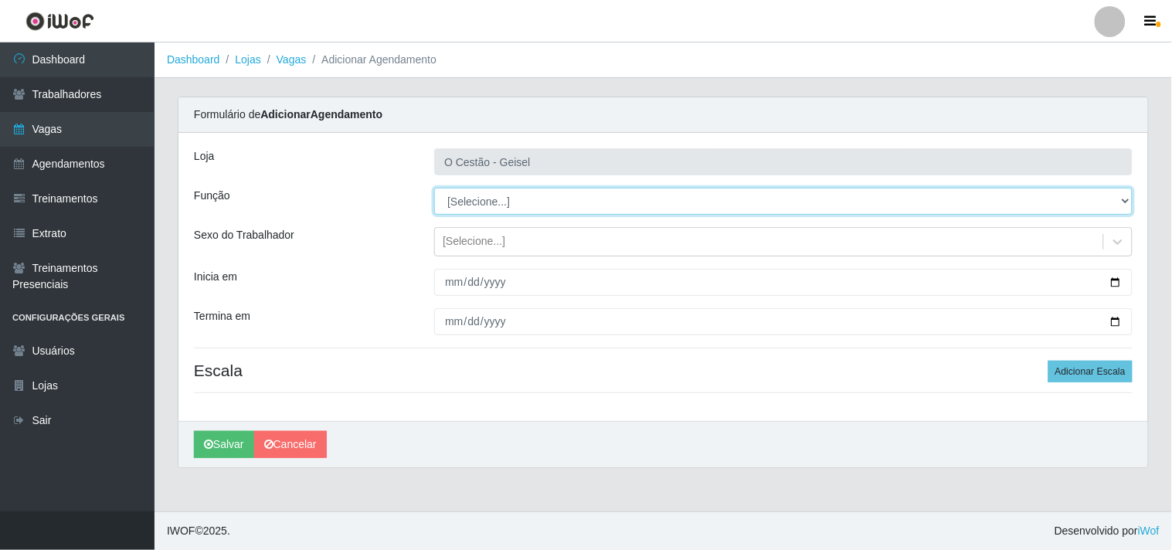
click at [512, 199] on select "[Selecione...] ASG ASG + ASG ++ Auxiliar de Estoque Auxiliar de Estoque + Auxil…" at bounding box center [783, 201] width 698 height 27
select select "72"
click at [434, 188] on select "[Selecione...] ASG ASG + ASG ++ Auxiliar de Estoque Auxiliar de Estoque + Auxil…" at bounding box center [783, 201] width 698 height 27
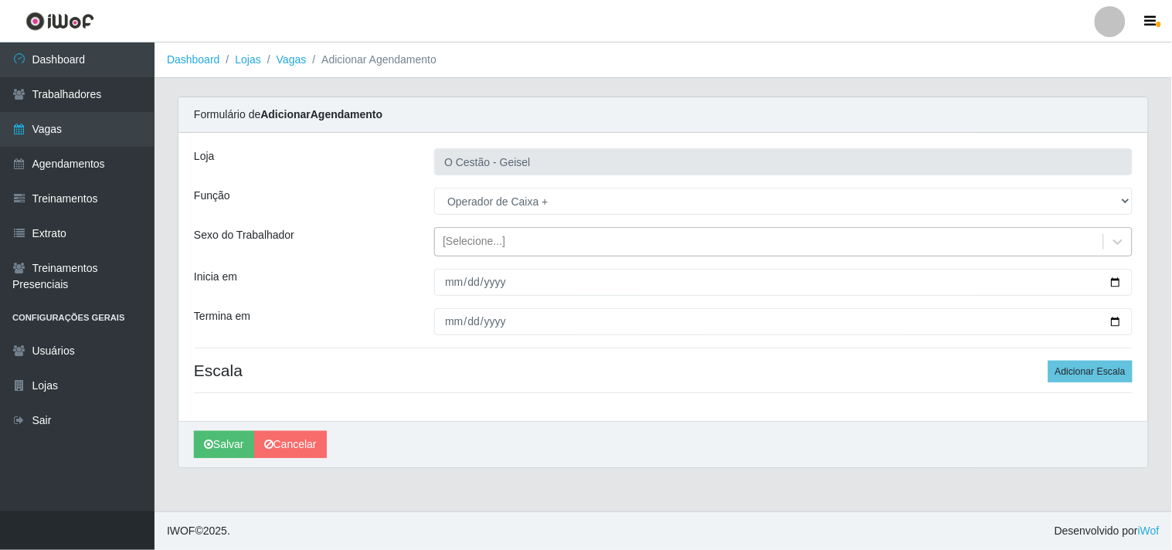
click at [474, 250] on div "[Selecione...]" at bounding box center [474, 242] width 63 height 16
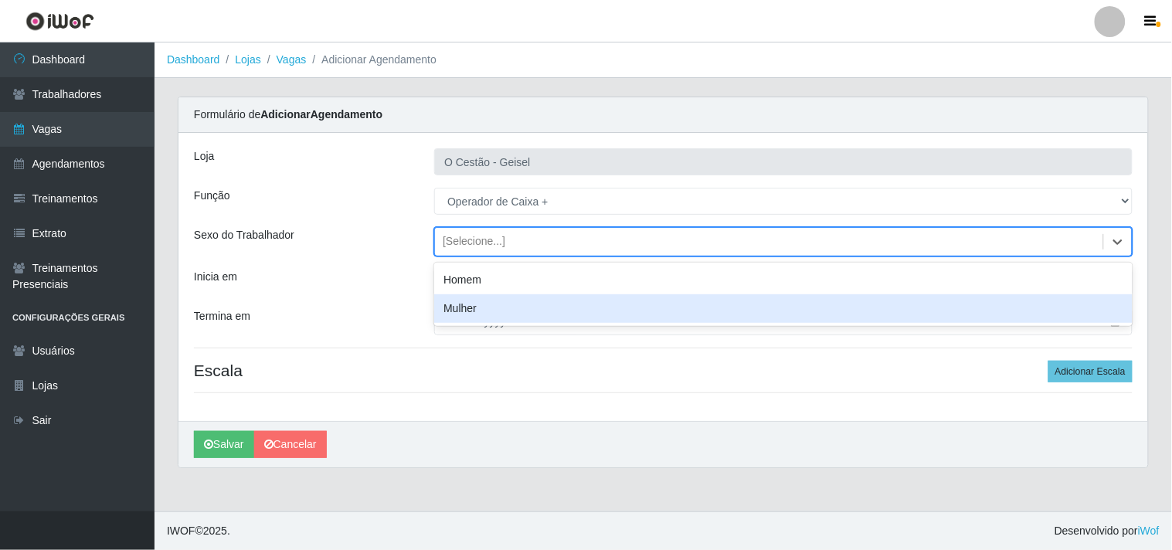
click at [494, 311] on div "Mulher" at bounding box center [783, 308] width 698 height 29
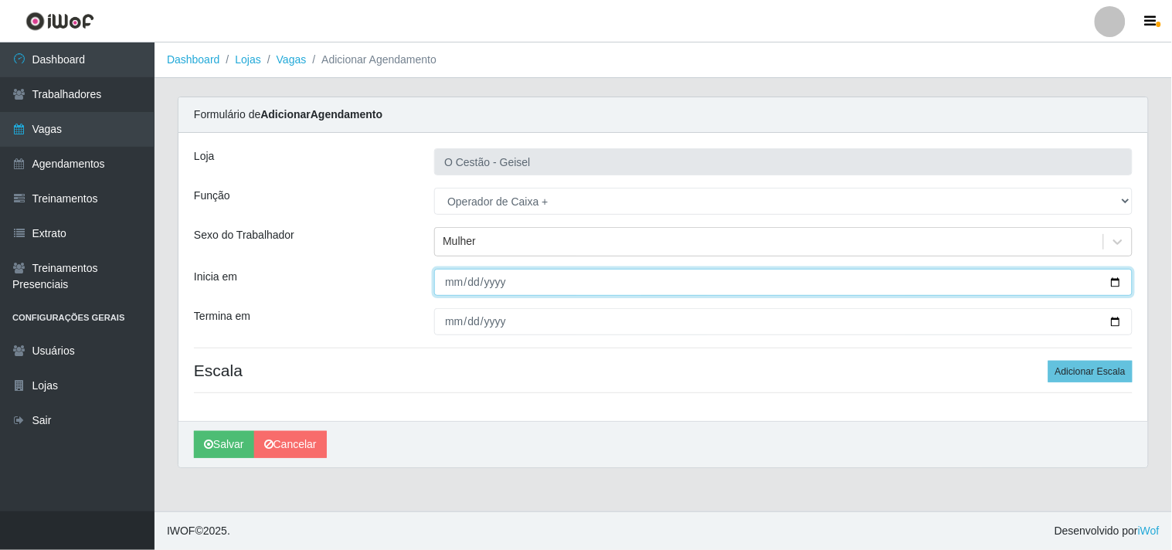
click at [449, 281] on input "Inicia em" at bounding box center [783, 282] width 698 height 27
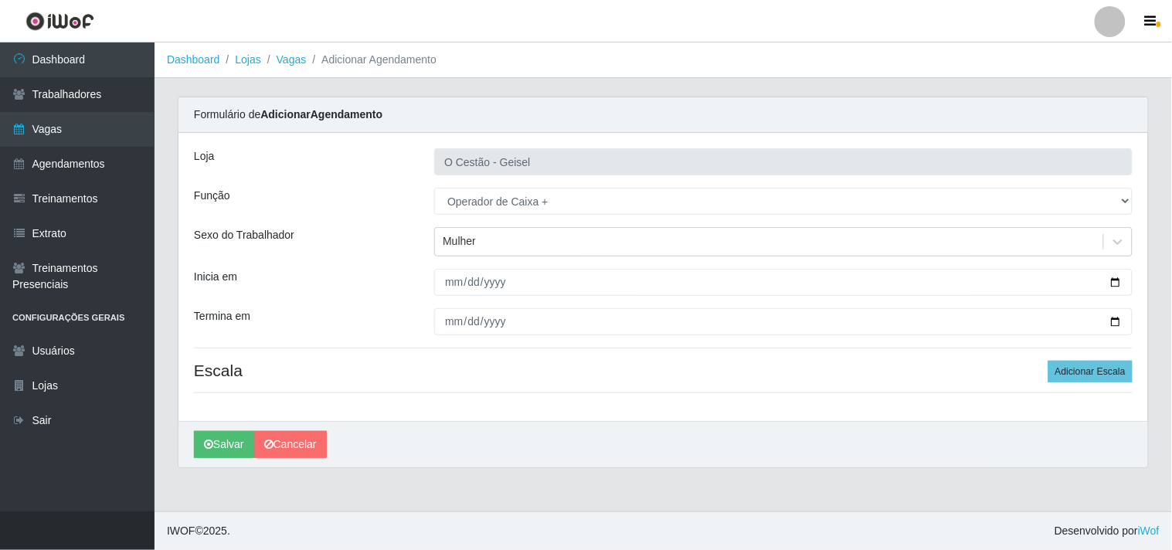
click at [664, 471] on div "Carregando... Formulário de Adicionar Agendamento Loja O Cestão - Geisel Função…" at bounding box center [663, 292] width 994 height 390
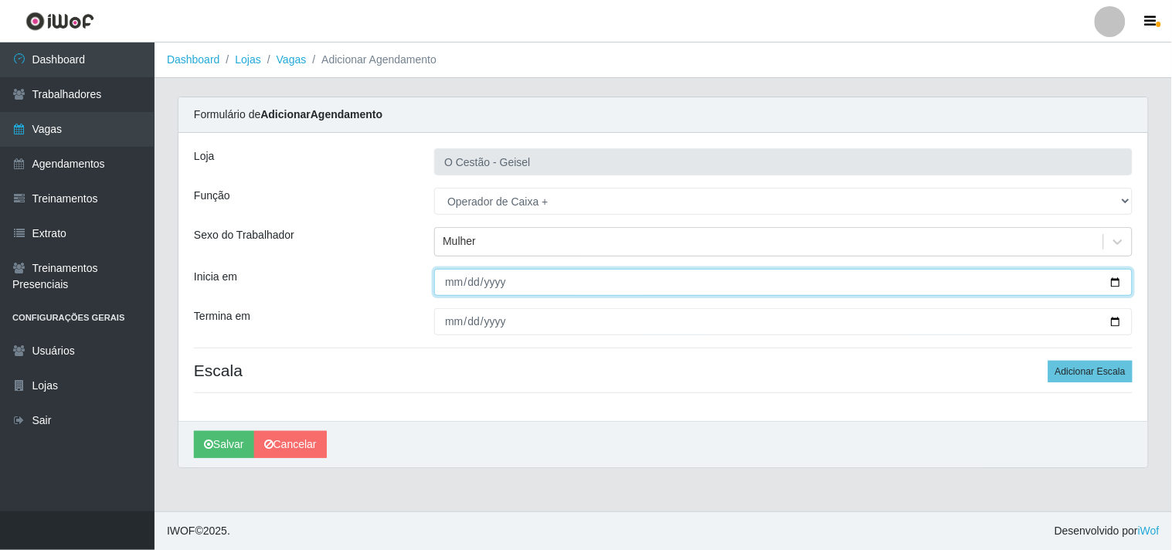
click at [453, 283] on input "Inicia em" at bounding box center [783, 282] width 698 height 27
type input "[DATE]"
click at [194, 431] on button "Salvar" at bounding box center [224, 444] width 60 height 27
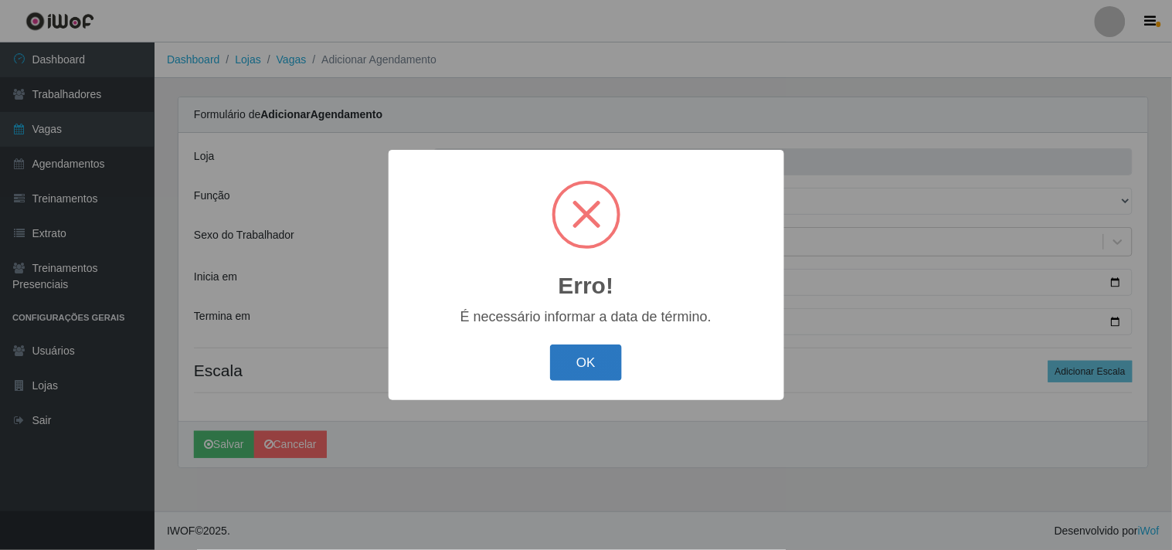
click at [558, 367] on button "OK" at bounding box center [586, 363] width 72 height 36
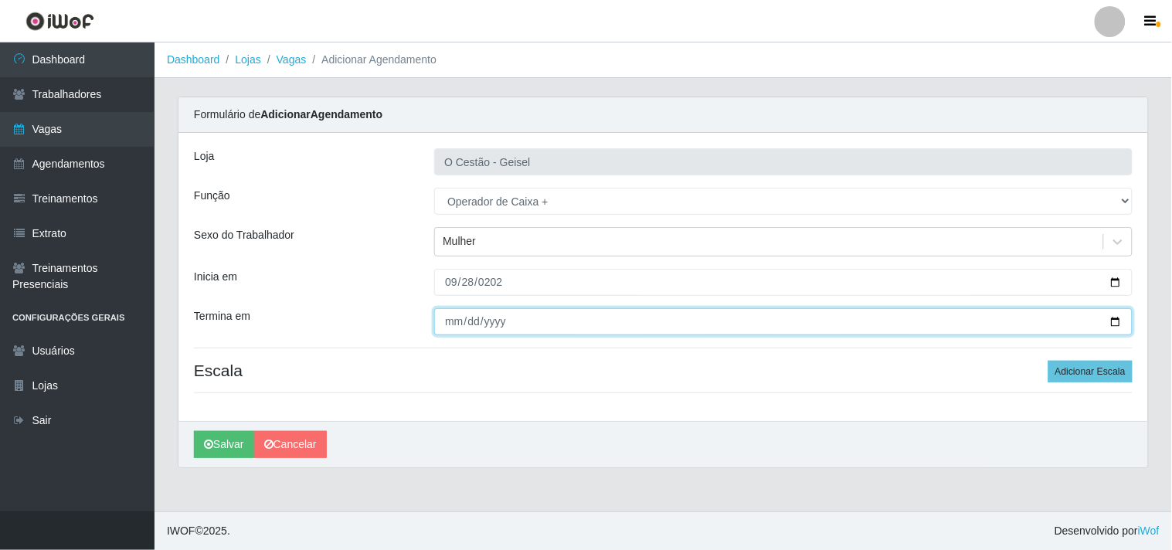
click at [448, 317] on input "Termina em" at bounding box center [783, 321] width 698 height 27
type input "[DATE]"
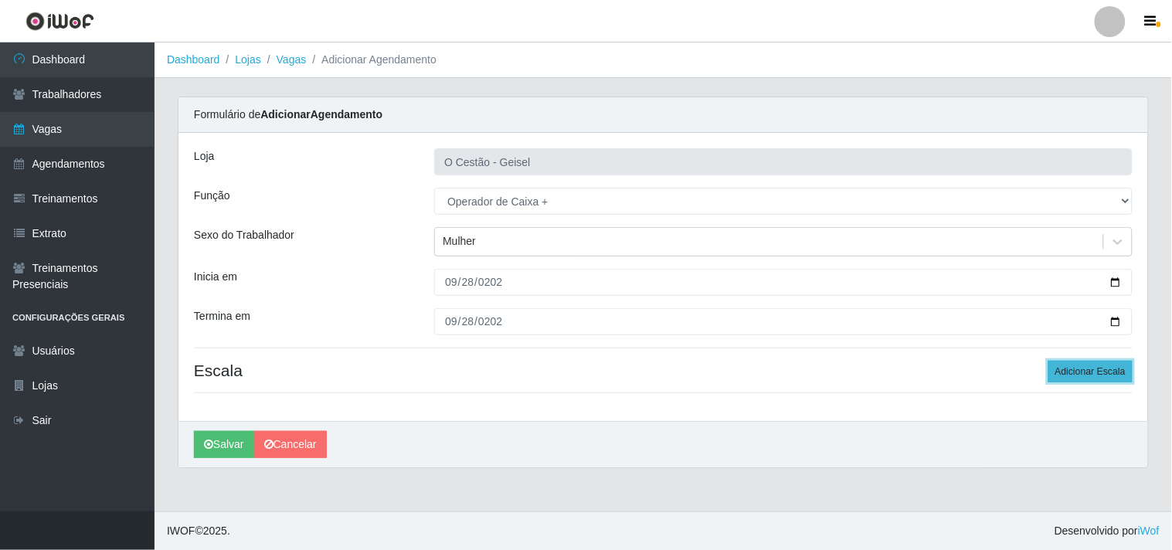
click at [1107, 364] on button "Adicionar Escala" at bounding box center [1090, 372] width 84 height 22
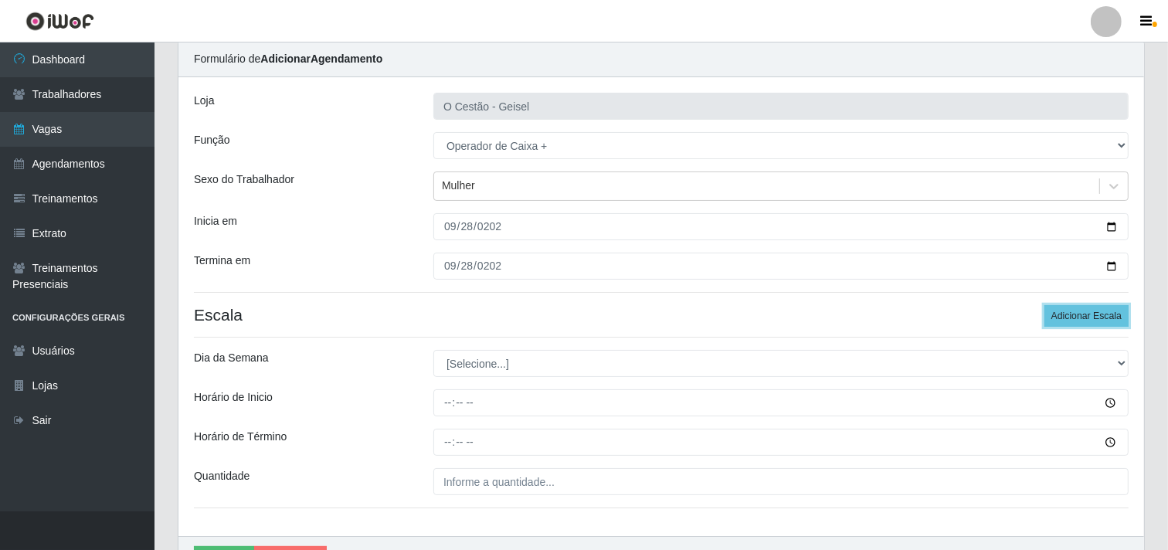
scroll to position [86, 0]
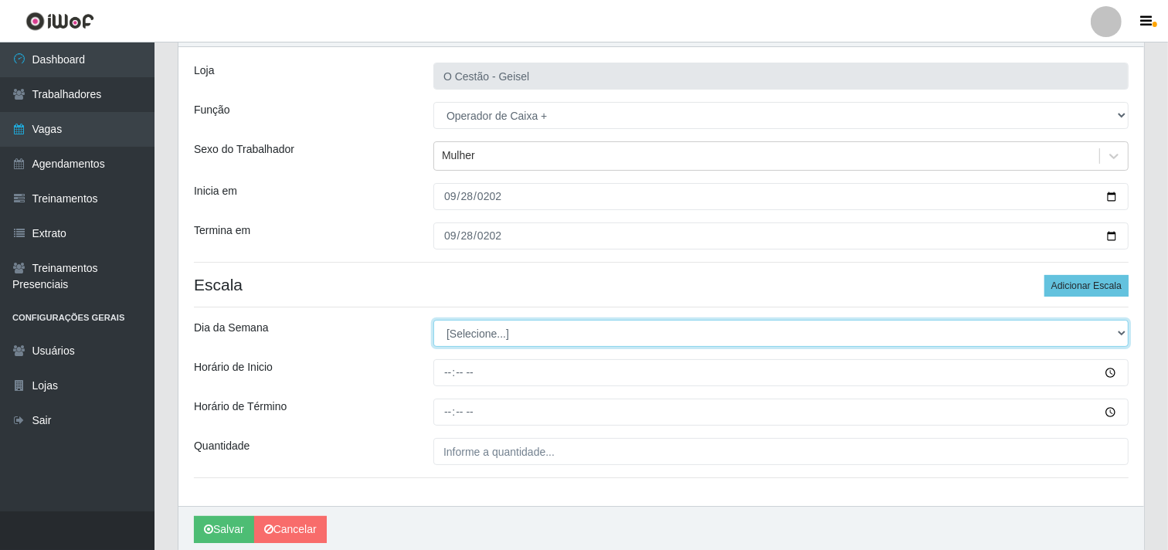
click at [503, 328] on select "[Selecione...] Segunda Terça Quarta Quinta Sexta Sábado Domingo" at bounding box center [780, 333] width 695 height 27
select select "0"
click at [433, 320] on select "[Selecione...] Segunda Terça Quarta Quinta Sexta Sábado Domingo" at bounding box center [780, 333] width 695 height 27
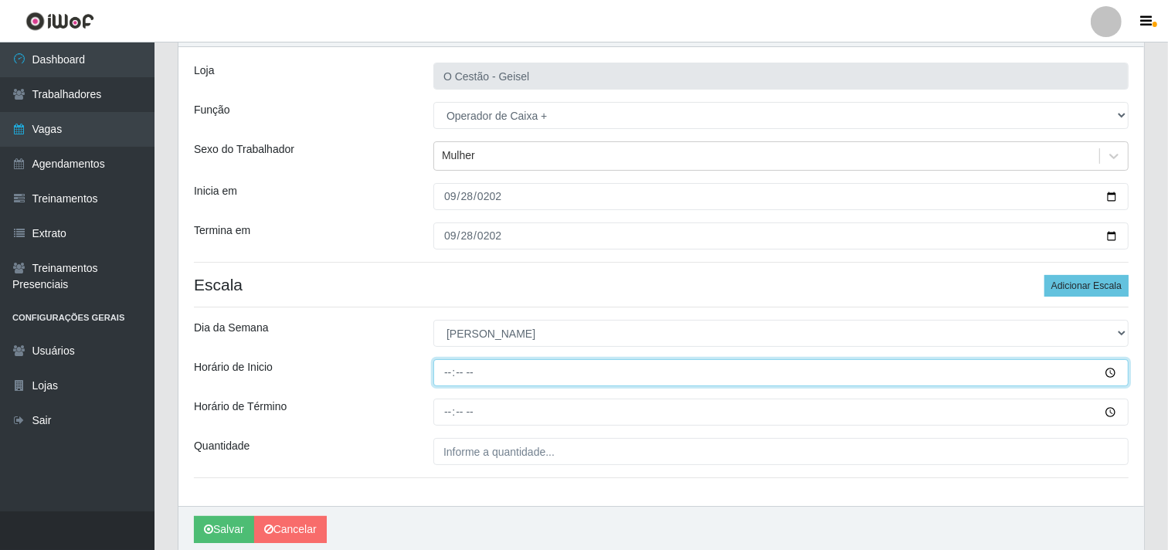
click at [440, 371] on input "Horário de Inicio" at bounding box center [780, 372] width 695 height 27
type input "08:00"
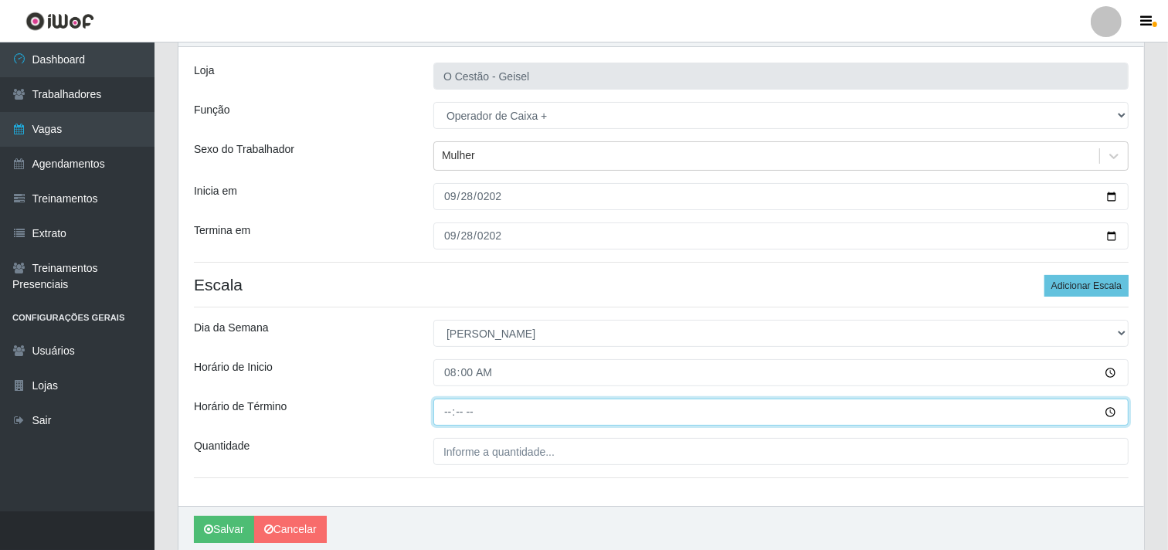
click at [442, 417] on input "Horário de Término" at bounding box center [780, 412] width 695 height 27
type input "14:00"
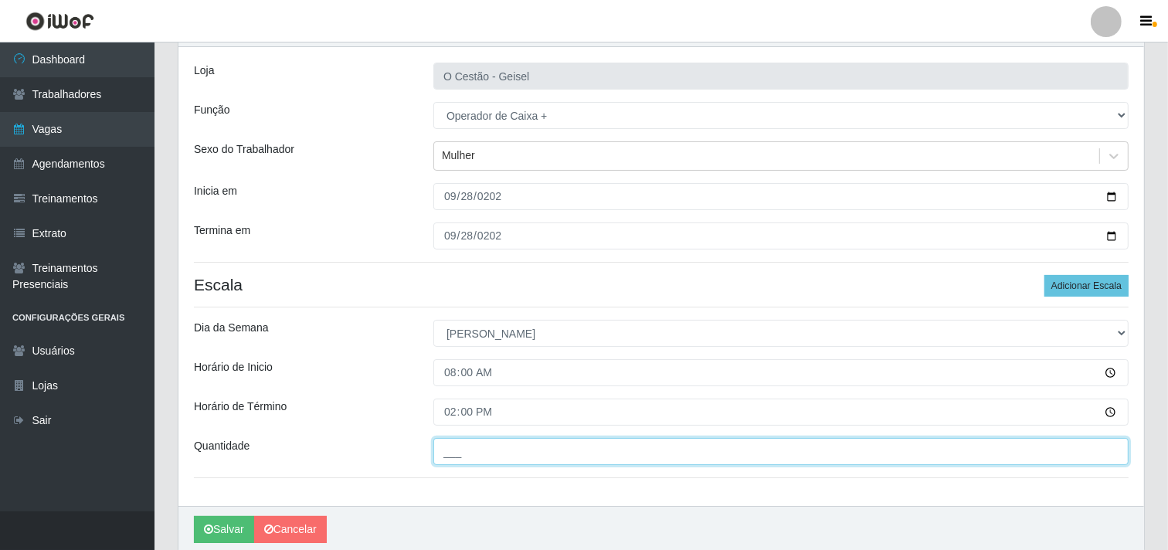
click at [452, 452] on input "___" at bounding box center [780, 451] width 695 height 27
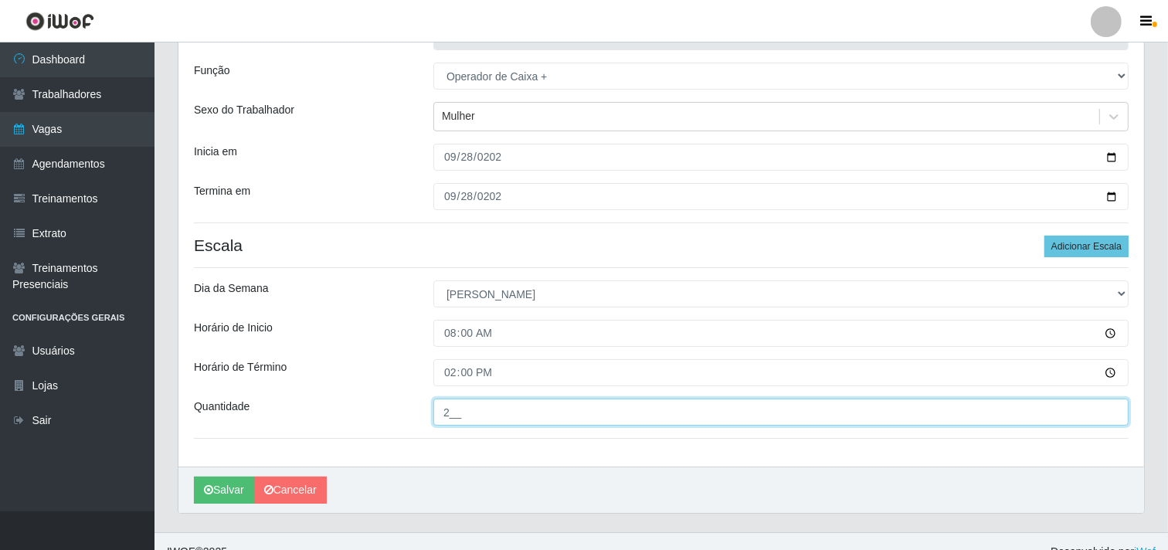
scroll to position [147, 0]
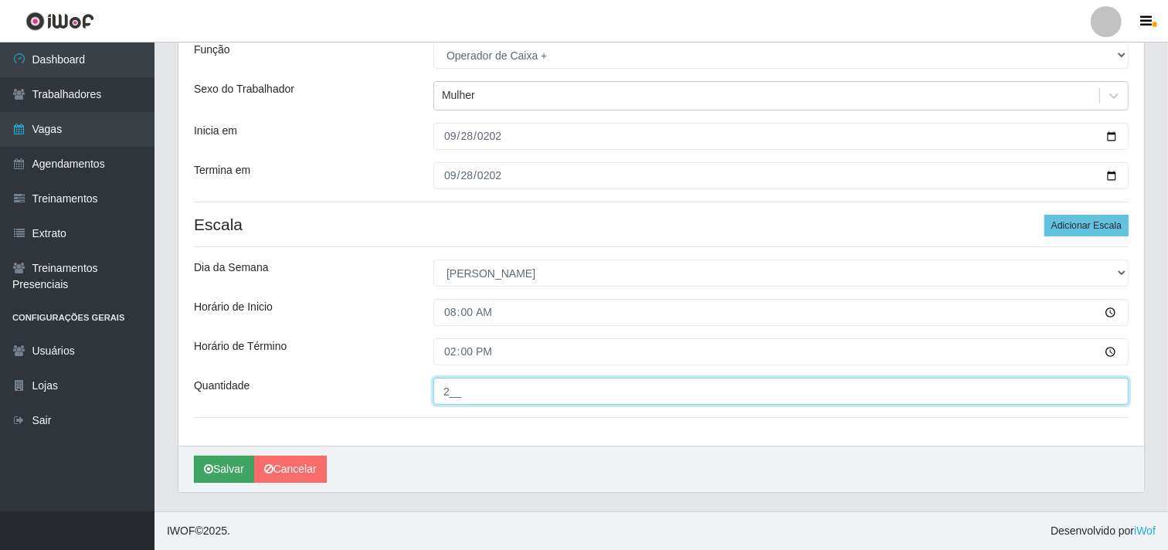
type input "2__"
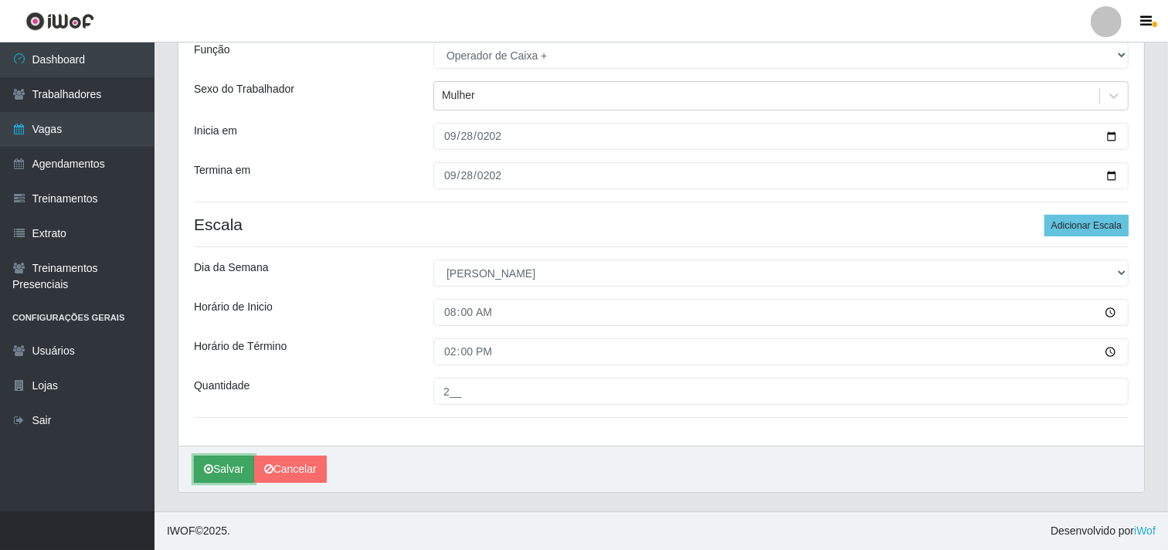
click at [214, 473] on button "Salvar" at bounding box center [224, 469] width 60 height 27
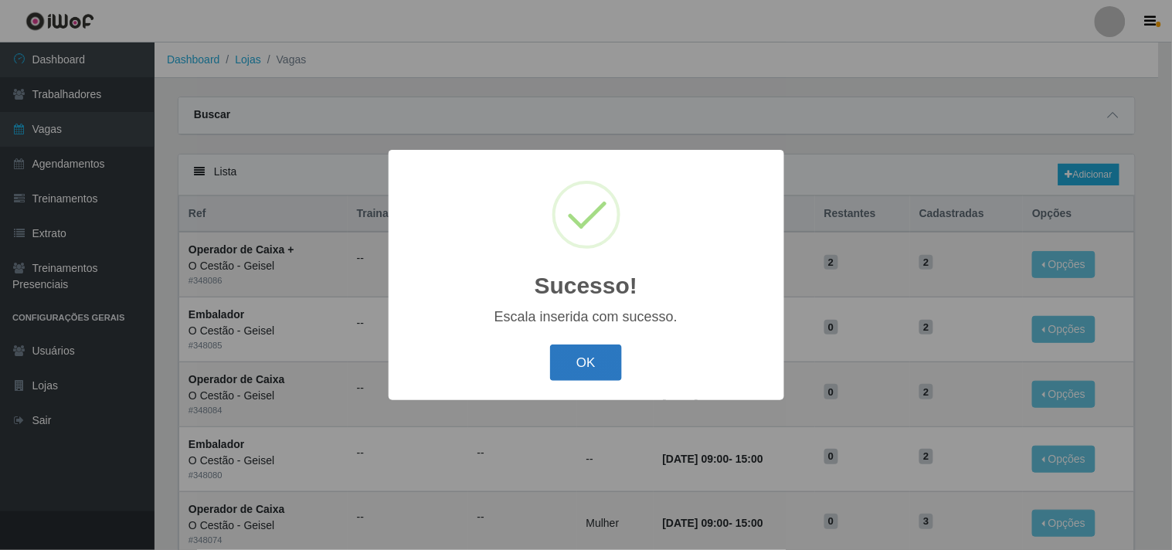
click at [566, 352] on button "OK" at bounding box center [586, 363] width 72 height 36
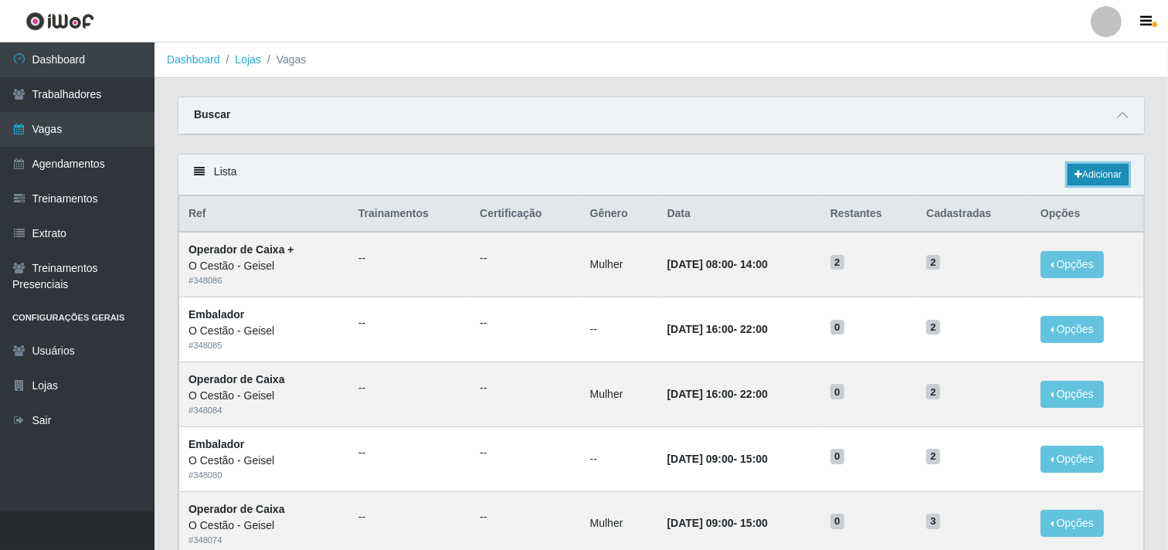
click at [1068, 168] on link "Adicionar" at bounding box center [1098, 175] width 61 height 22
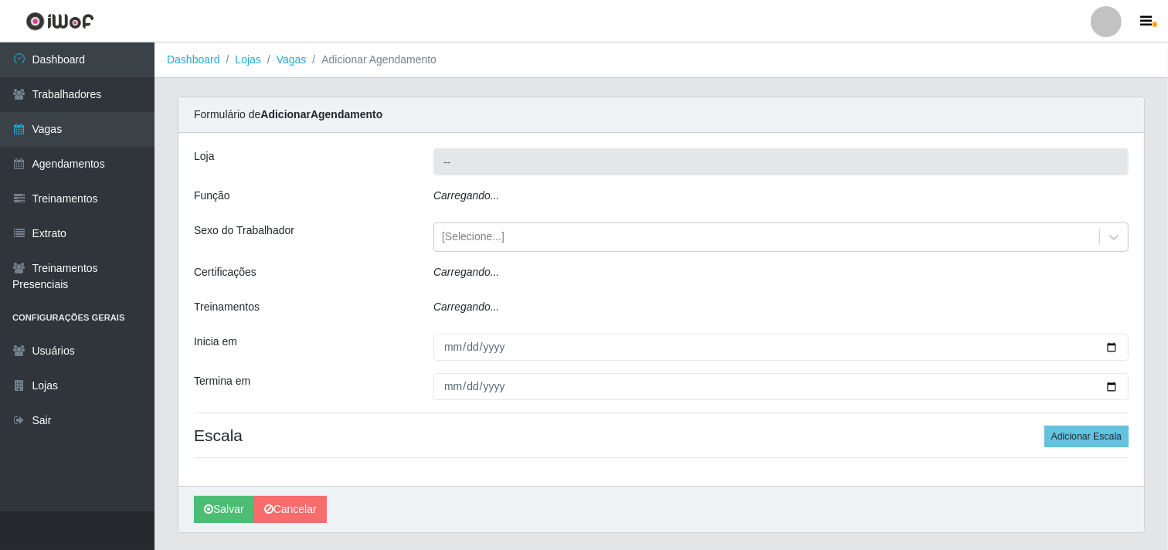
type input "O Cestão - Geisel"
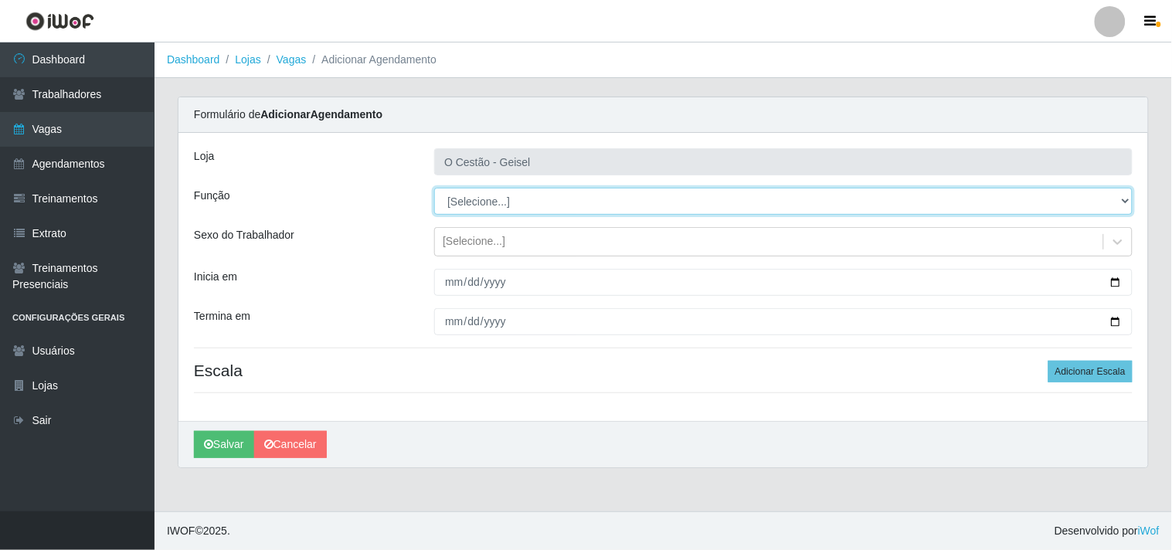
click at [494, 188] on select "[Selecione...] ASG ASG + ASG ++ Auxiliar de Estoque Auxiliar de Estoque + Auxil…" at bounding box center [783, 201] width 698 height 27
select select "72"
click at [434, 188] on select "[Selecione...] ASG ASG + ASG ++ Auxiliar de Estoque Auxiliar de Estoque + Auxil…" at bounding box center [783, 201] width 698 height 27
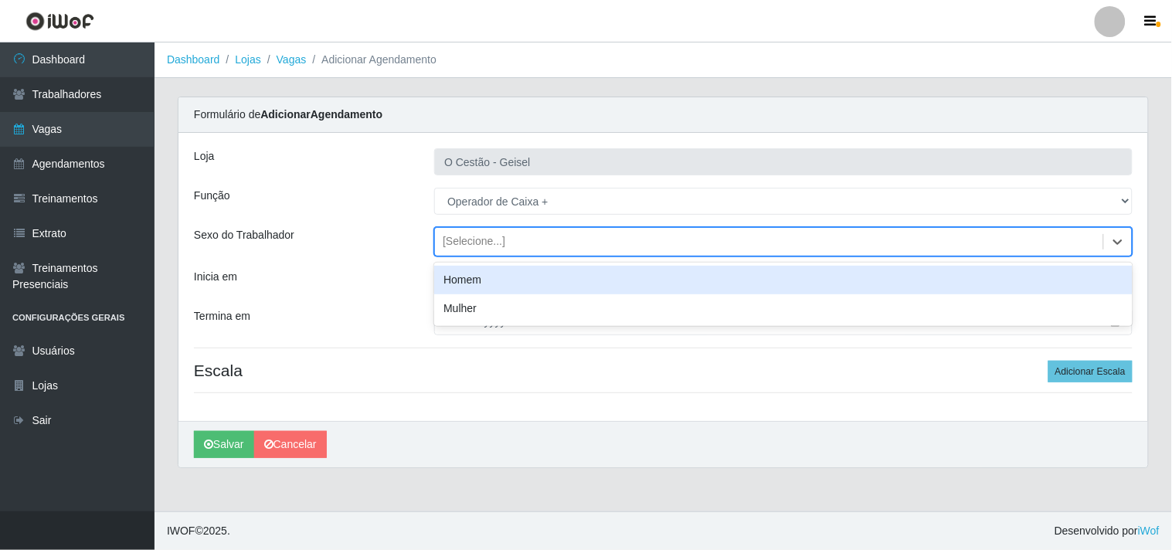
click at [479, 241] on div "[Selecione...]" at bounding box center [474, 242] width 63 height 16
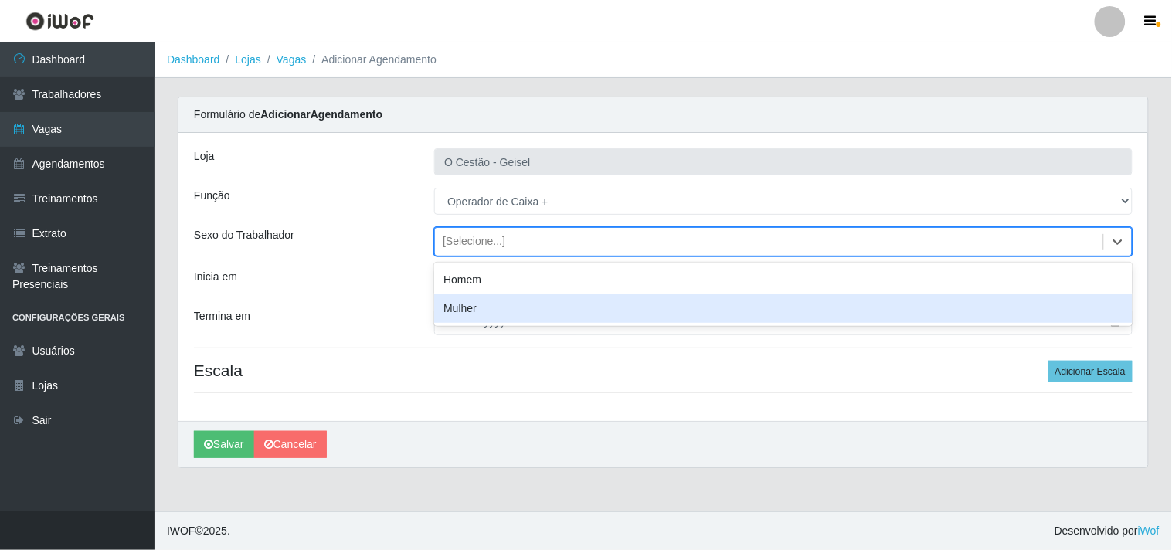
click at [488, 303] on div "Mulher" at bounding box center [783, 308] width 698 height 29
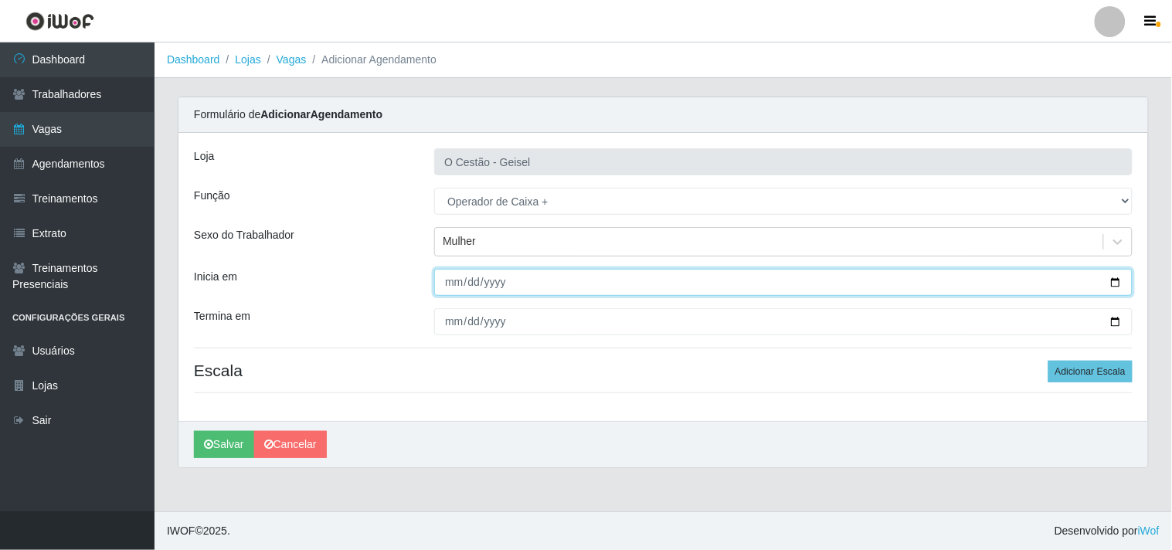
click at [443, 282] on input "Inicia em" at bounding box center [783, 282] width 698 height 27
type input "[DATE]"
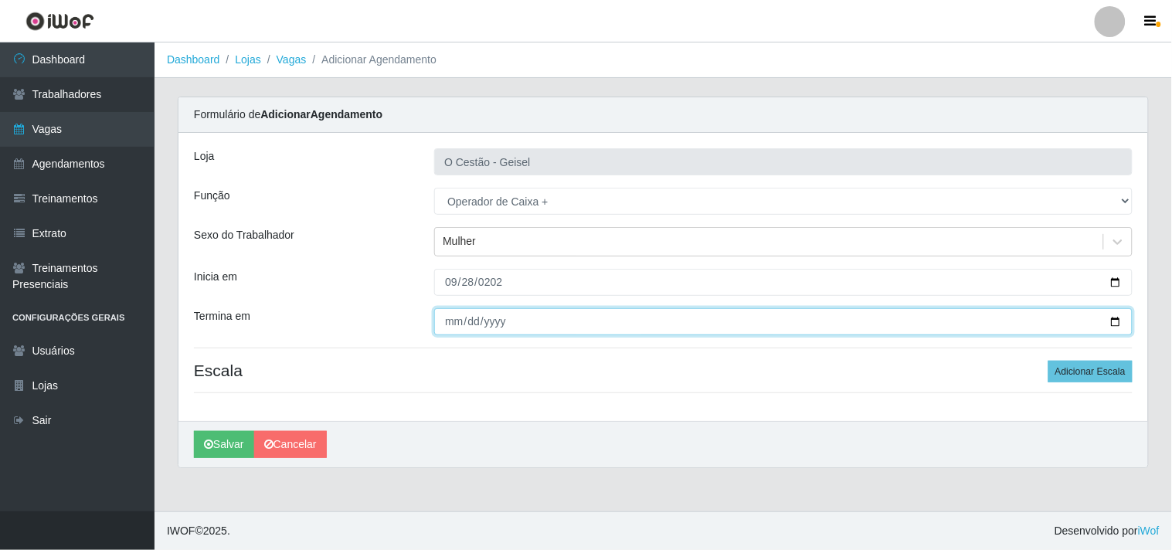
click at [445, 310] on input "Termina em" at bounding box center [783, 321] width 698 height 27
type input "[DATE]"
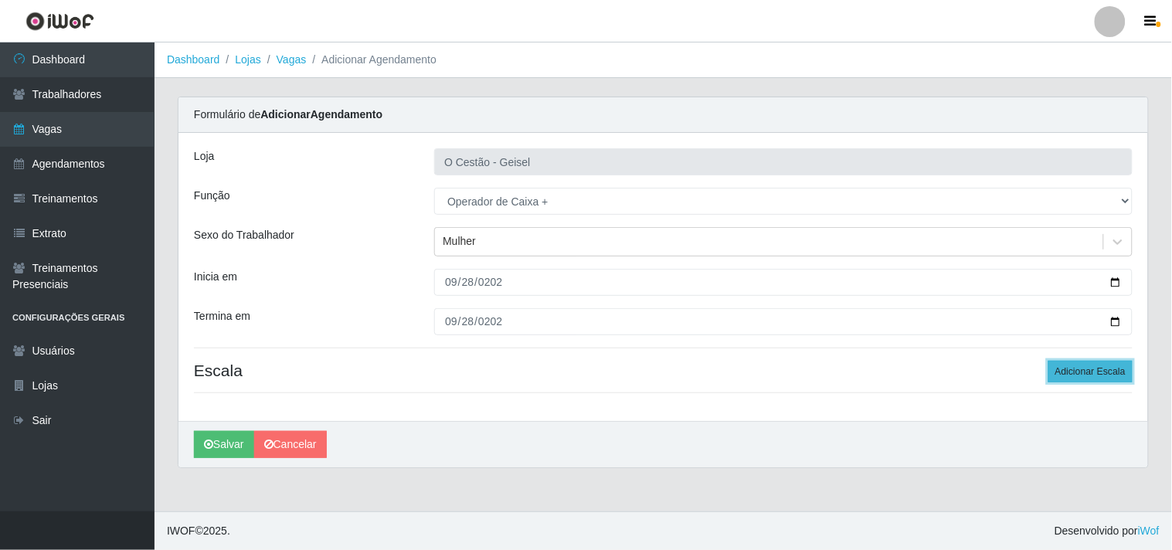
click at [1101, 364] on button "Adicionar Escala" at bounding box center [1090, 372] width 84 height 22
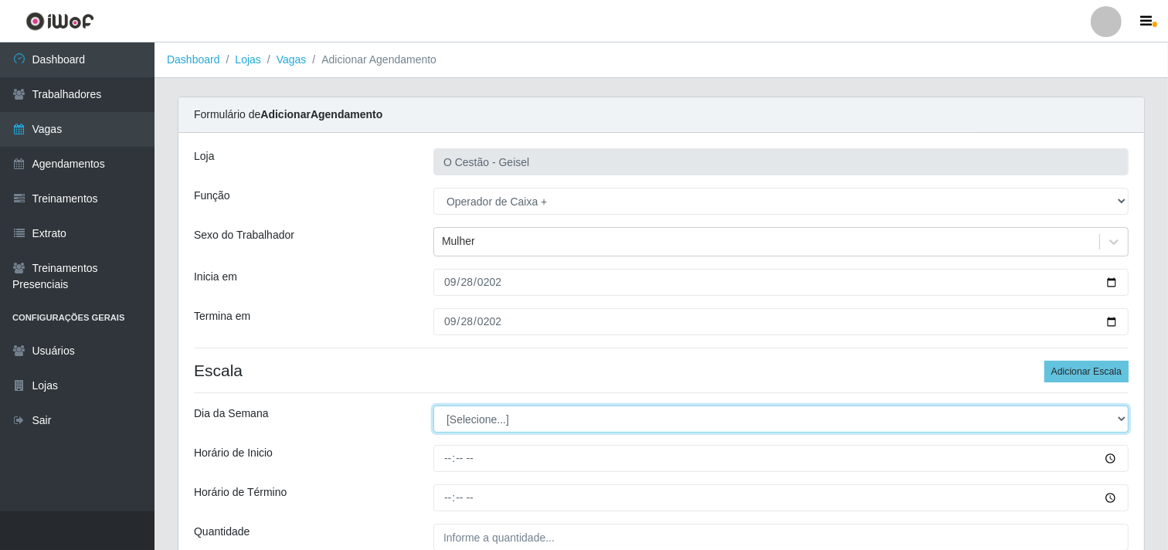
click at [472, 414] on select "[Selecione...] Segunda Terça Quarta Quinta Sexta Sábado Domingo" at bounding box center [780, 419] width 695 height 27
select select "0"
click at [433, 406] on select "[Selecione...] Segunda Terça Quarta Quinta Sexta Sábado Domingo" at bounding box center [780, 419] width 695 height 27
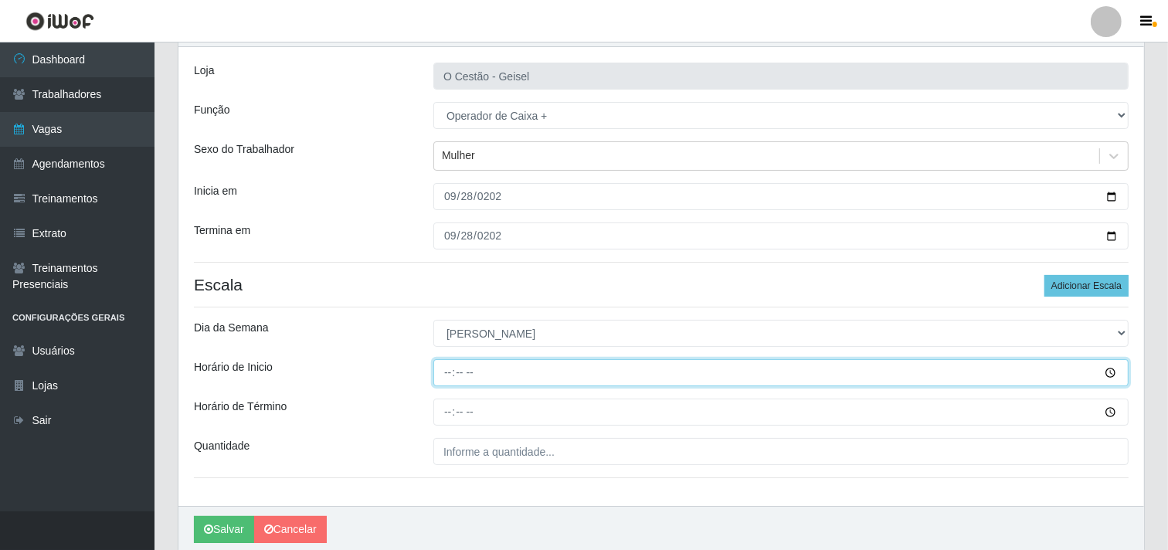
click at [438, 371] on input "Horário de Inicio" at bounding box center [780, 372] width 695 height 27
type input "09:00"
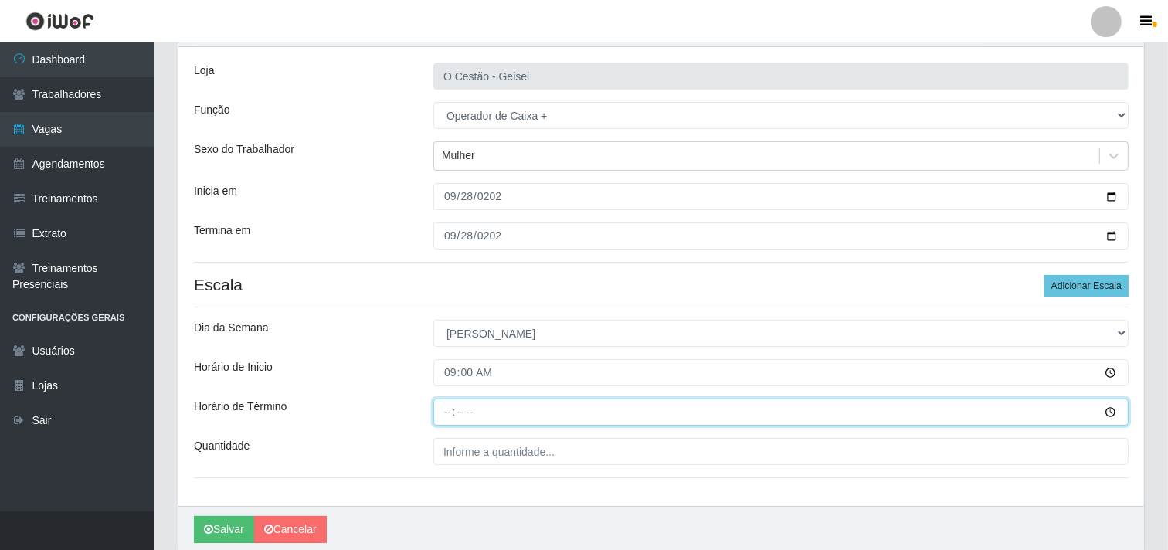
click at [460, 410] on input "Horário de Término" at bounding box center [780, 412] width 695 height 27
click at [449, 406] on input "Horário de Término" at bounding box center [780, 412] width 695 height 27
type input "15:00"
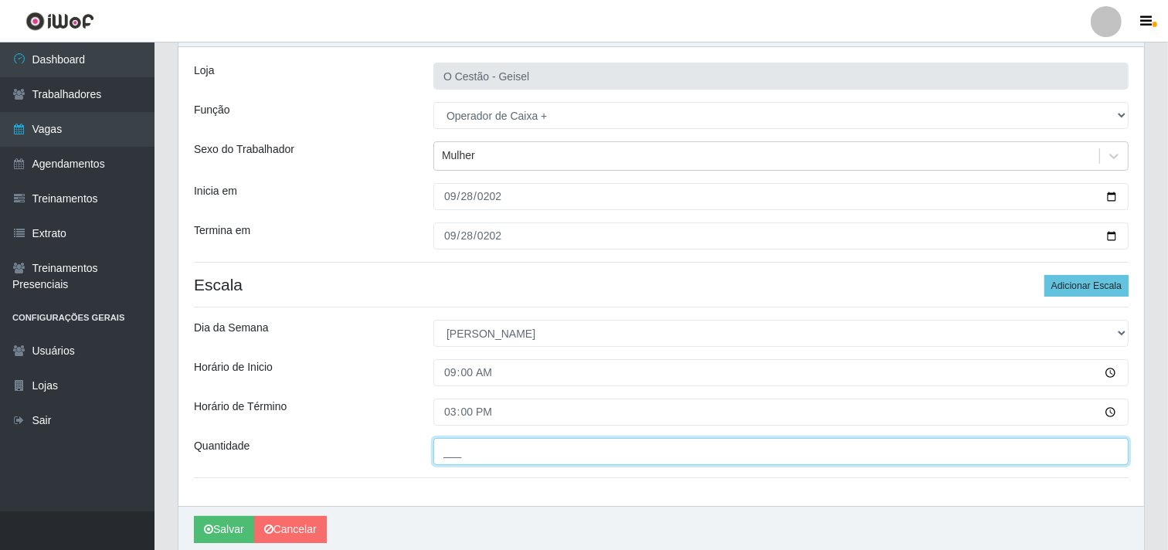
click at [457, 446] on input "___" at bounding box center [780, 451] width 695 height 27
type input "3__"
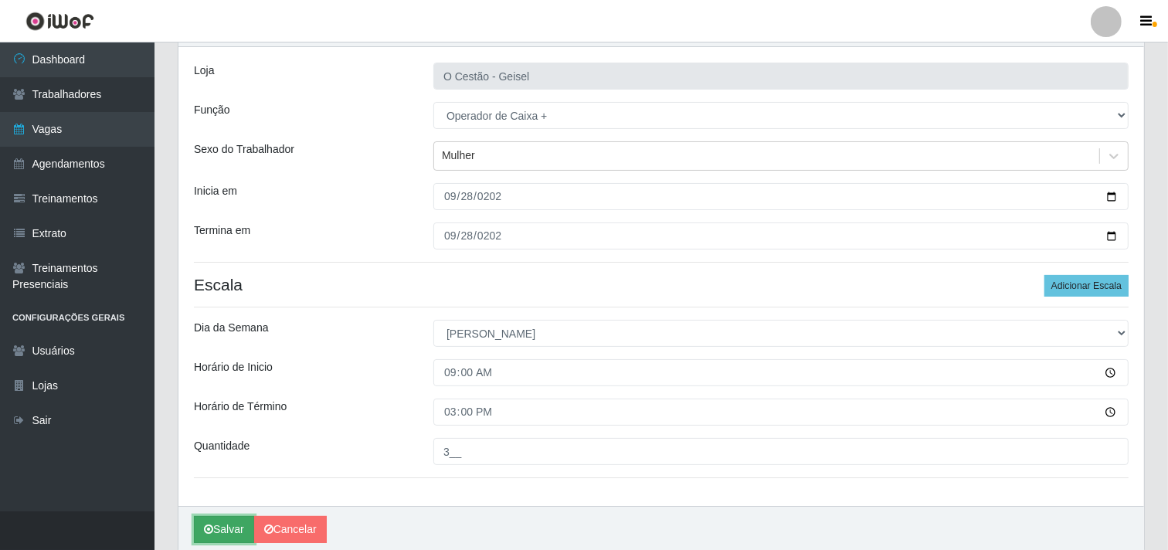
click at [227, 531] on button "Salvar" at bounding box center [224, 529] width 60 height 27
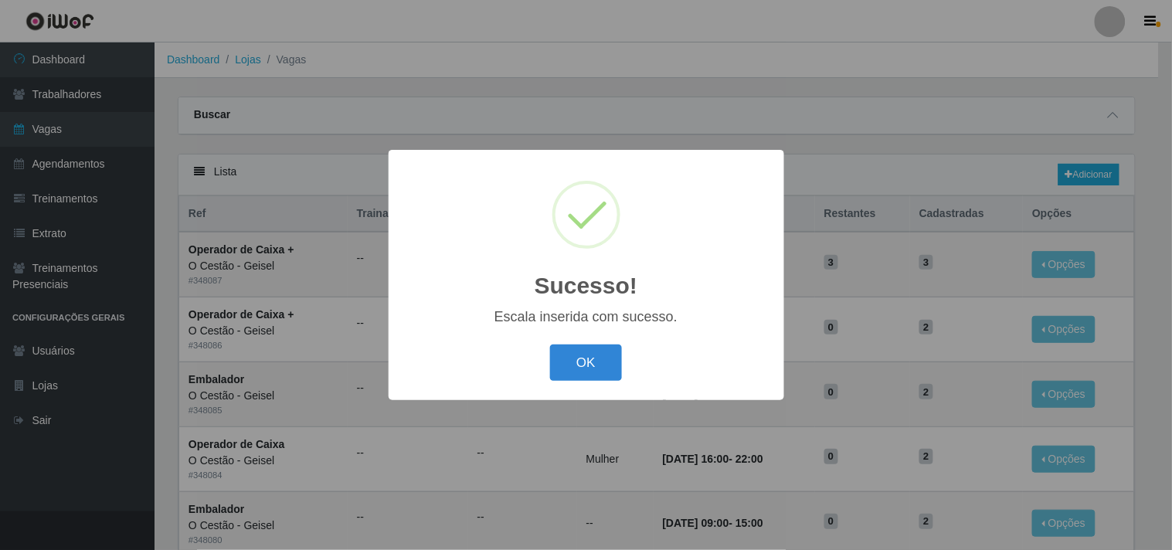
click at [616, 382] on div "OK Cancel" at bounding box center [586, 363] width 365 height 44
click at [606, 365] on button "OK" at bounding box center [586, 363] width 72 height 36
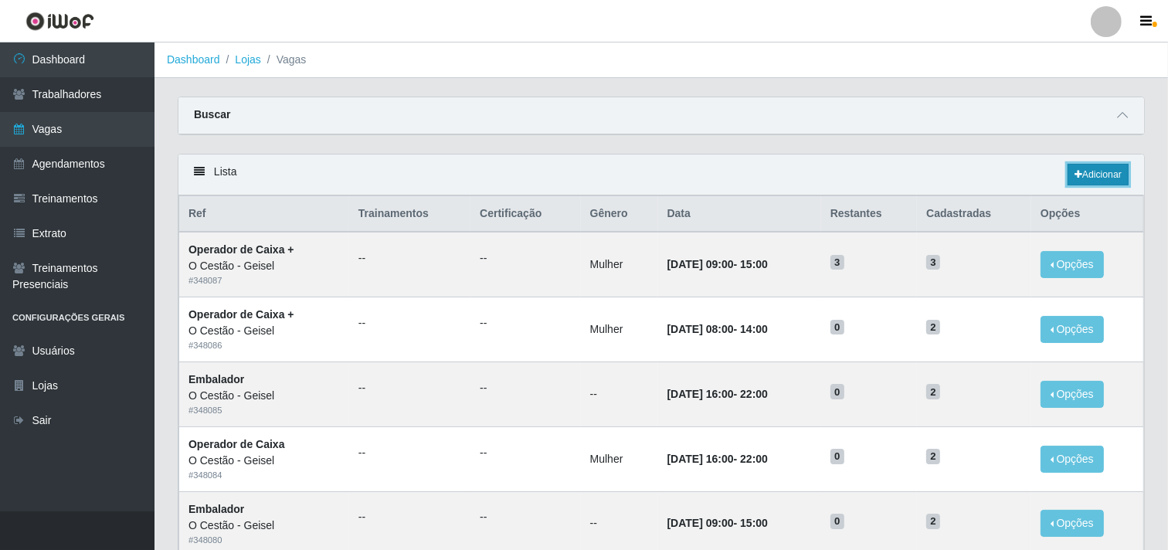
click at [1089, 173] on link "Adicionar" at bounding box center [1098, 175] width 61 height 22
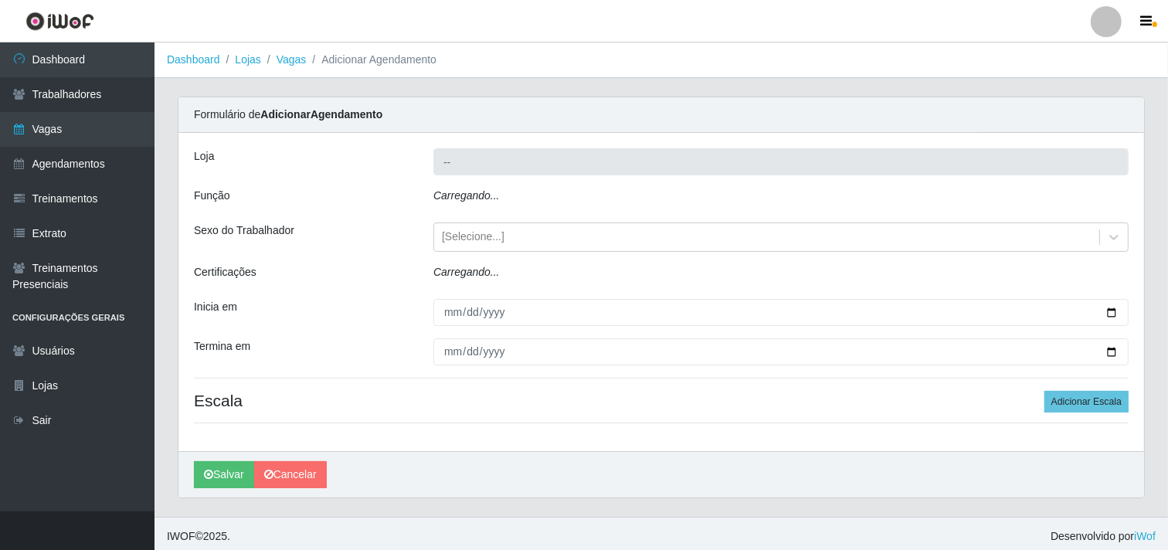
type input "O Cestão - Geisel"
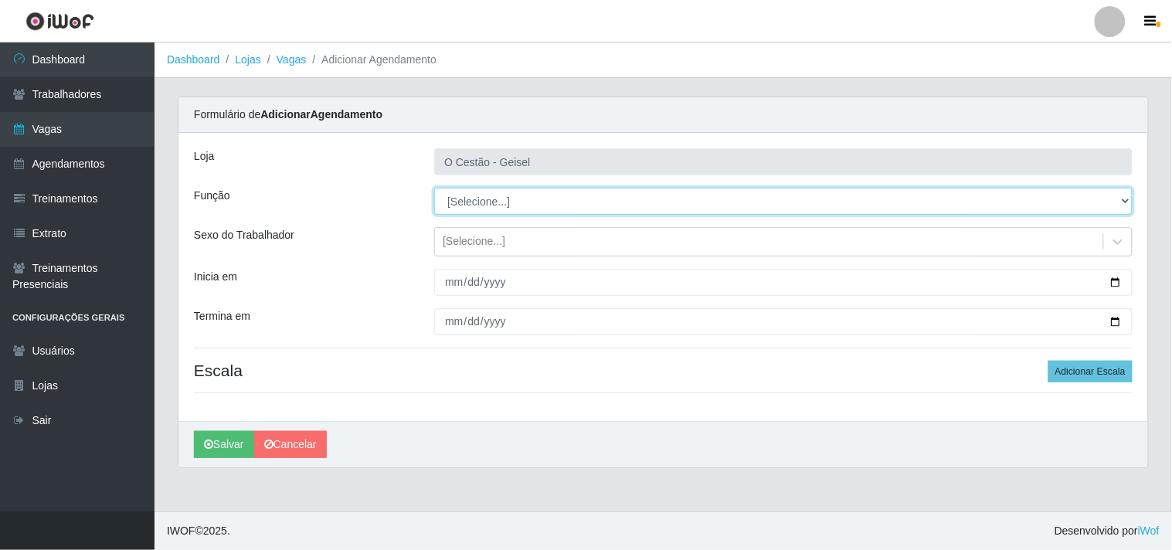
click at [524, 198] on select "[Selecione...] ASG ASG + ASG ++ Auxiliar de Estoque Auxiliar de Estoque + Auxil…" at bounding box center [783, 201] width 698 height 27
select select "72"
click at [434, 188] on select "[Selecione...] ASG ASG + ASG ++ Auxiliar de Estoque Auxiliar de Estoque + Auxil…" at bounding box center [783, 201] width 698 height 27
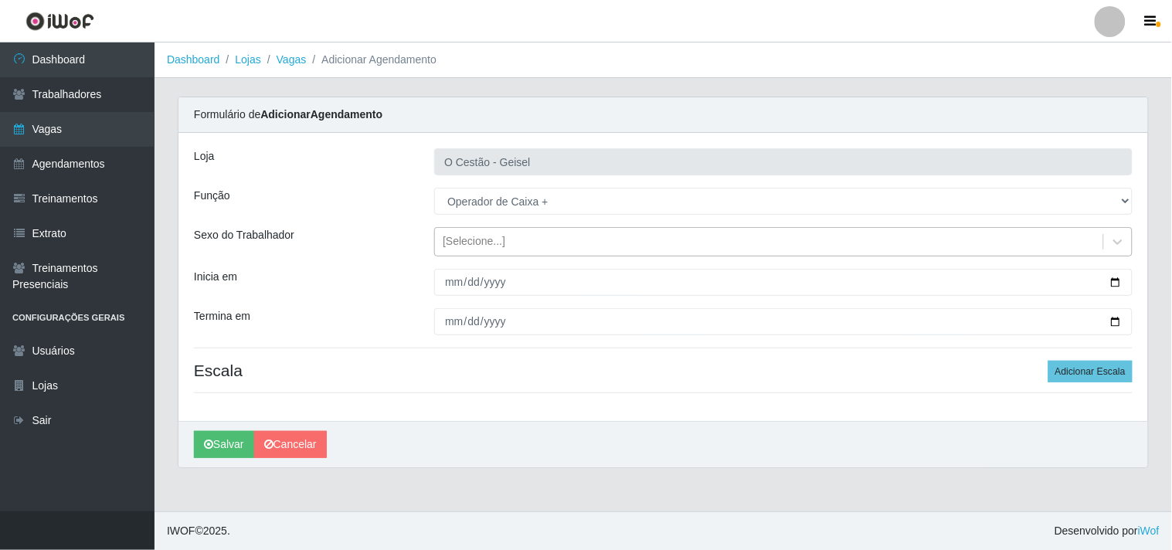
click at [485, 253] on div "[Selecione...]" at bounding box center [769, 241] width 668 height 25
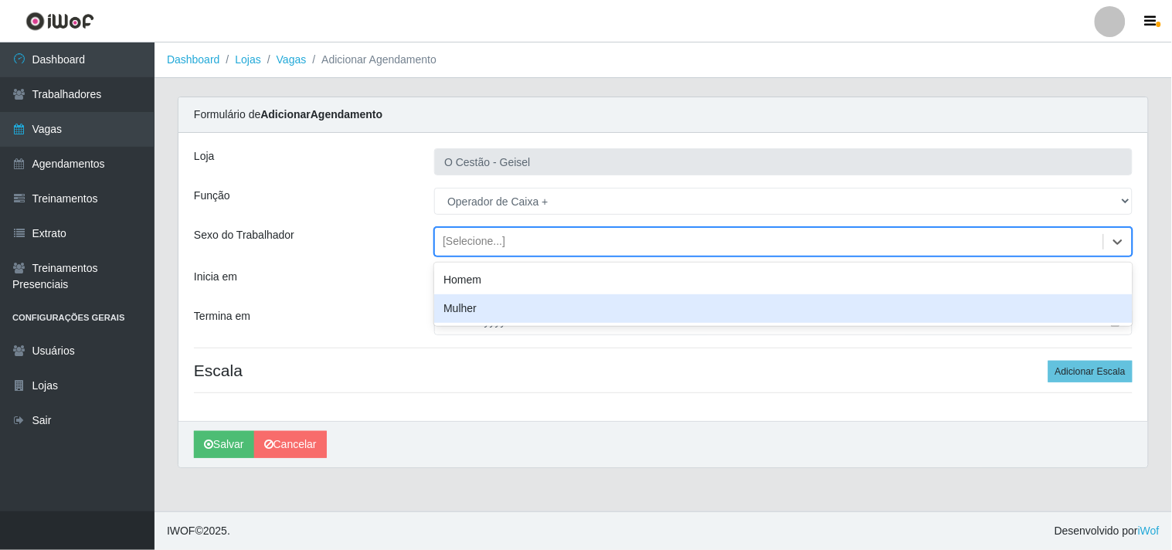
click at [506, 315] on div "Mulher" at bounding box center [783, 308] width 698 height 29
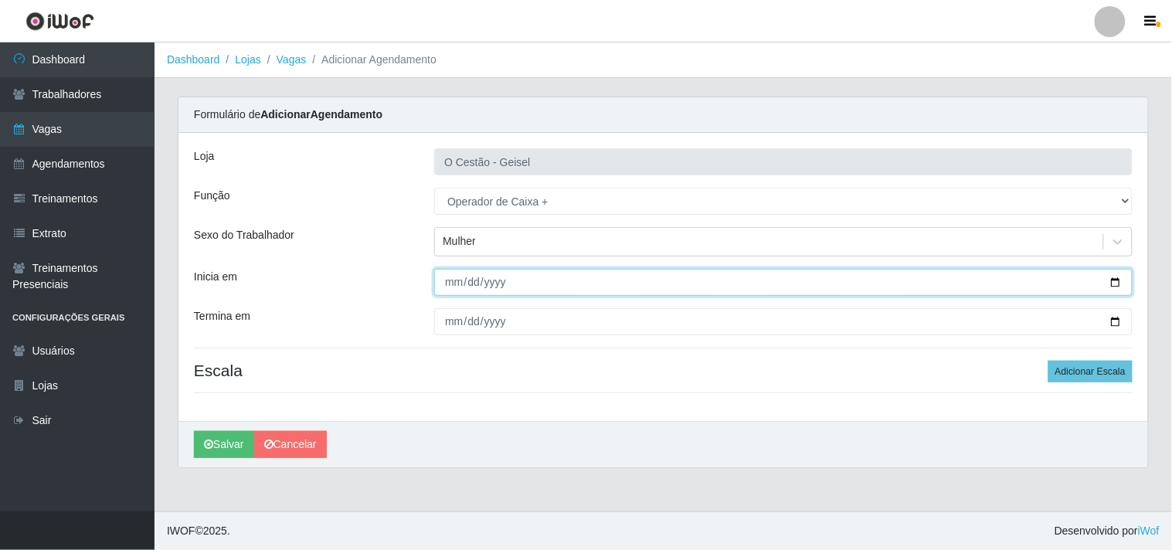
click at [444, 279] on input "Inicia em" at bounding box center [783, 282] width 698 height 27
type input "[DATE]"
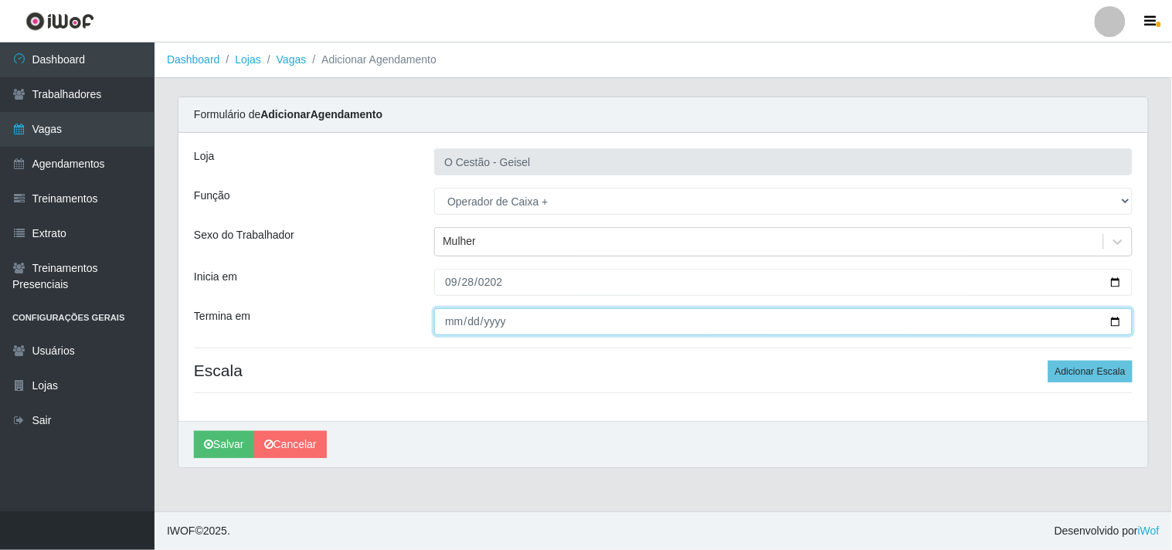
click at [460, 313] on input "Termina em" at bounding box center [783, 321] width 698 height 27
type input "[DATE]"
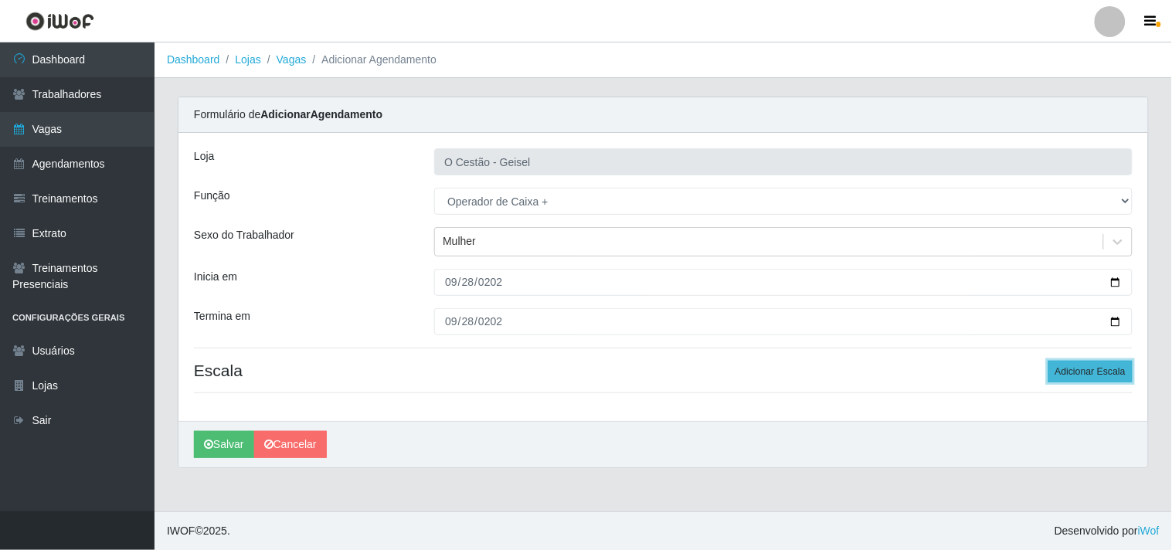
click at [1061, 361] on button "Adicionar Escala" at bounding box center [1090, 372] width 84 height 22
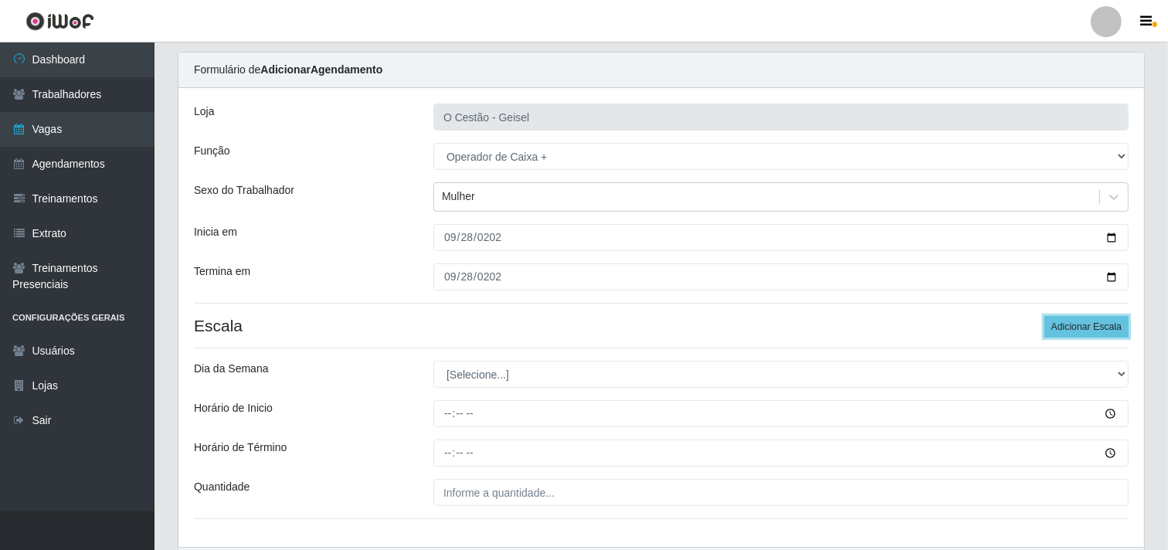
scroll to position [86, 0]
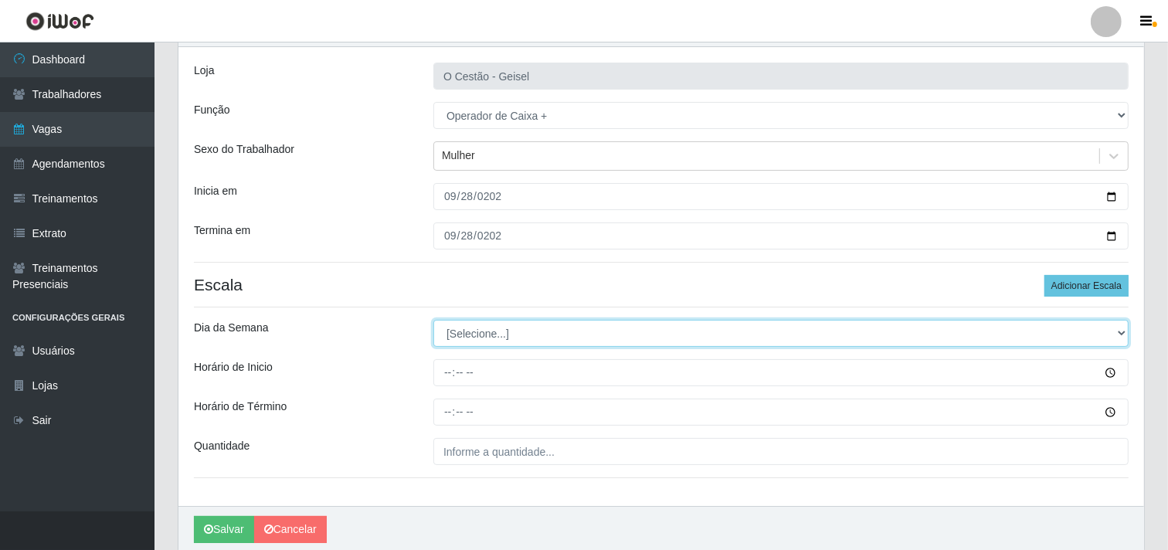
click at [518, 324] on select "[Selecione...] Segunda Terça Quarta Quinta Sexta Sábado Domingo" at bounding box center [780, 333] width 695 height 27
select select "0"
click at [433, 320] on select "[Selecione...] Segunda Terça Quarta Quinta Sexta Sábado Domingo" at bounding box center [780, 333] width 695 height 27
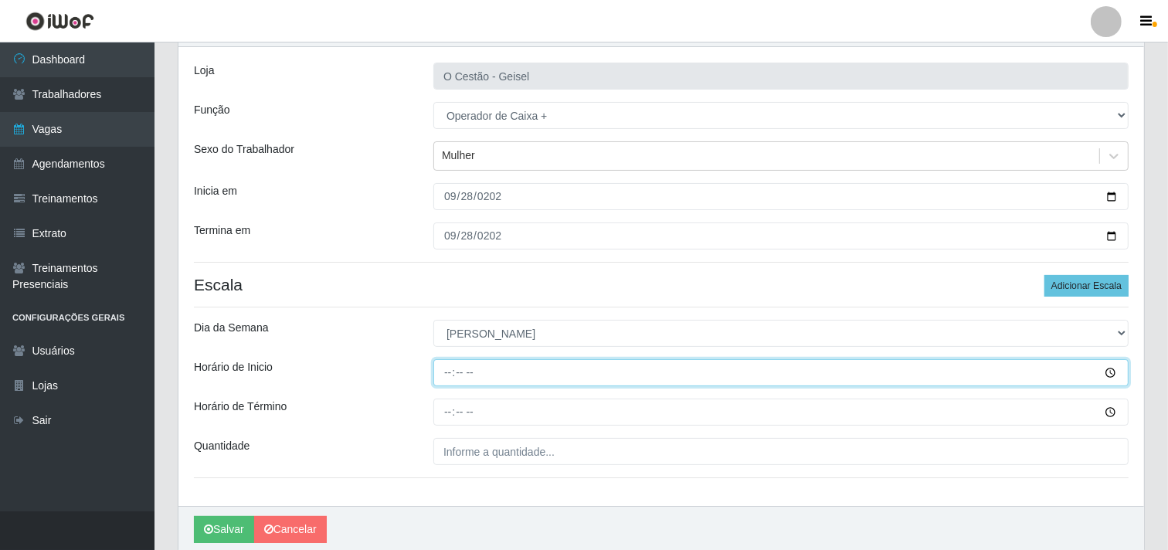
click at [449, 364] on input "Horário de Inicio" at bounding box center [780, 372] width 695 height 27
type input "15:00"
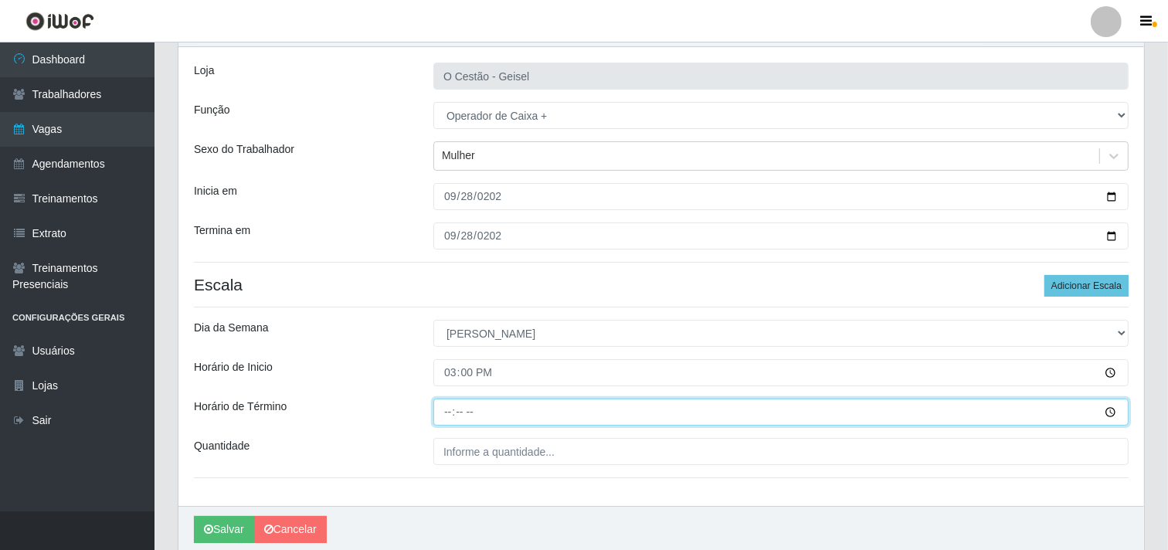
click at [449, 406] on input "Horário de Término" at bounding box center [780, 412] width 695 height 27
type input "09:22"
click at [496, 413] on input "09:10" at bounding box center [780, 412] width 695 height 27
click at [461, 407] on input "09:10" at bounding box center [780, 412] width 695 height 27
click at [453, 412] on input "09:00" at bounding box center [780, 412] width 695 height 27
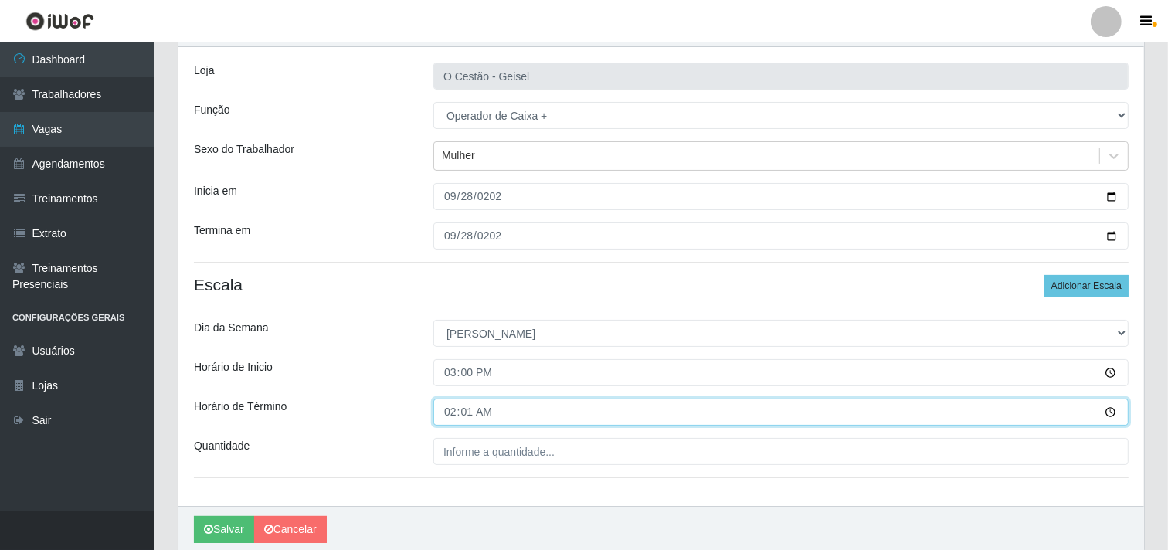
type input "02:10"
click at [504, 410] on input "02:10" at bounding box center [780, 412] width 695 height 27
drag, startPoint x: 482, startPoint y: 410, endPoint x: 448, endPoint y: 410, distance: 34.0
click at [448, 410] on input "02:10" at bounding box center [780, 412] width 695 height 27
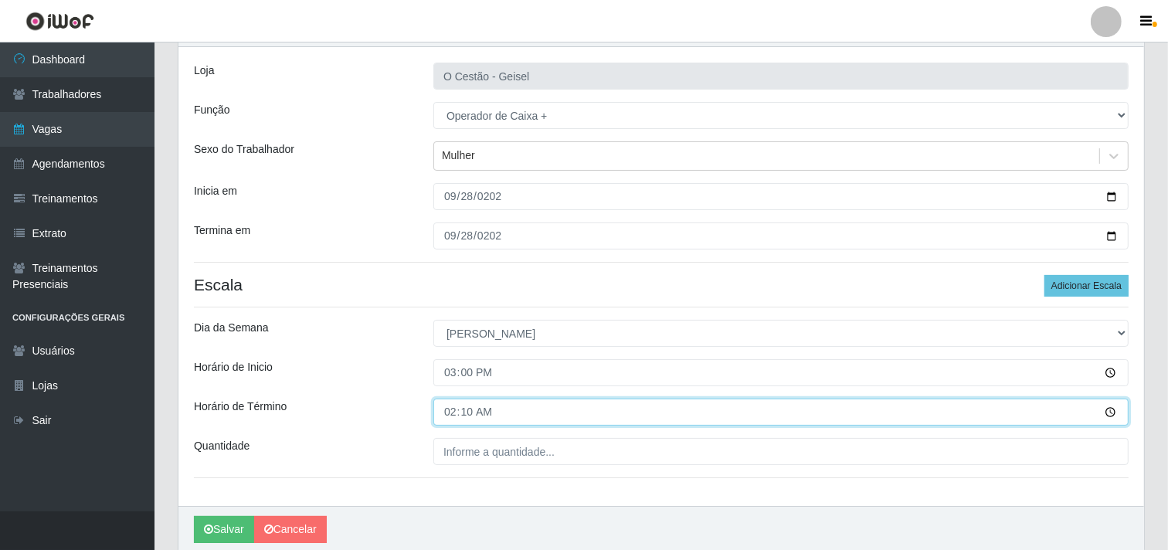
click at [448, 410] on input "02:10" at bounding box center [780, 412] width 695 height 27
click at [462, 409] on input "Horário de Término" at bounding box center [780, 412] width 695 height 27
click at [443, 408] on input "Horário de Término" at bounding box center [780, 412] width 695 height 27
click at [448, 408] on input "Horário de Término" at bounding box center [780, 412] width 695 height 27
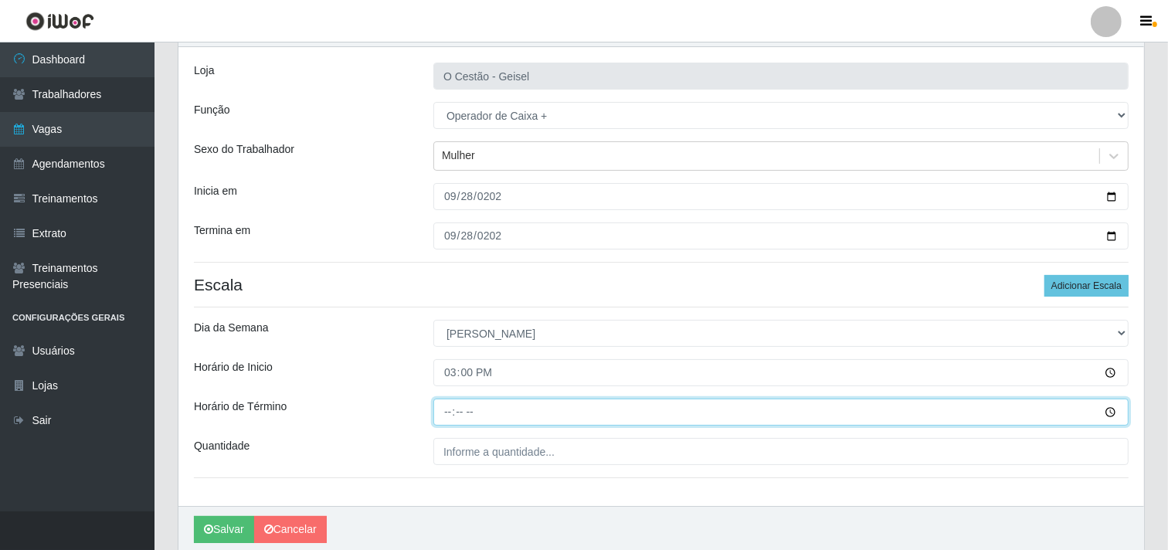
type input "21:00"
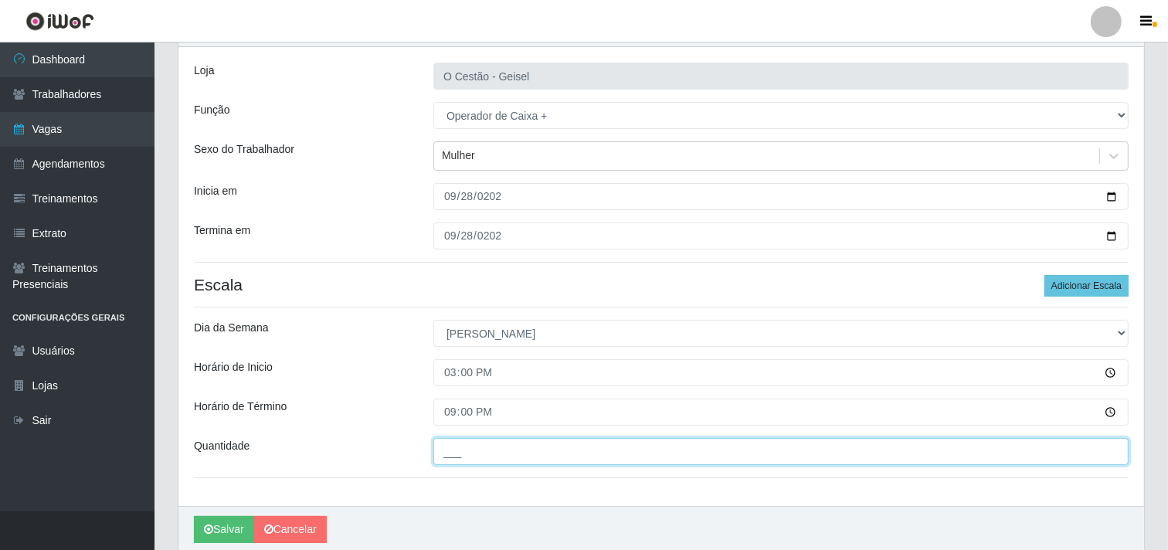
click at [506, 453] on input "___" at bounding box center [780, 451] width 695 height 27
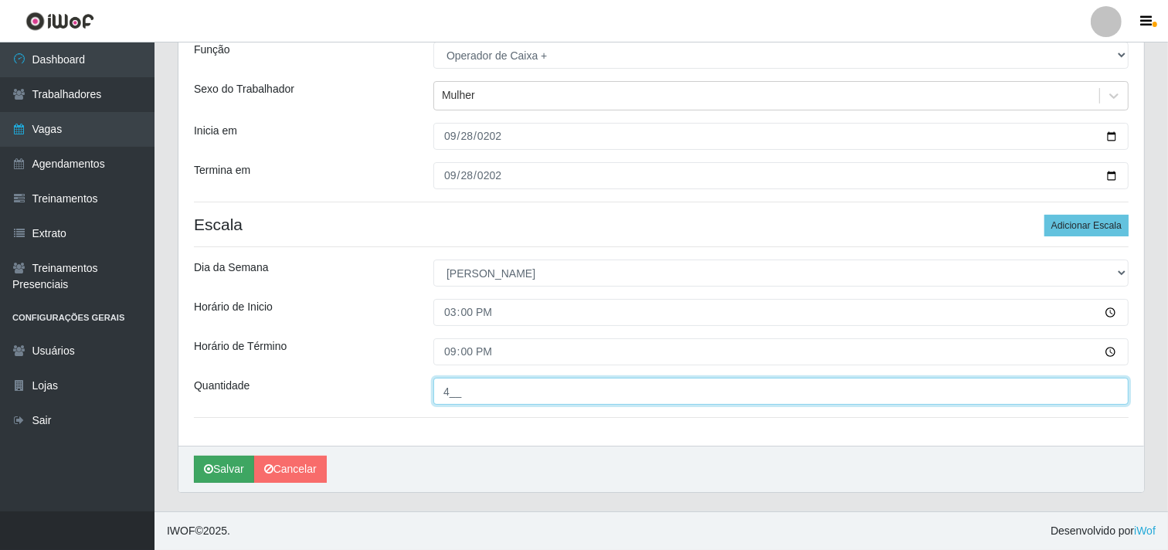
type input "4__"
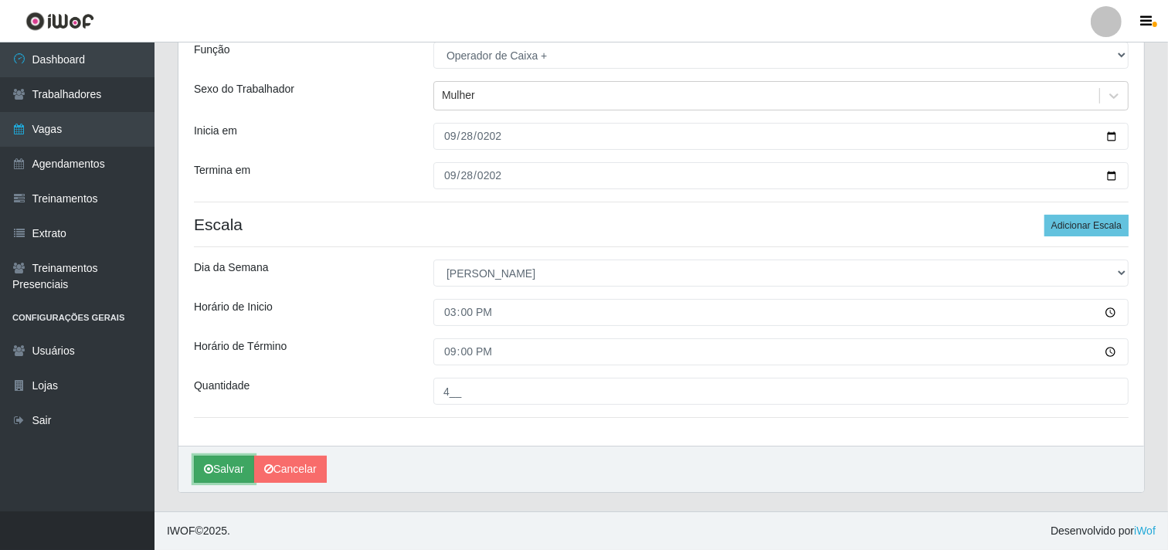
click at [213, 475] on button "Salvar" at bounding box center [224, 469] width 60 height 27
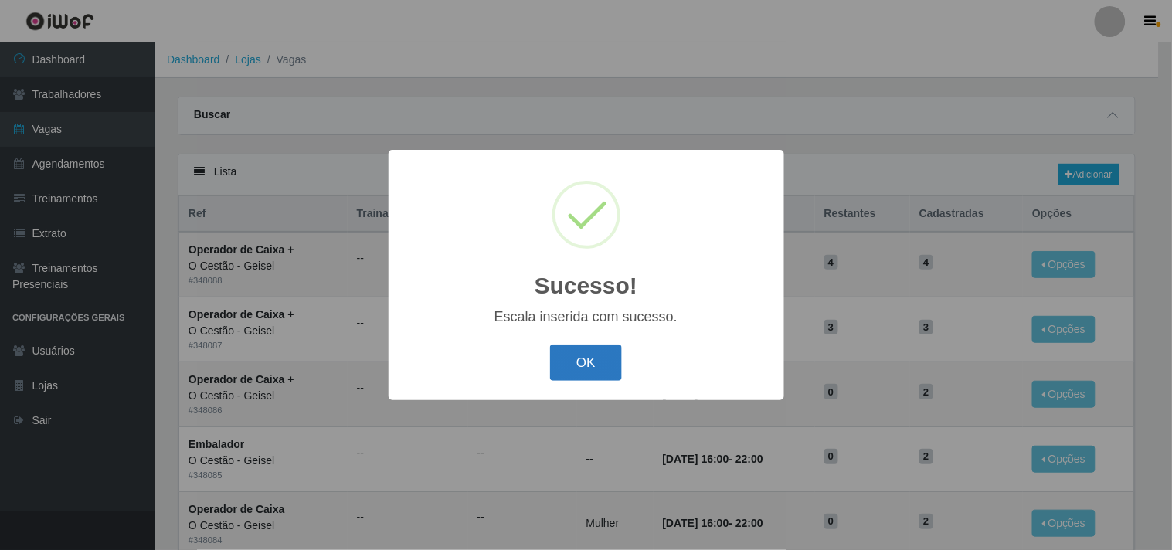
click at [556, 367] on button "OK" at bounding box center [586, 363] width 72 height 36
